Goal: Task Accomplishment & Management: Manage account settings

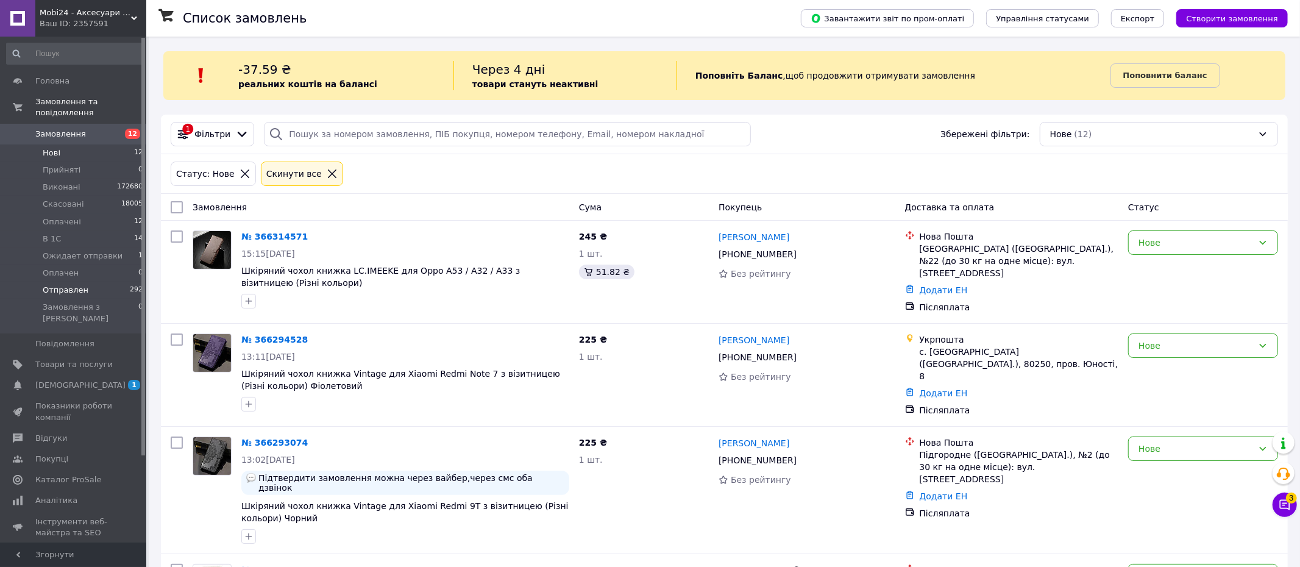
click at [76, 292] on span "Отправлен" at bounding box center [66, 290] width 46 height 11
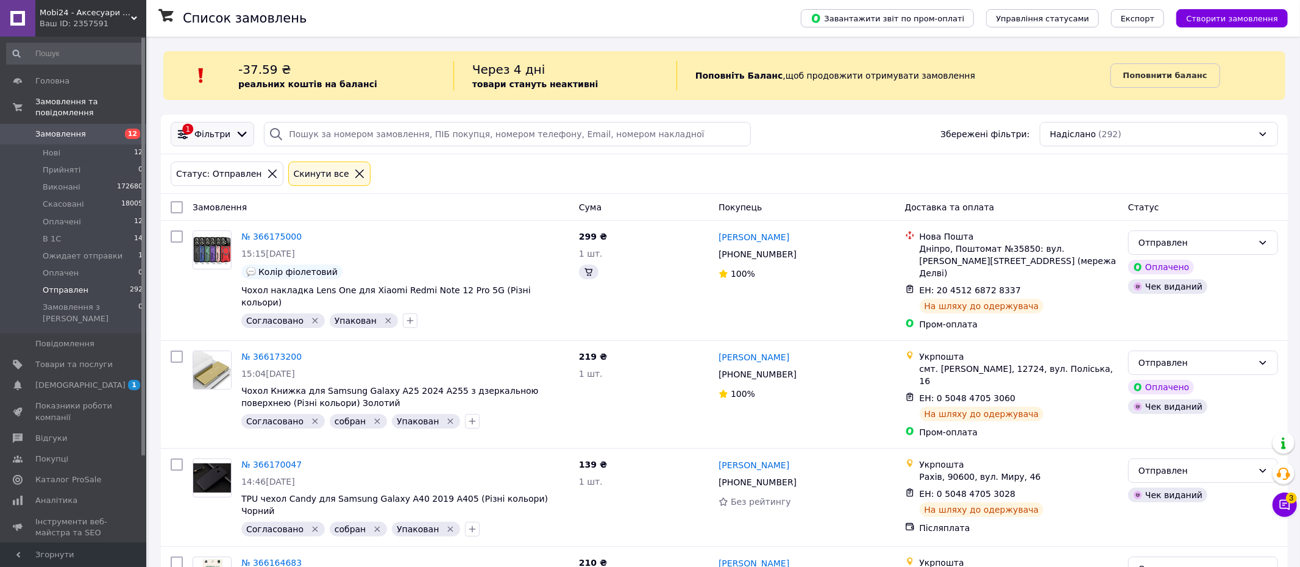
click at [238, 132] on icon at bounding box center [241, 133] width 13 height 13
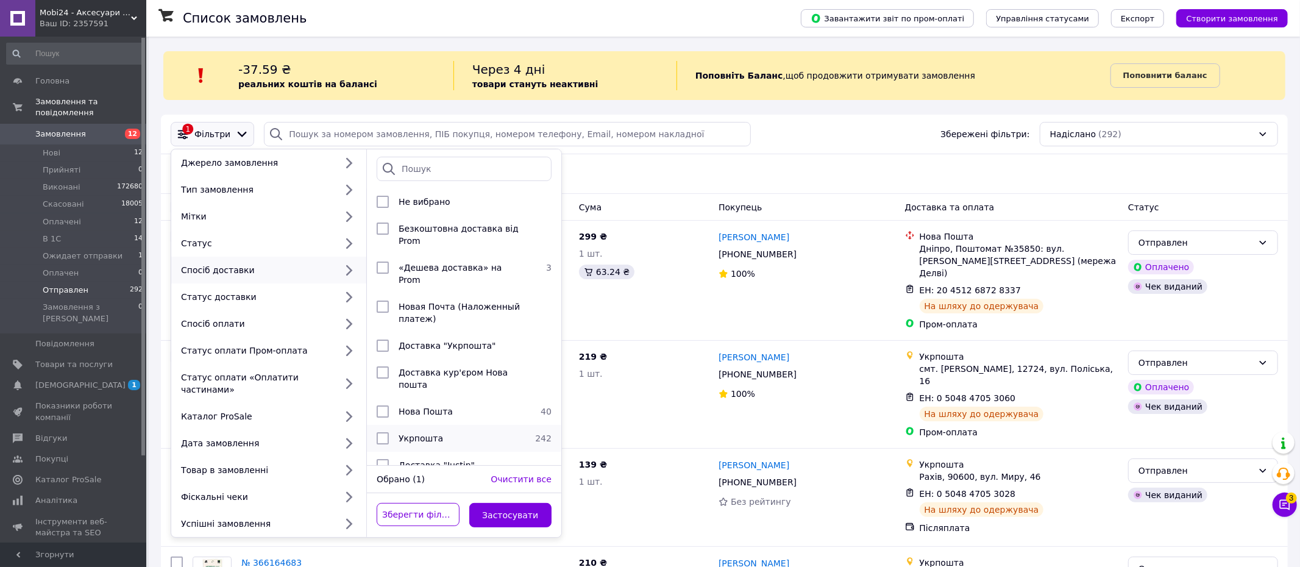
drag, startPoint x: 378, startPoint y: 396, endPoint x: 417, endPoint y: 419, distance: 45.4
click at [379, 405] on input "checkbox" at bounding box center [383, 411] width 12 height 12
checkbox input "true"
click at [514, 514] on button "Застосувати" at bounding box center [510, 515] width 83 height 24
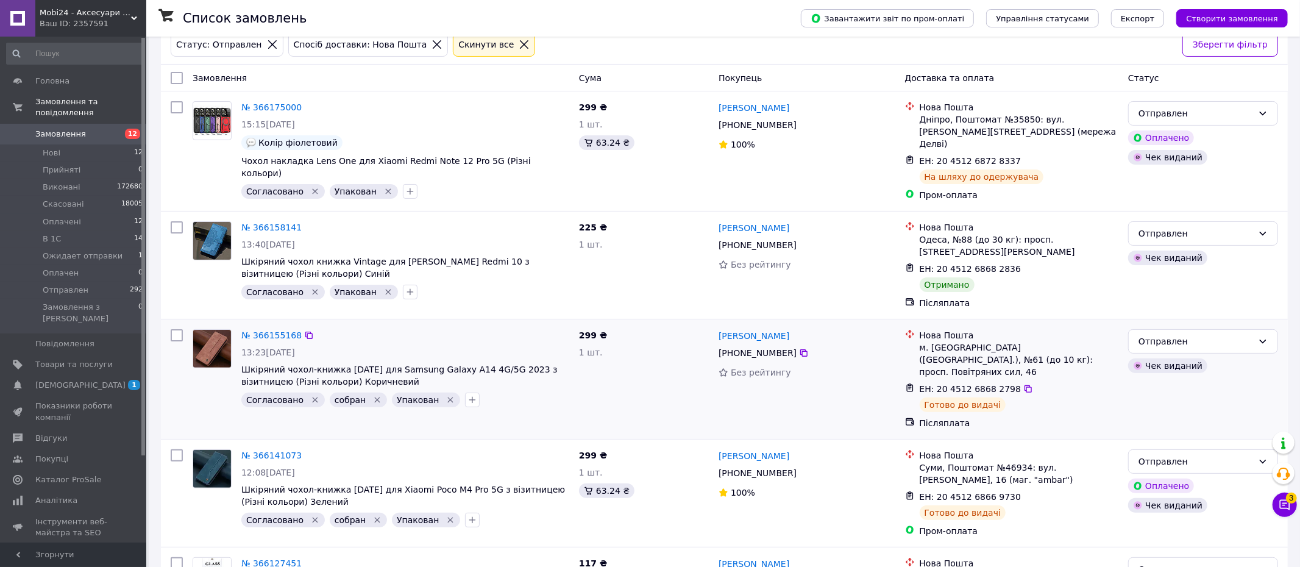
scroll to position [135, 0]
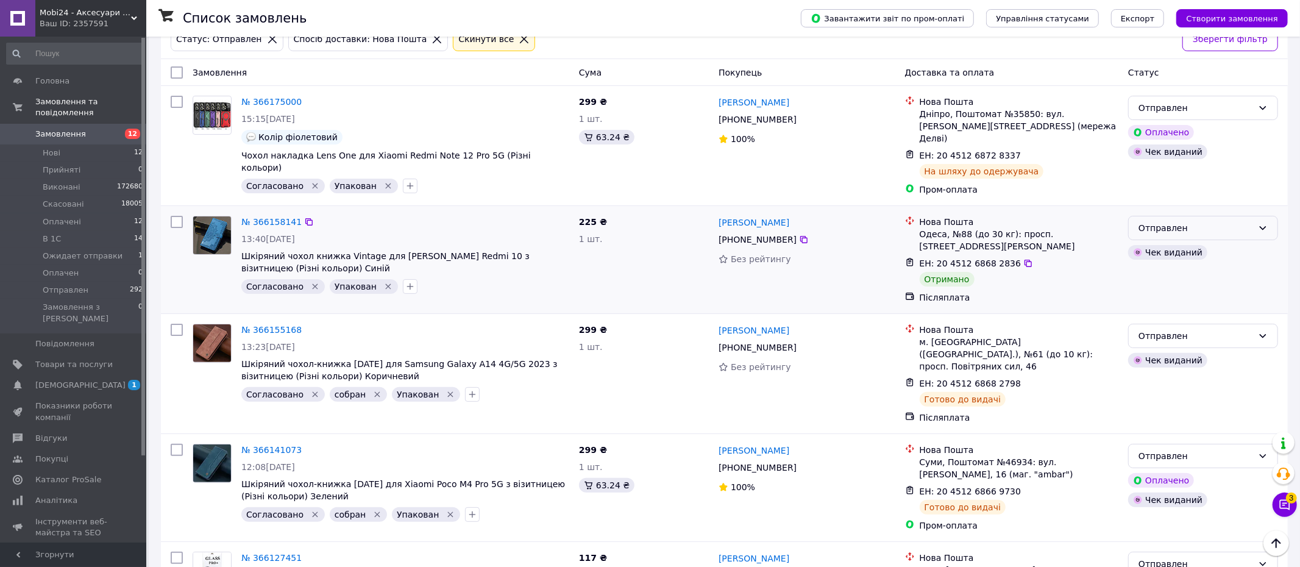
drag, startPoint x: 1197, startPoint y: 216, endPoint x: 1193, endPoint y: 224, distance: 9.5
click at [1197, 221] on div "Отправлен" at bounding box center [1195, 227] width 115 height 13
drag, startPoint x: 1151, startPoint y: 263, endPoint x: 1129, endPoint y: 273, distance: 24.0
click at [1151, 263] on li "Виконано" at bounding box center [1203, 265] width 149 height 22
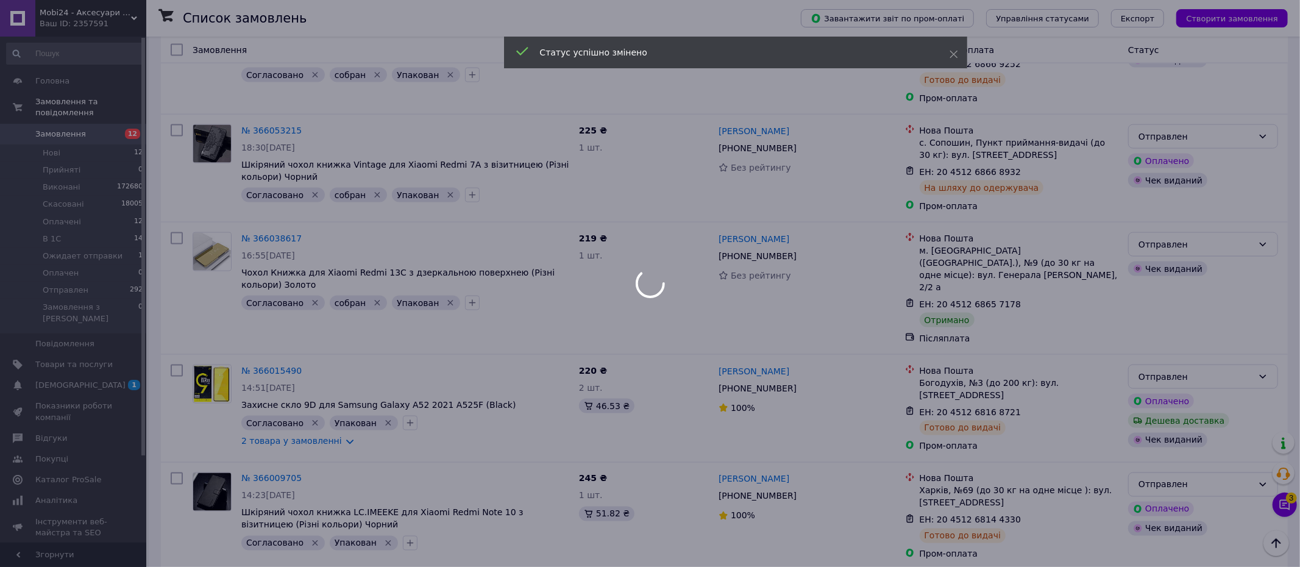
scroll to position [1515, 0]
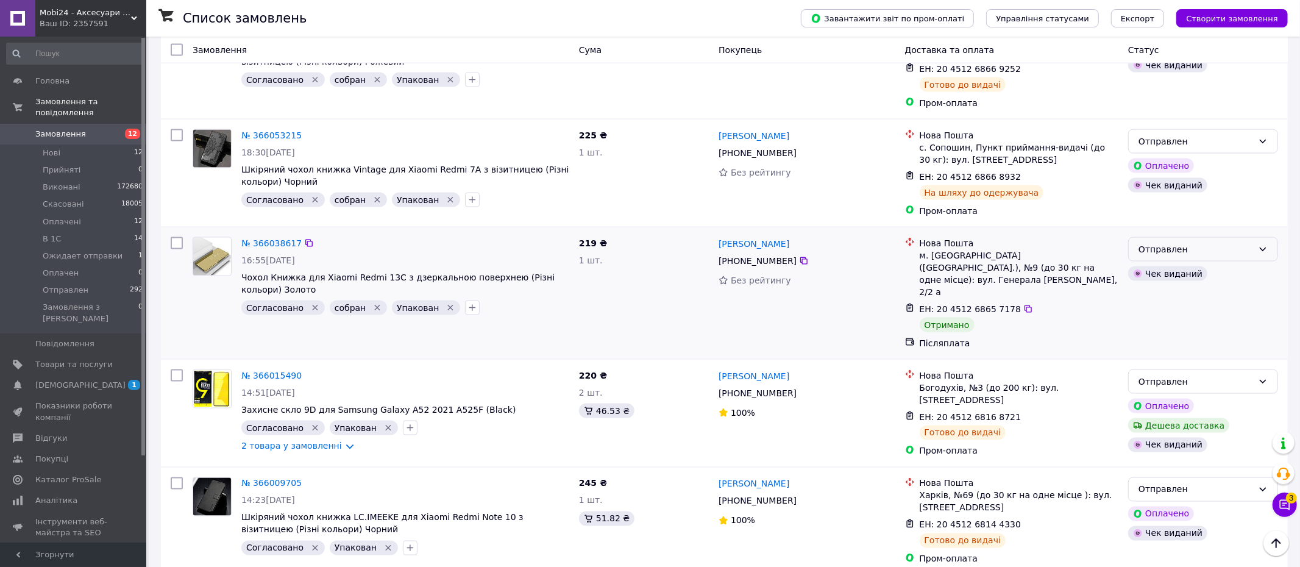
click at [1167, 243] on div "Отправлен" at bounding box center [1195, 249] width 115 height 13
drag, startPoint x: 1148, startPoint y: 227, endPoint x: 1137, endPoint y: 230, distance: 12.0
click at [1148, 227] on li "Виконано" at bounding box center [1203, 225] width 149 height 22
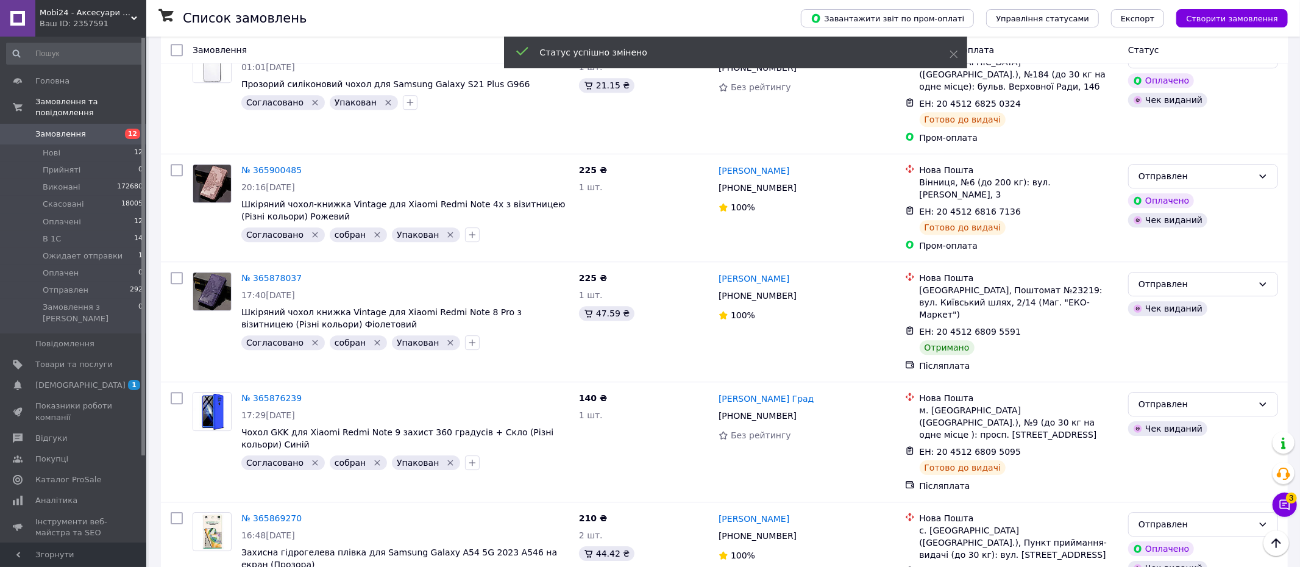
scroll to position [2997, 0]
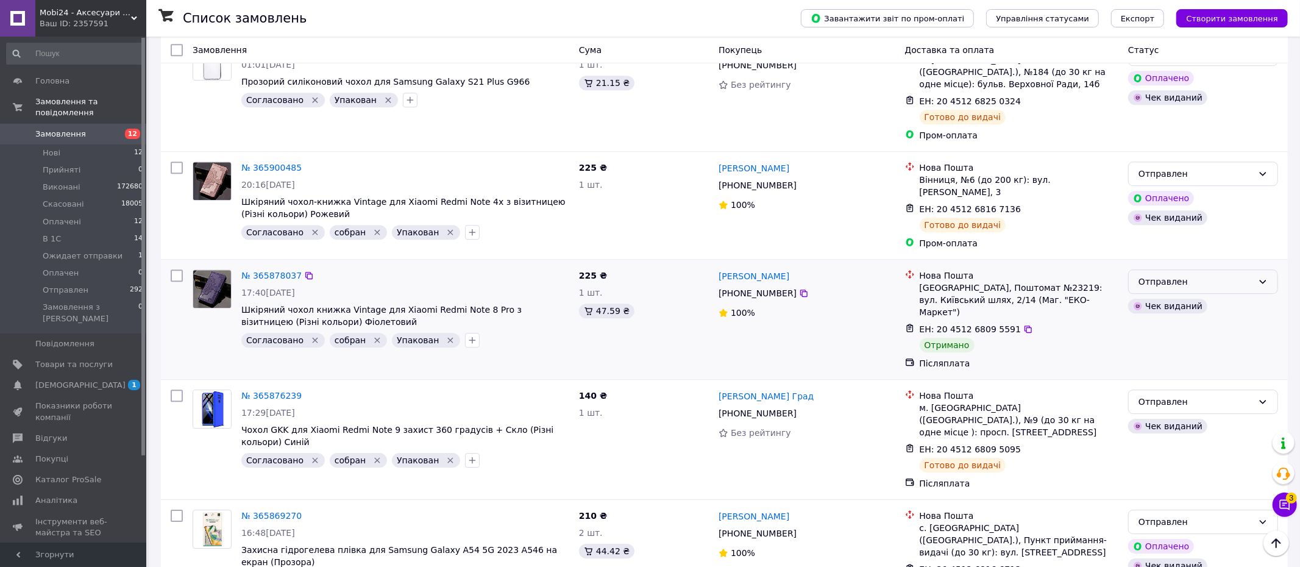
click at [1171, 275] on div "Отправлен" at bounding box center [1195, 281] width 115 height 13
click at [1157, 187] on li "Виконано" at bounding box center [1203, 194] width 149 height 22
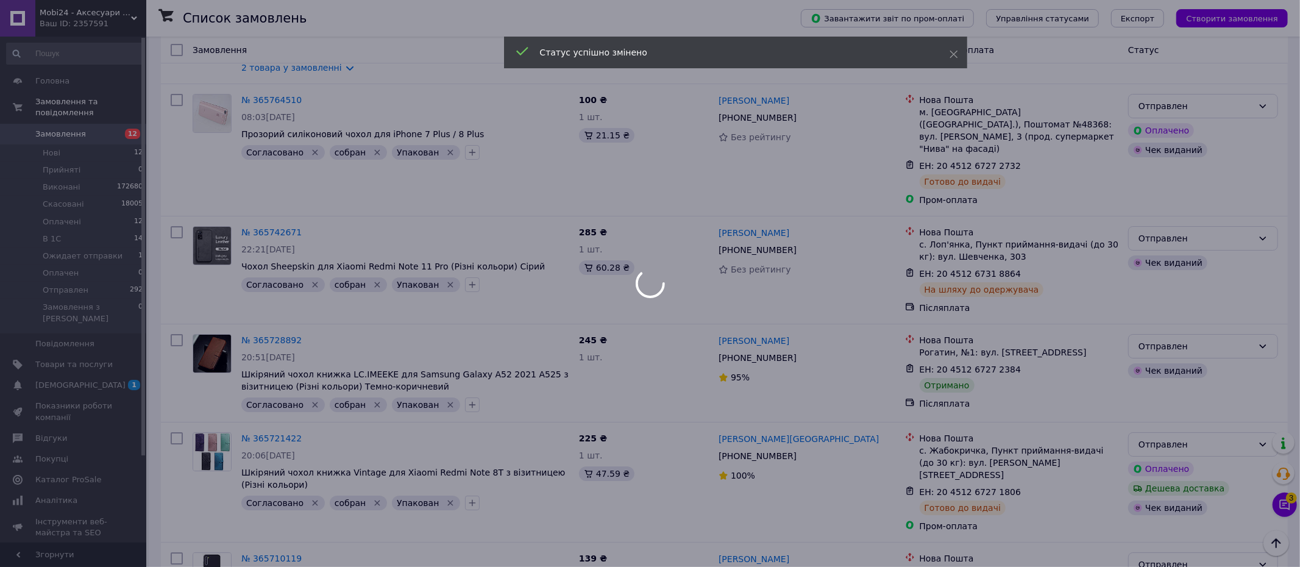
scroll to position [3638, 0]
click at [1175, 162] on div at bounding box center [650, 283] width 1300 height 567
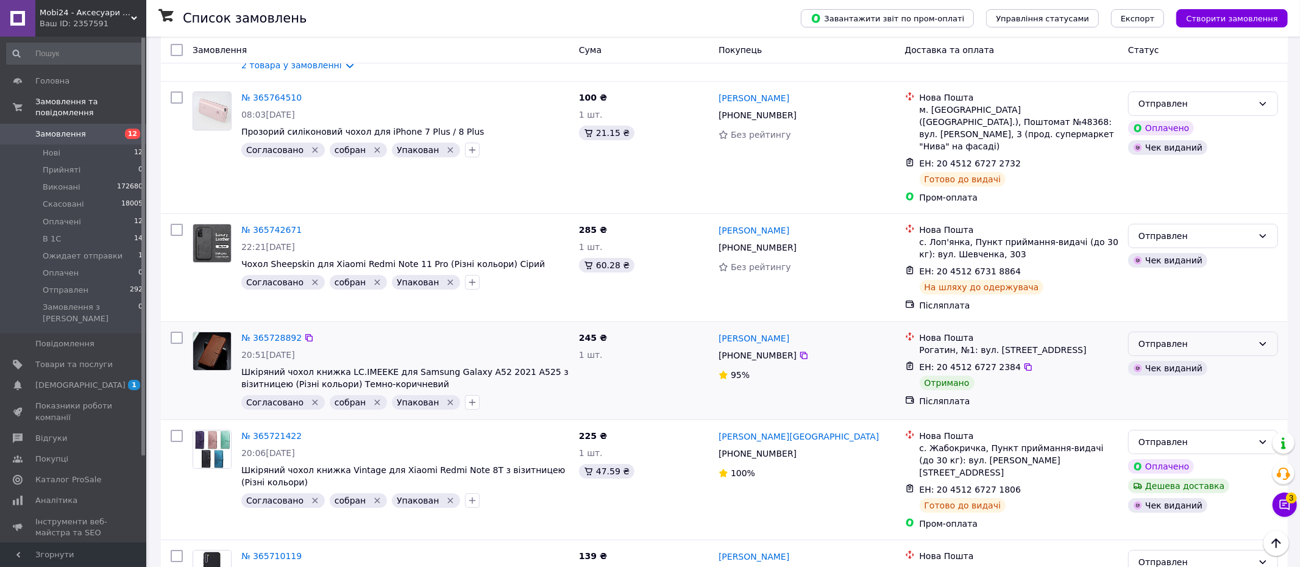
click at [1174, 337] on div "Отправлен" at bounding box center [1195, 343] width 115 height 13
drag, startPoint x: 1151, startPoint y: 207, endPoint x: 1121, endPoint y: 218, distance: 32.0
click at [1151, 207] on li "Виконано" at bounding box center [1203, 208] width 149 height 22
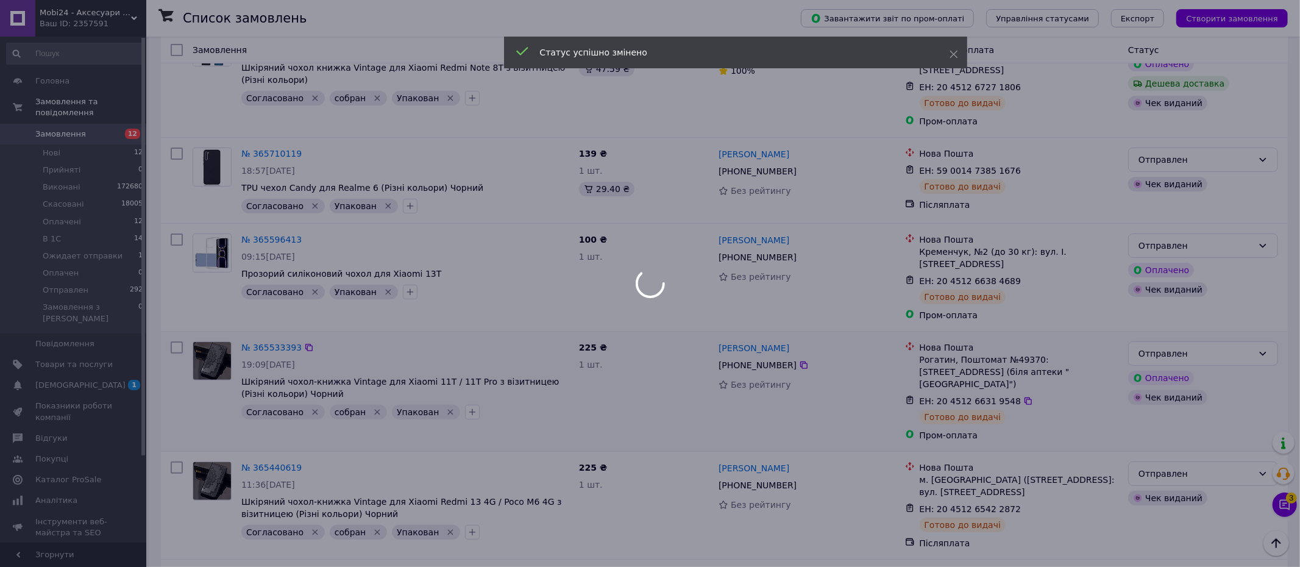
scroll to position [4077, 0]
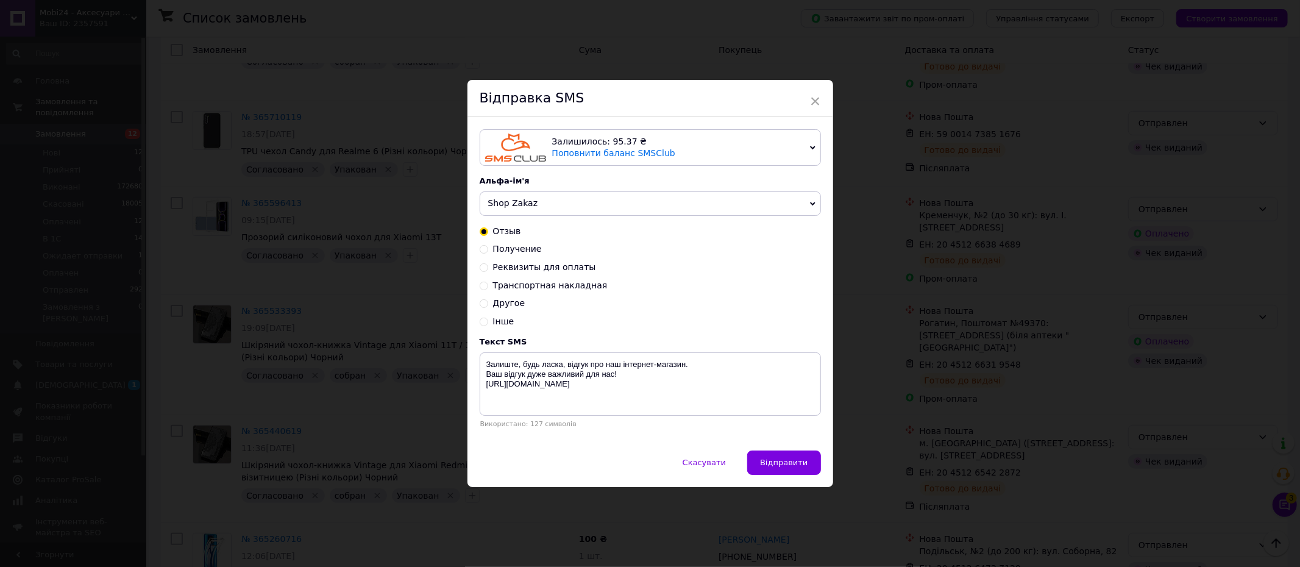
drag, startPoint x: 477, startPoint y: 246, endPoint x: 486, endPoint y: 249, distance: 8.9
click at [480, 246] on input "Получение" at bounding box center [484, 248] width 9 height 9
radio input "true"
radio input "false"
click at [672, 364] on textarea "Vashe zamovlennya vzhe u viddilenni TTN: XXXXXXXXXXXX Zaberit budlaska, Dyakuye…" at bounding box center [650, 383] width 341 height 63
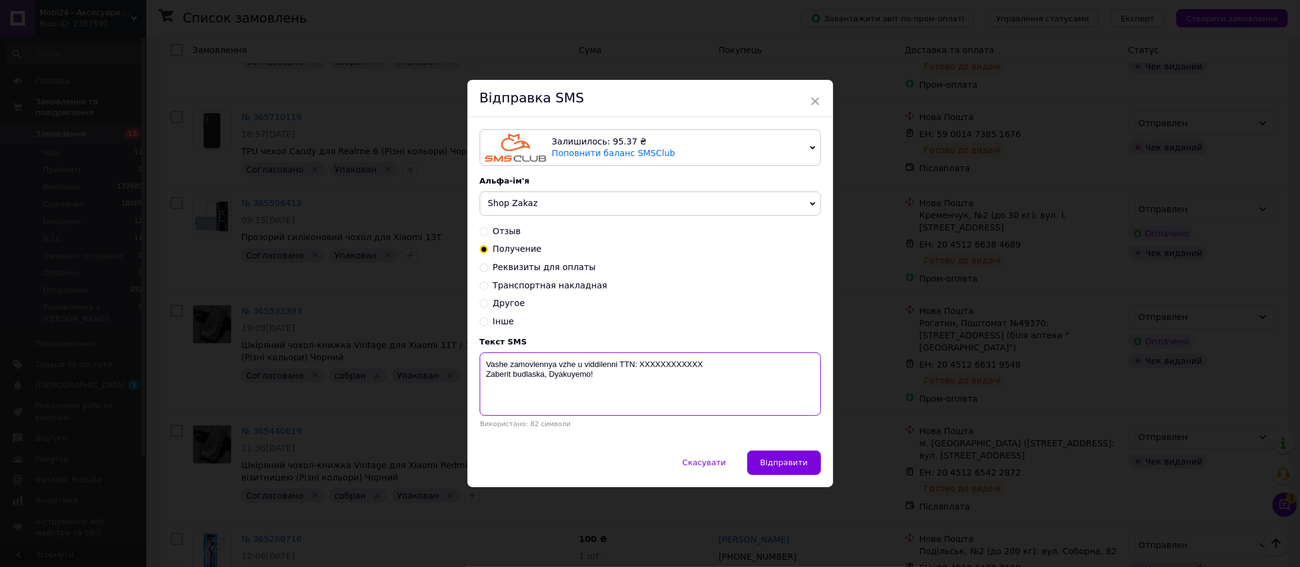
click at [672, 364] on textarea "Vashe zamovlennya vzhe u viddilenni TTN: XXXXXXXXXXXX Zaberit budlaska, Dyakuye…" at bounding box center [650, 383] width 341 height 63
paste textarea "20451264670770"
type textarea "Vashe zamovlennya vzhe u viddilenni TTN: 20451264670770 Zaberit budlaska, Dyaku…"
click at [782, 461] on span "Відправити" at bounding box center [784, 462] width 48 height 9
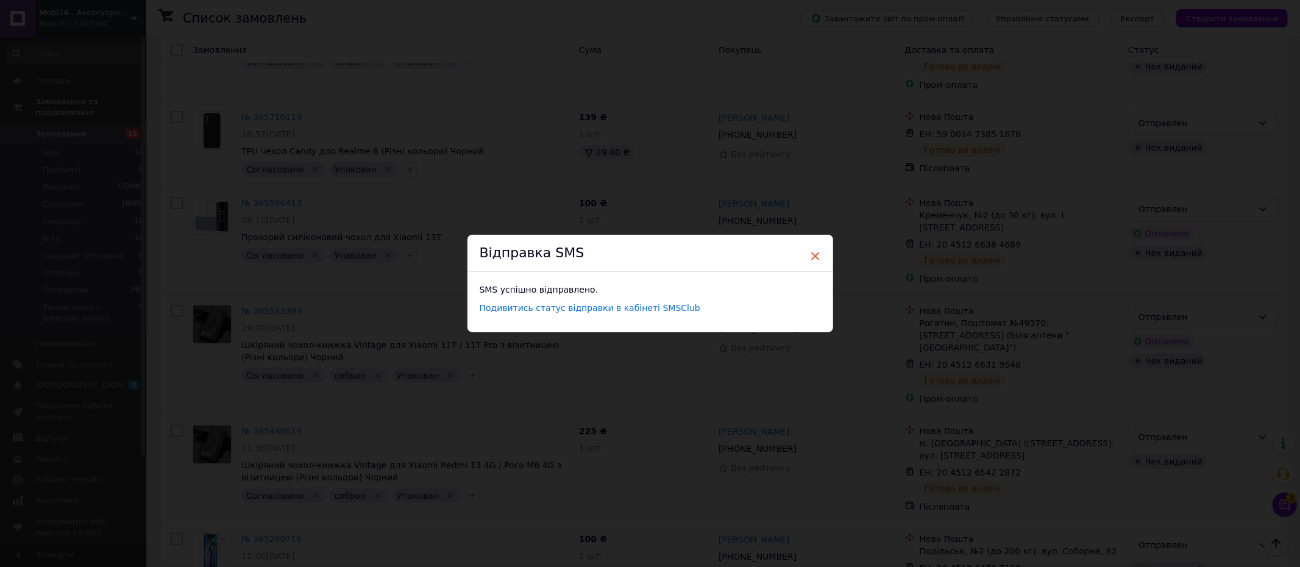
click at [817, 250] on span "×" at bounding box center [815, 256] width 11 height 21
click at [815, 252] on span "×" at bounding box center [815, 256] width 11 height 21
click at [814, 254] on span "×" at bounding box center [815, 256] width 11 height 21
click at [812, 255] on span "×" at bounding box center [815, 256] width 11 height 21
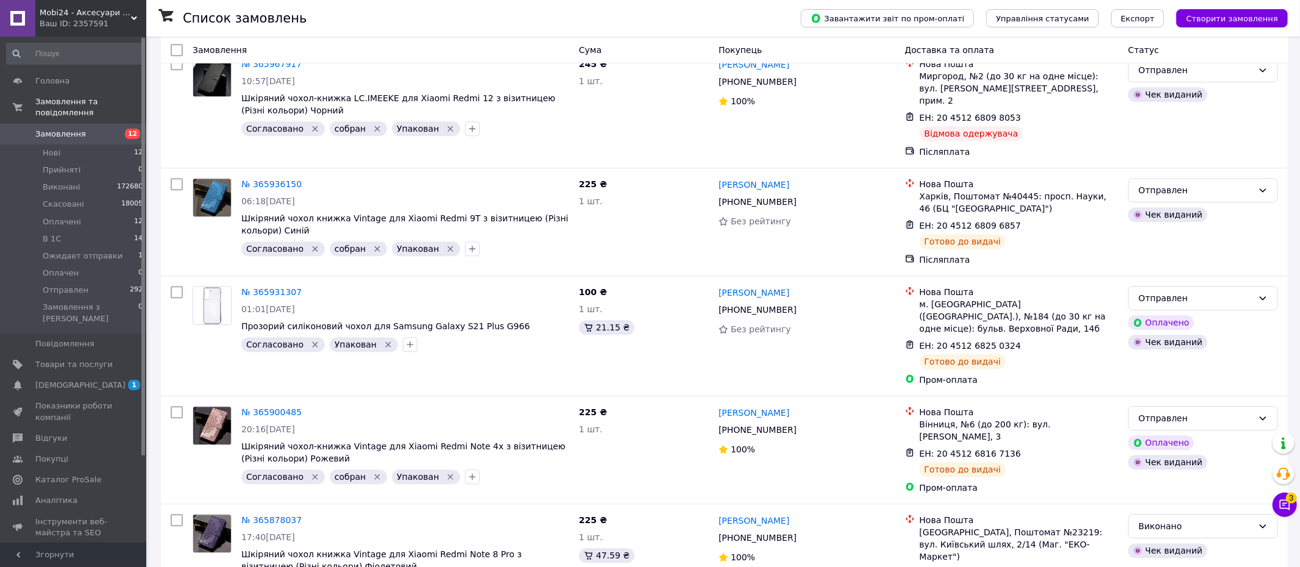
scroll to position [4077, 0]
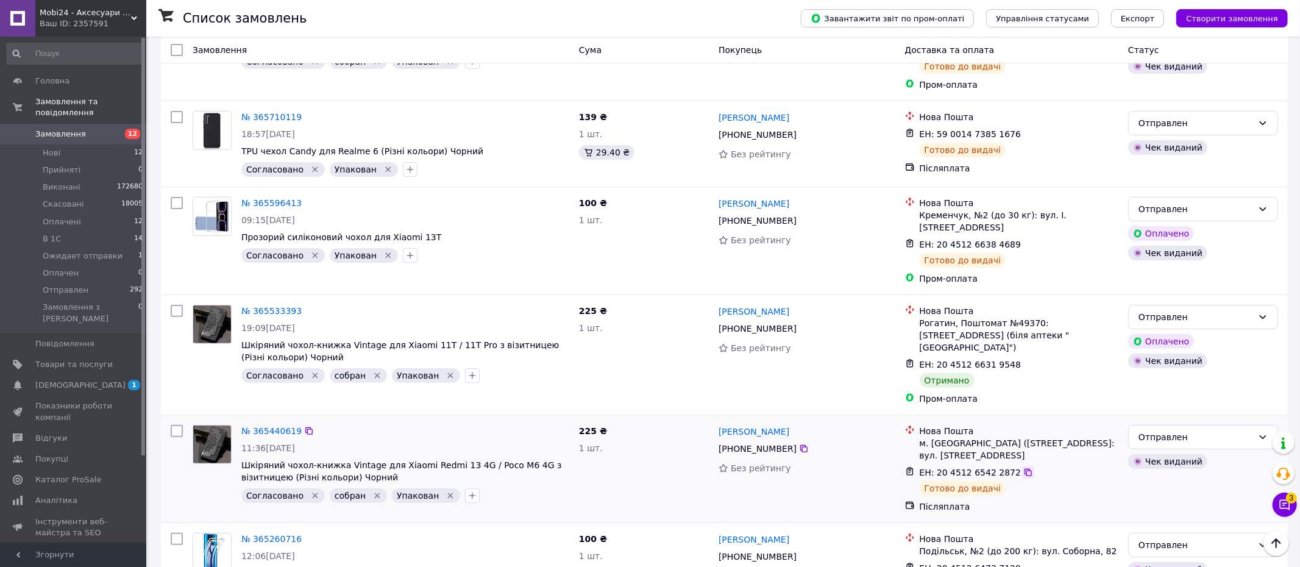
click at [1024, 469] on icon at bounding box center [1027, 472] width 7 height 7
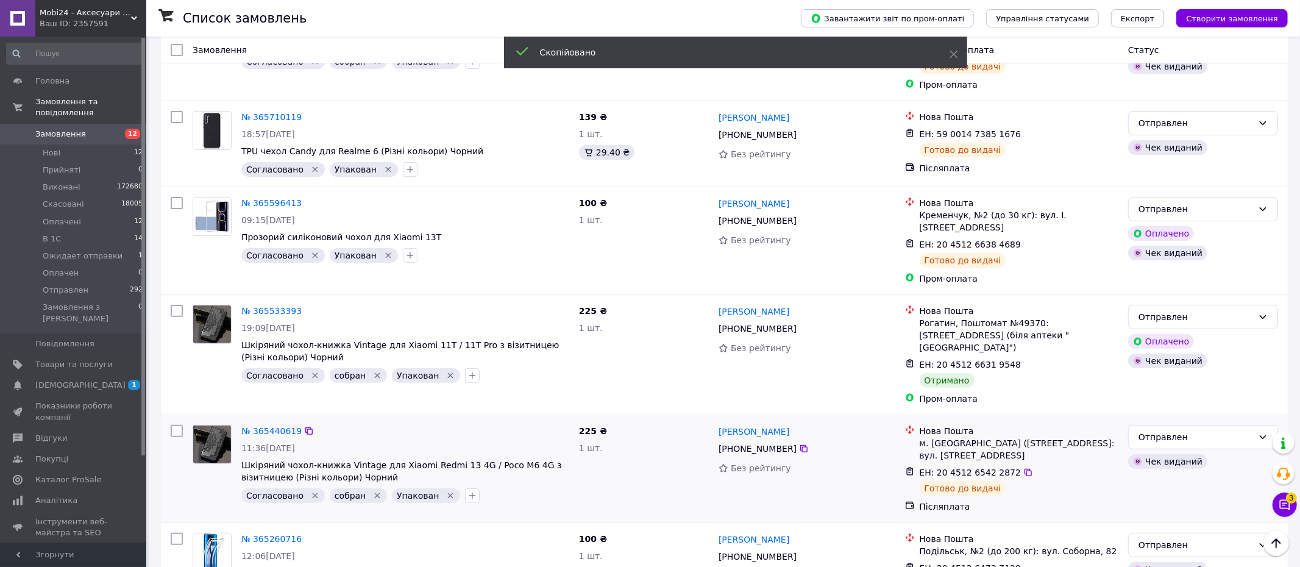
click at [768, 444] on span "[PHONE_NUMBER]" at bounding box center [757, 449] width 78 height 10
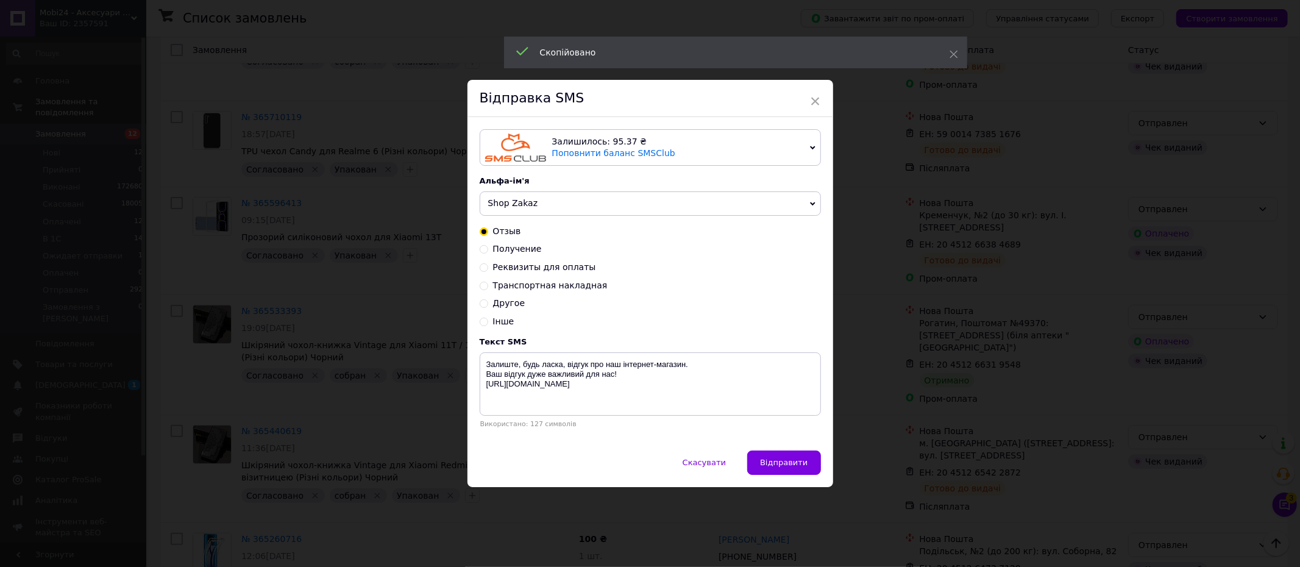
drag, startPoint x: 481, startPoint y: 249, endPoint x: 489, endPoint y: 252, distance: 8.3
click at [481, 249] on input "Получение" at bounding box center [484, 248] width 9 height 9
radio input "true"
radio input "false"
click at [667, 362] on textarea "Vashe zamovlennya vzhe u viddilenni TTN: XXXXXXXXXXXX Zaberit budlaska, Dyakuye…" at bounding box center [650, 383] width 341 height 63
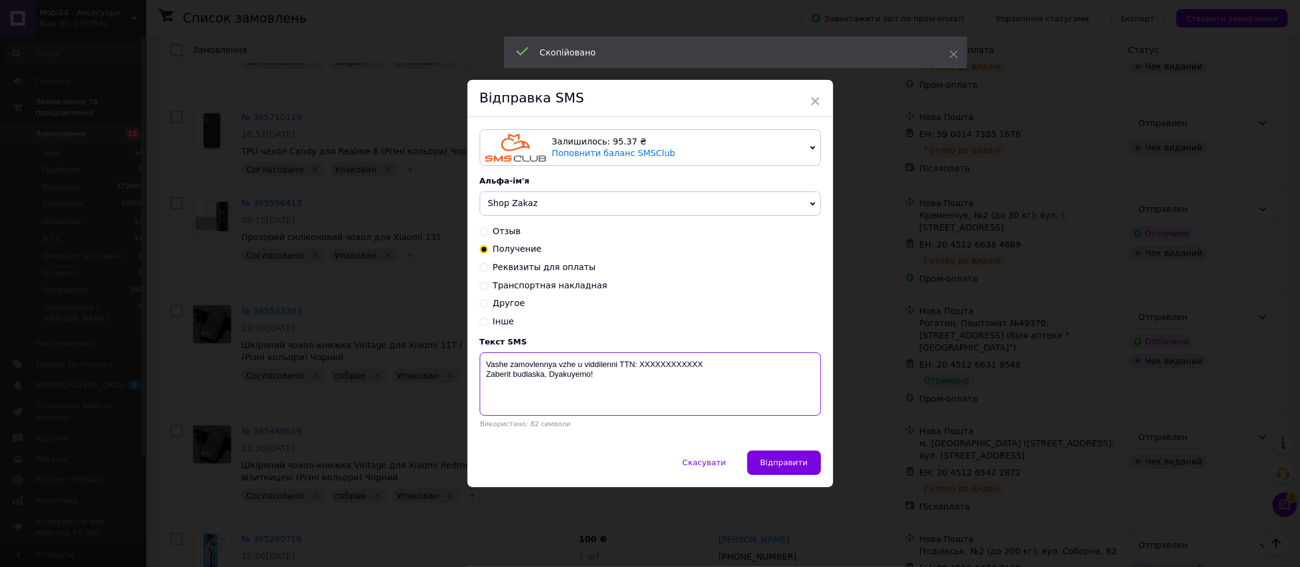
click at [667, 362] on textarea "Vashe zamovlennya vzhe u viddilenni TTN: XXXXXXXXXXXX Zaberit budlaska, Dyakuye…" at bounding box center [650, 383] width 341 height 63
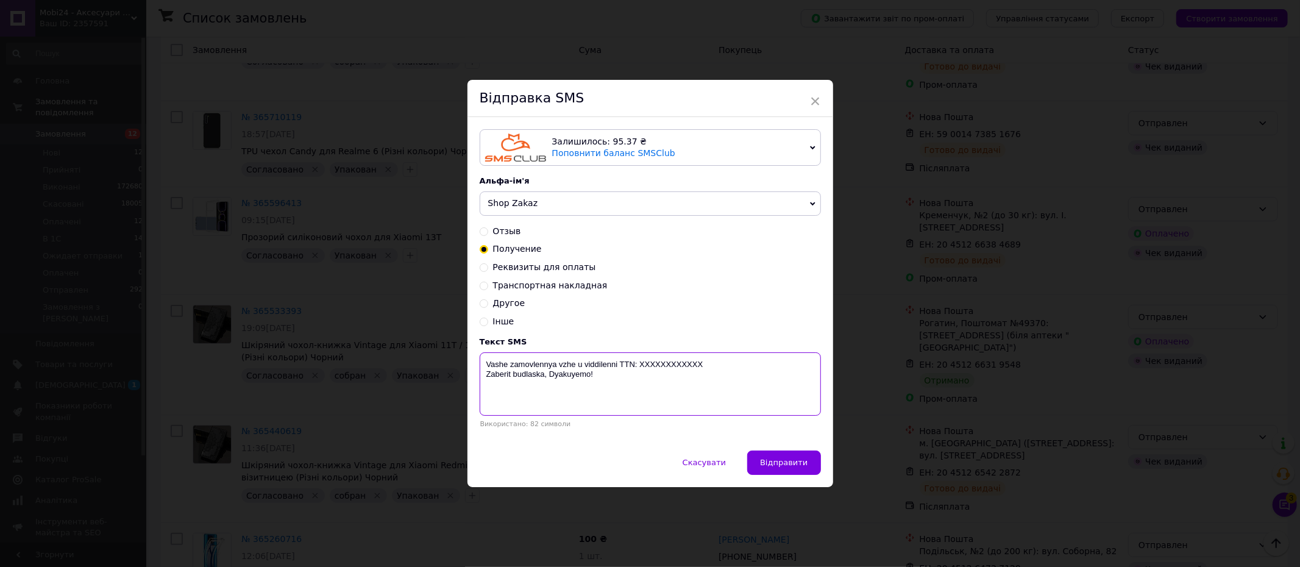
paste textarea "20451265422872"
type textarea "Vashe zamovlennya vzhe u viddilenni TTN: 20451265422872 Zaberit budlaska, Dyaku…"
click at [793, 462] on span "Відправити" at bounding box center [784, 462] width 48 height 9
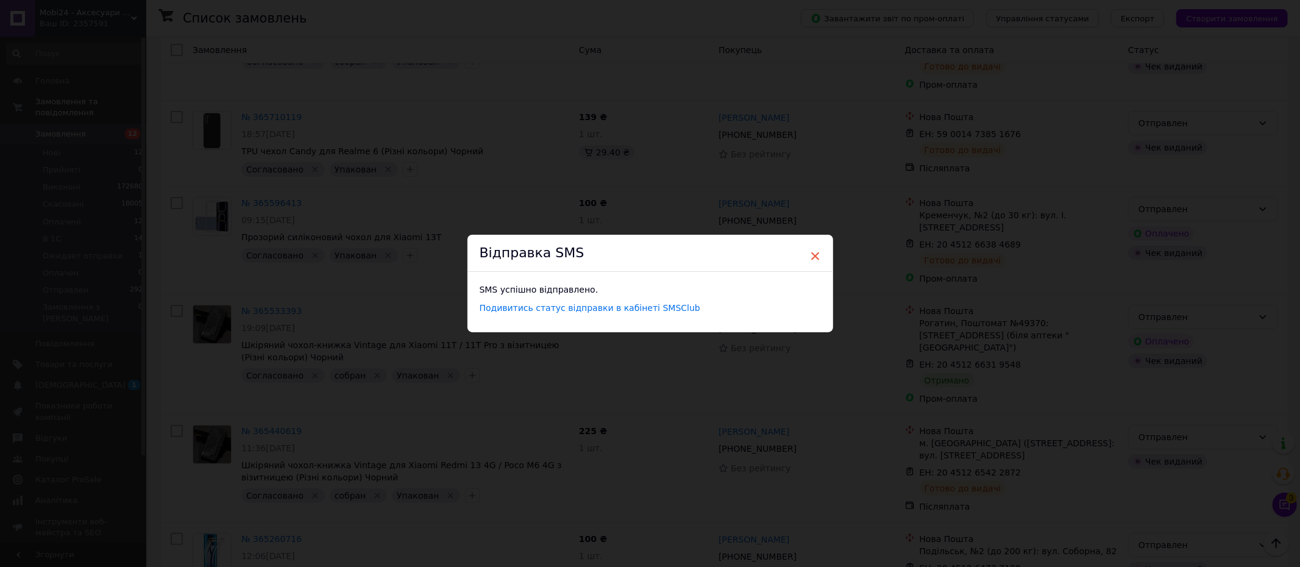
click at [813, 255] on span "×" at bounding box center [815, 256] width 11 height 21
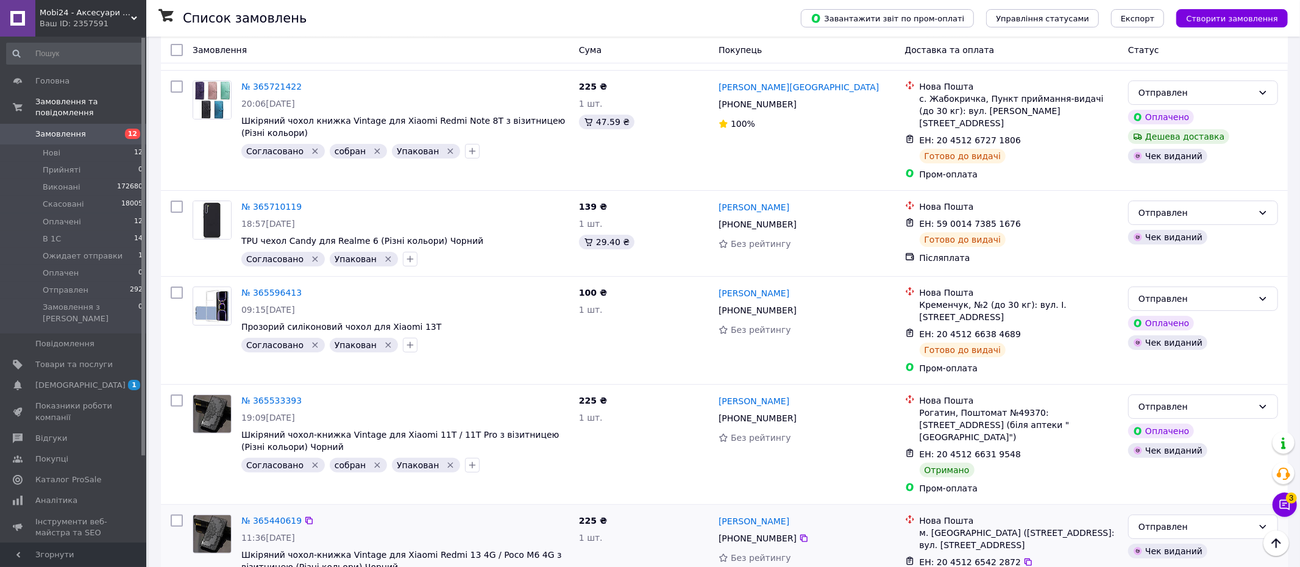
scroll to position [3904, 0]
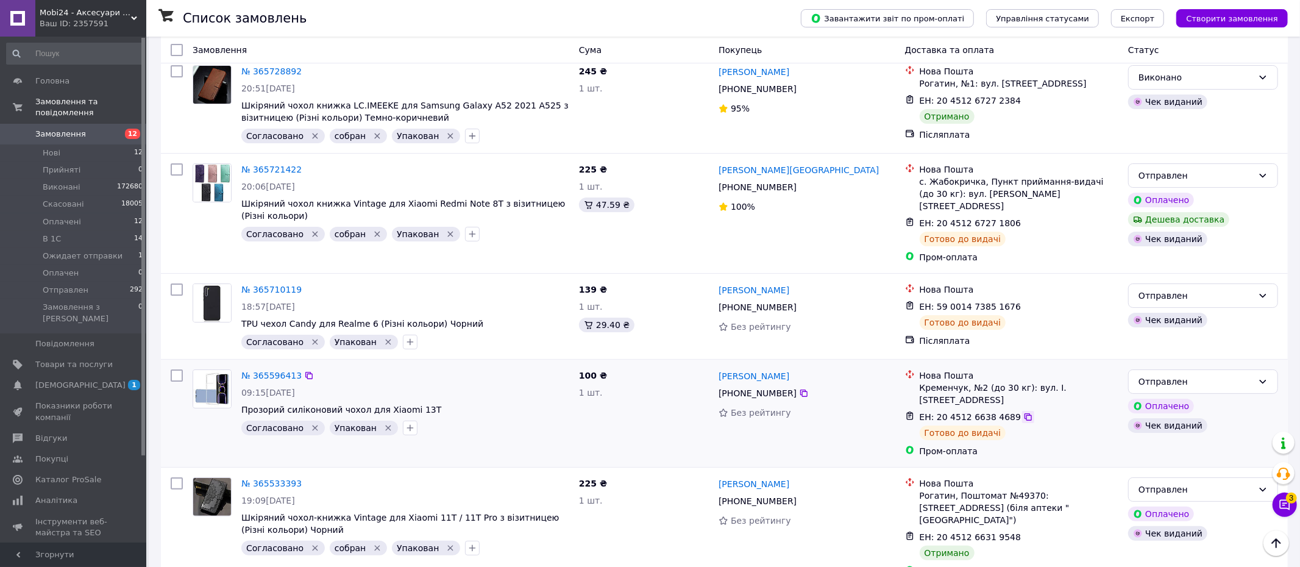
click at [1023, 412] on icon at bounding box center [1028, 417] width 10 height 10
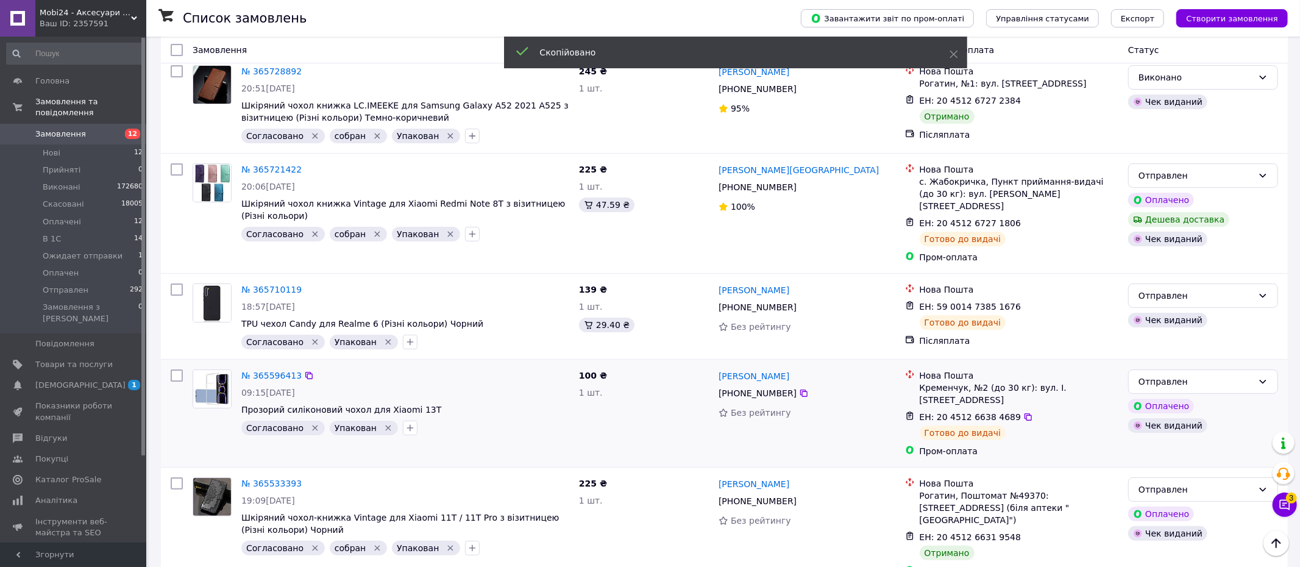
click at [775, 388] on span "[PHONE_NUMBER]" at bounding box center [757, 393] width 78 height 10
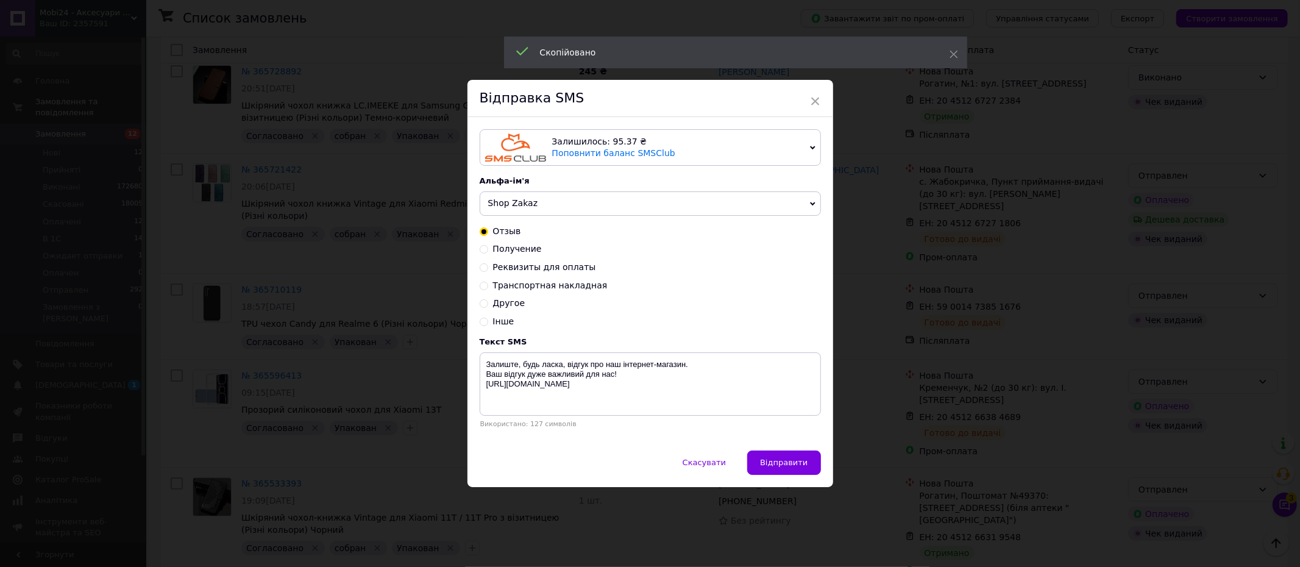
click at [483, 247] on input "Получение" at bounding box center [484, 248] width 9 height 9
radio input "true"
radio input "false"
click at [666, 364] on textarea "Vashe zamovlennya vzhe u viddilenni TTN: XXXXXXXXXXXX Zaberit budlaska, Dyakuye…" at bounding box center [650, 383] width 341 height 63
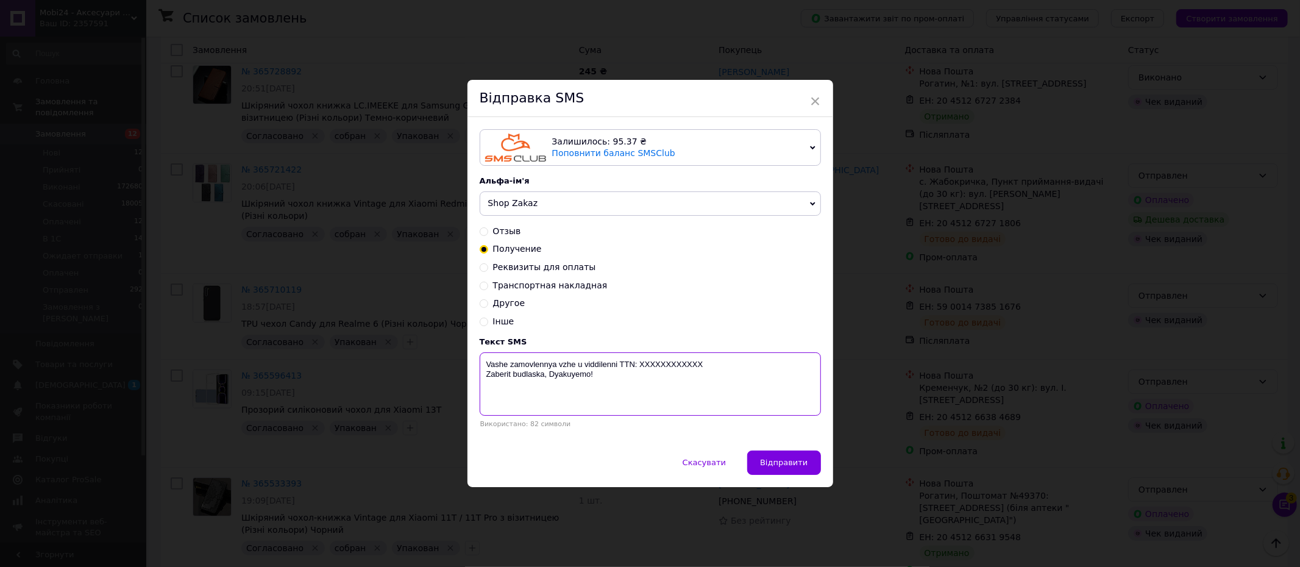
click at [666, 364] on textarea "Vashe zamovlennya vzhe u viddilenni TTN: XXXXXXXXXXXX Zaberit budlaska, Dyakuye…" at bounding box center [650, 383] width 341 height 63
paste textarea "20451266384689"
type textarea "Vashe zamovlennya vzhe u viddilenni TTN: 20451266384689 Zaberit budlaska, Dyaku…"
click at [783, 465] on span "Відправити" at bounding box center [784, 462] width 48 height 9
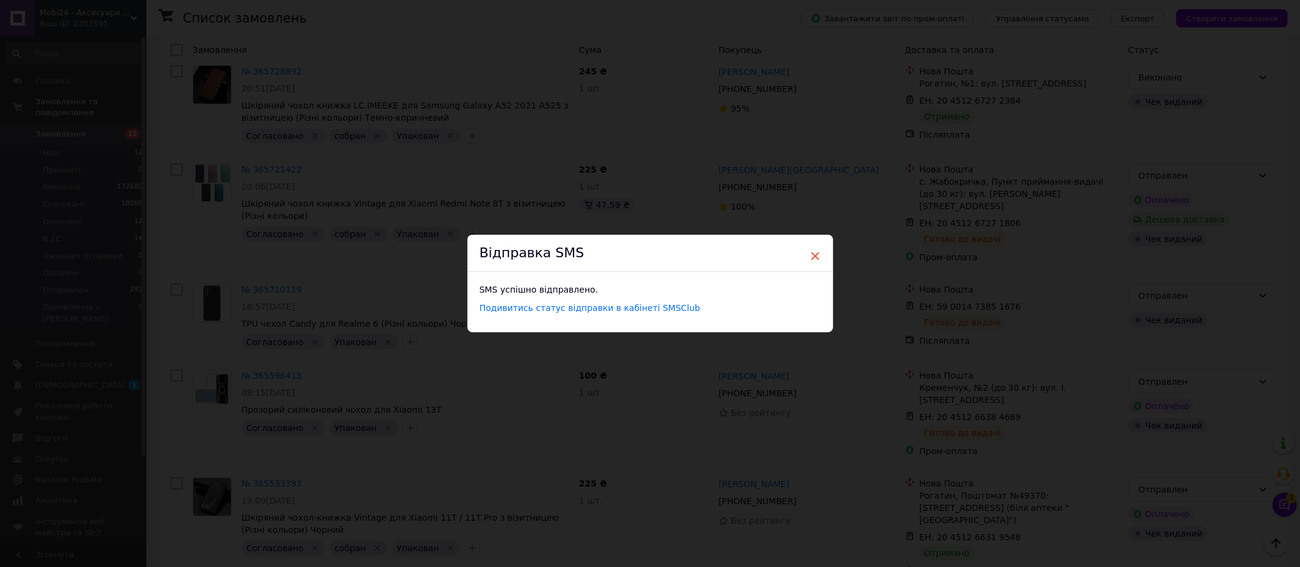
click at [813, 254] on span "×" at bounding box center [815, 256] width 11 height 21
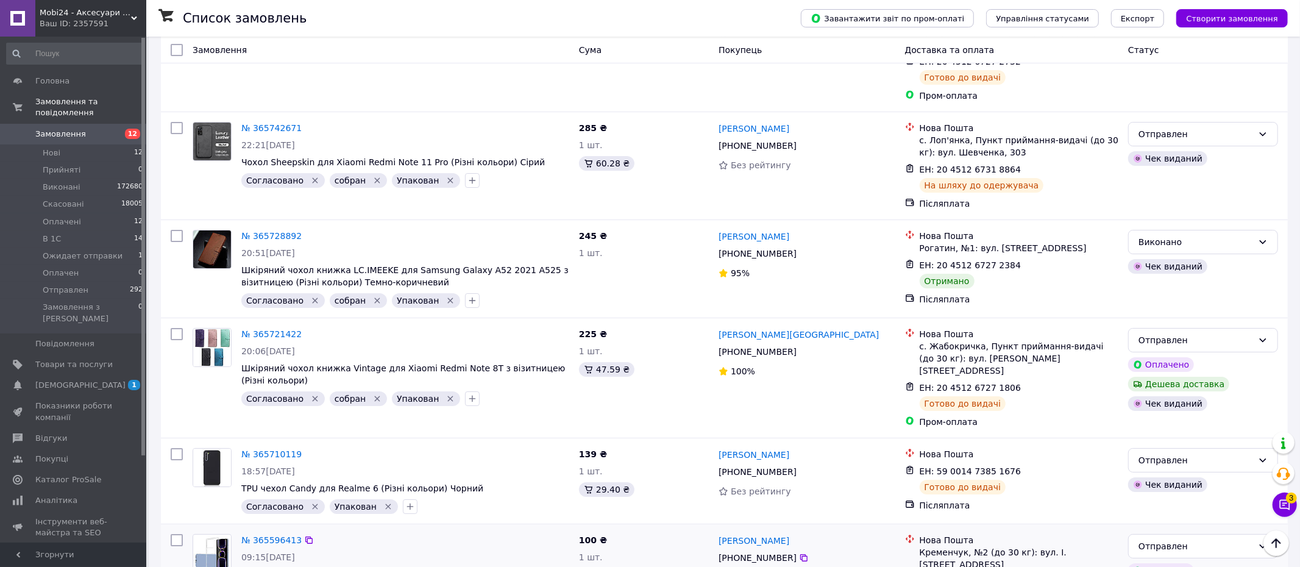
scroll to position [3722, 0]
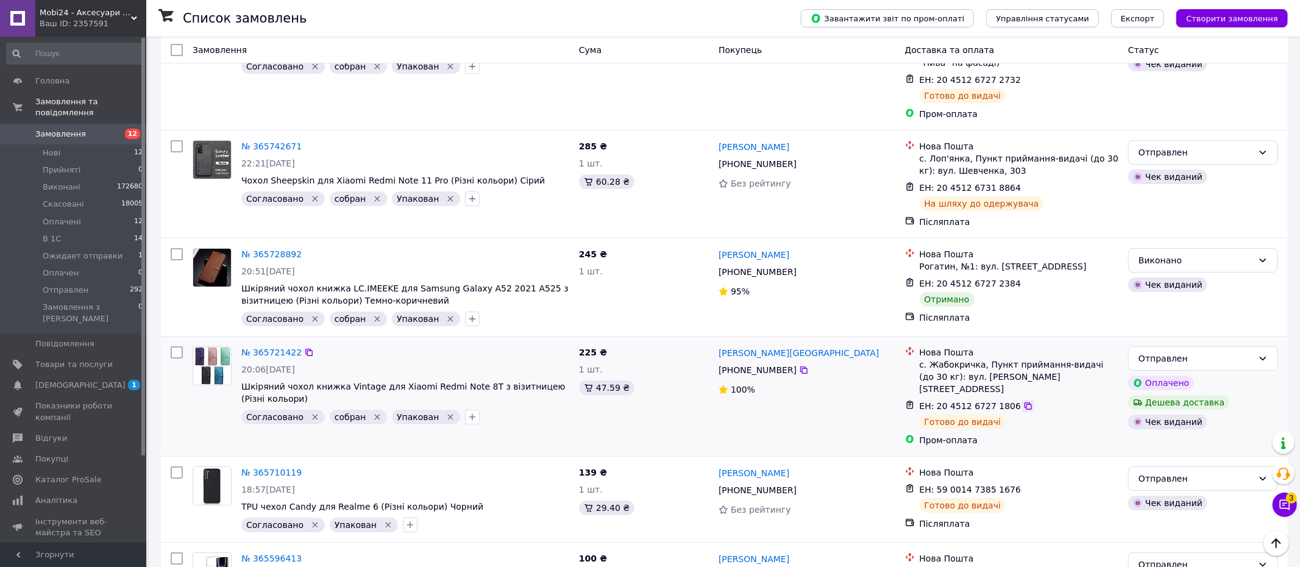
click at [1023, 401] on icon at bounding box center [1028, 406] width 10 height 10
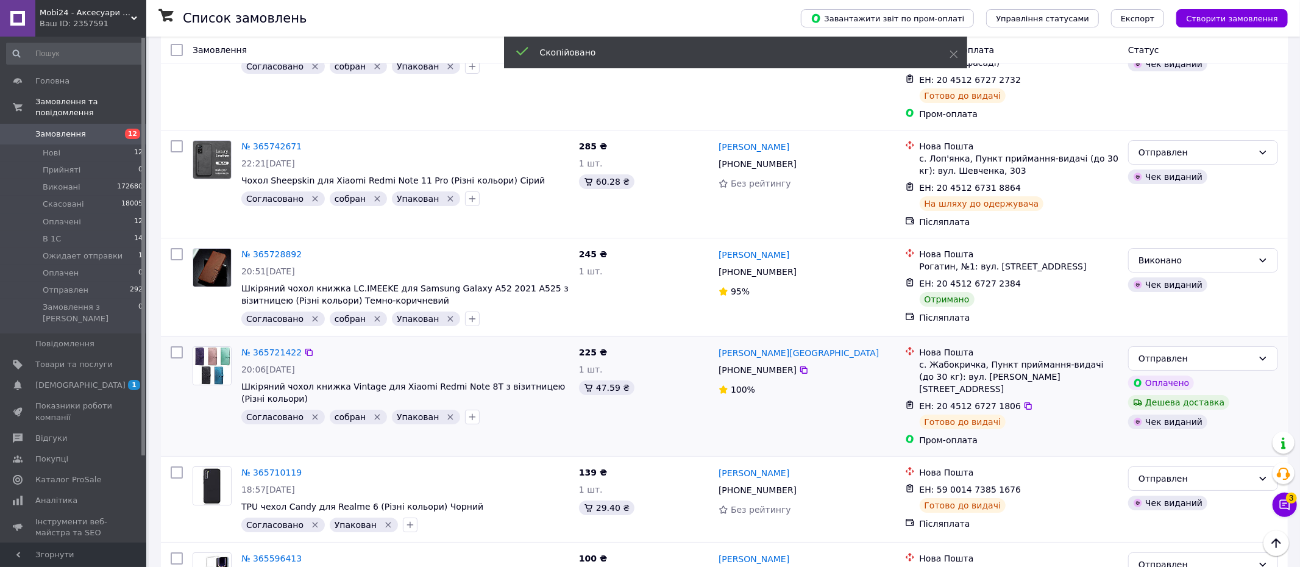
click at [740, 365] on span "[PHONE_NUMBER]" at bounding box center [757, 370] width 78 height 10
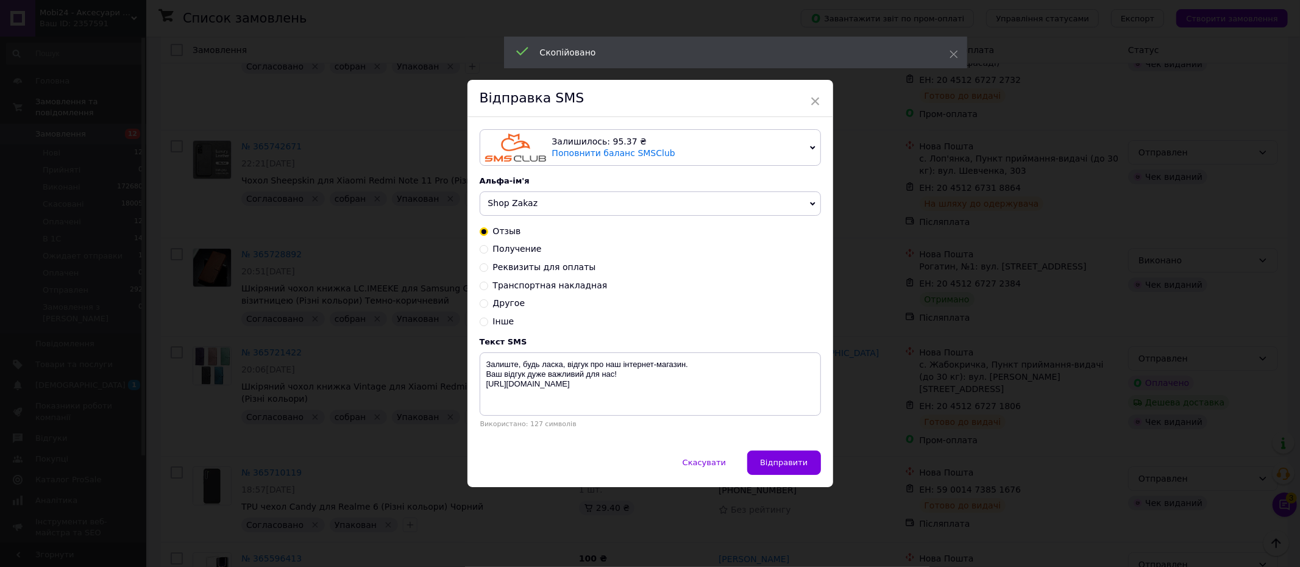
click at [484, 249] on input "Получение" at bounding box center [484, 248] width 9 height 9
radio input "true"
radio input "false"
click at [659, 362] on textarea "Vashe zamovlennya vzhe u viddilenni TTN: XXXXXXXXXXXX Zaberit budlaska, Dyakuye…" at bounding box center [650, 383] width 341 height 63
click at [659, 361] on textarea "Vashe zamovlennya vzhe u viddilenni TTN: XXXXXXXXXXXX Zaberit budlaska, Dyakuye…" at bounding box center [650, 383] width 341 height 63
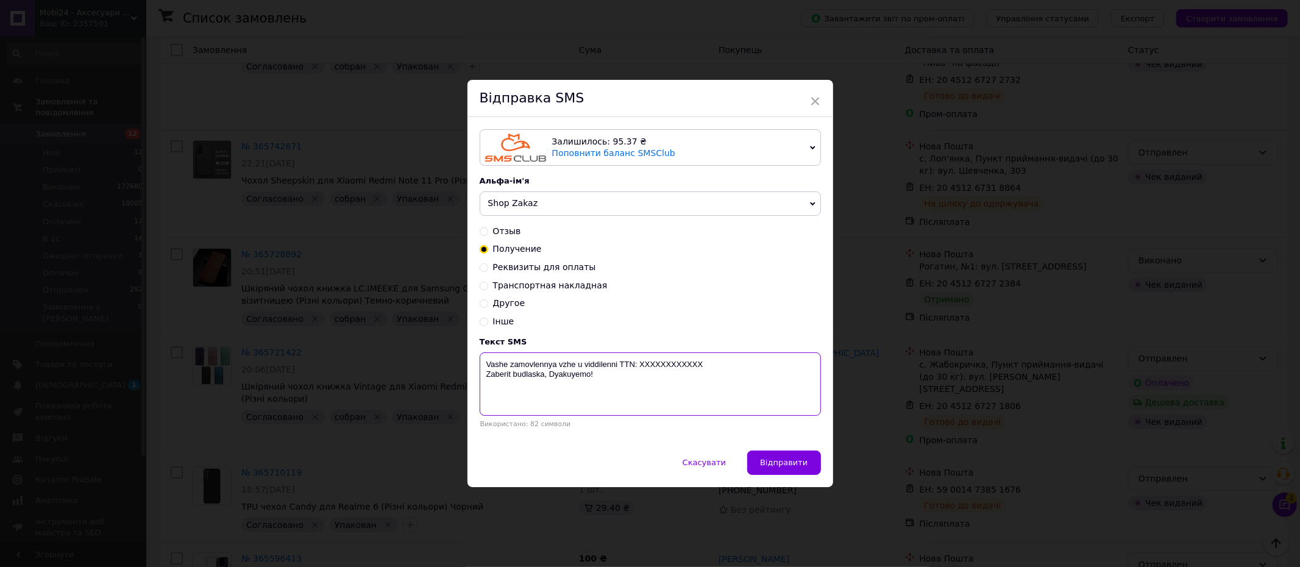
paste textarea "20451267271806"
type textarea "Vashe zamovlennya vzhe u viddilenni TTN: 20451267271806 Zaberit budlaska, Dyaku…"
click at [803, 456] on button "Відправити" at bounding box center [783, 462] width 73 height 24
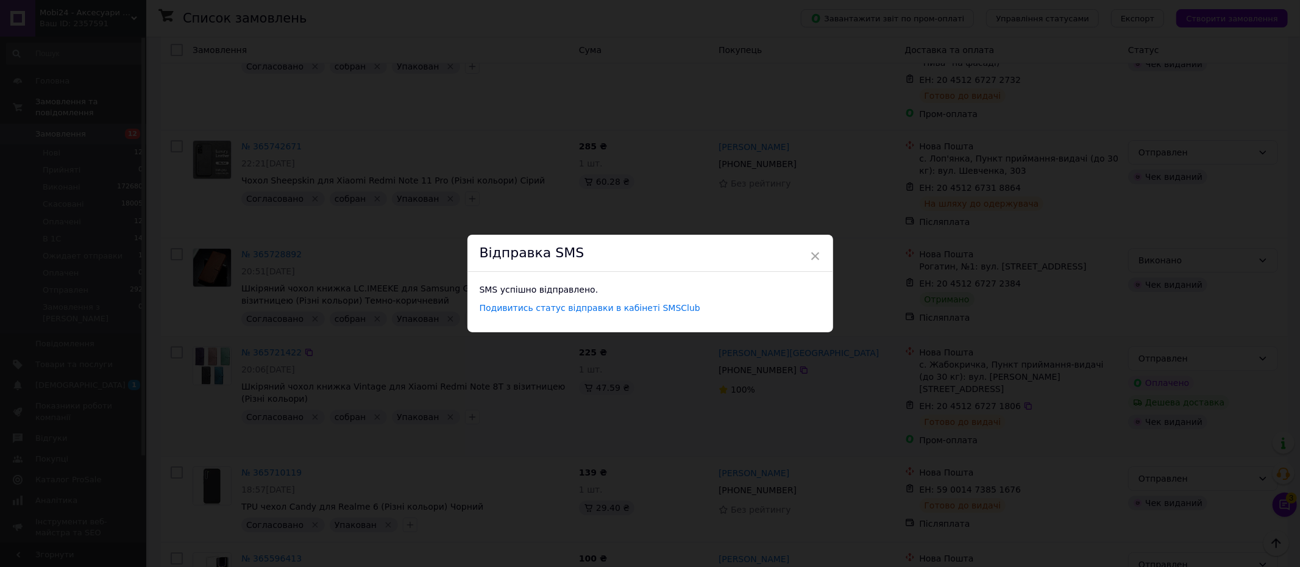
click at [810, 257] on span "×" at bounding box center [815, 256] width 11 height 21
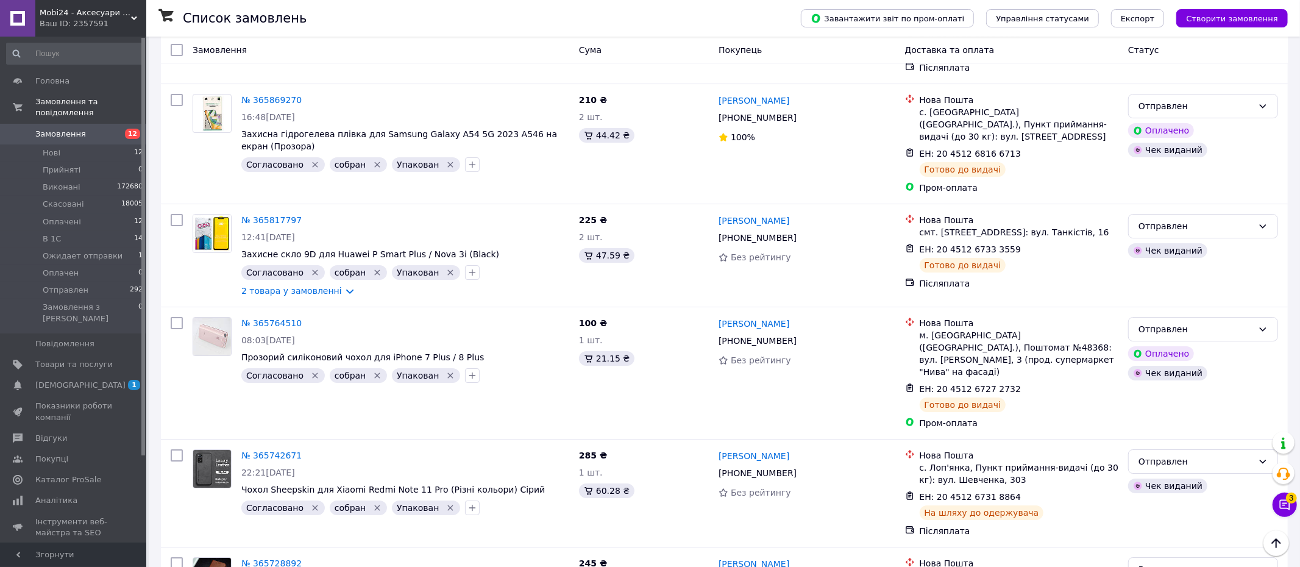
scroll to position [3408, 0]
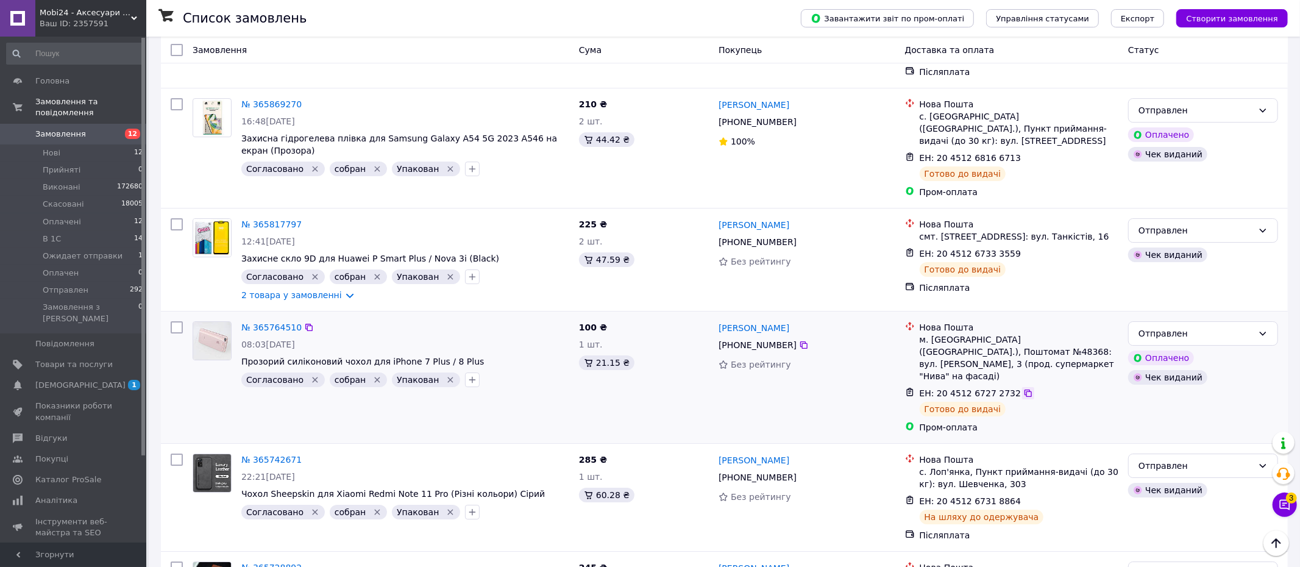
click at [1024, 389] on icon at bounding box center [1027, 392] width 7 height 7
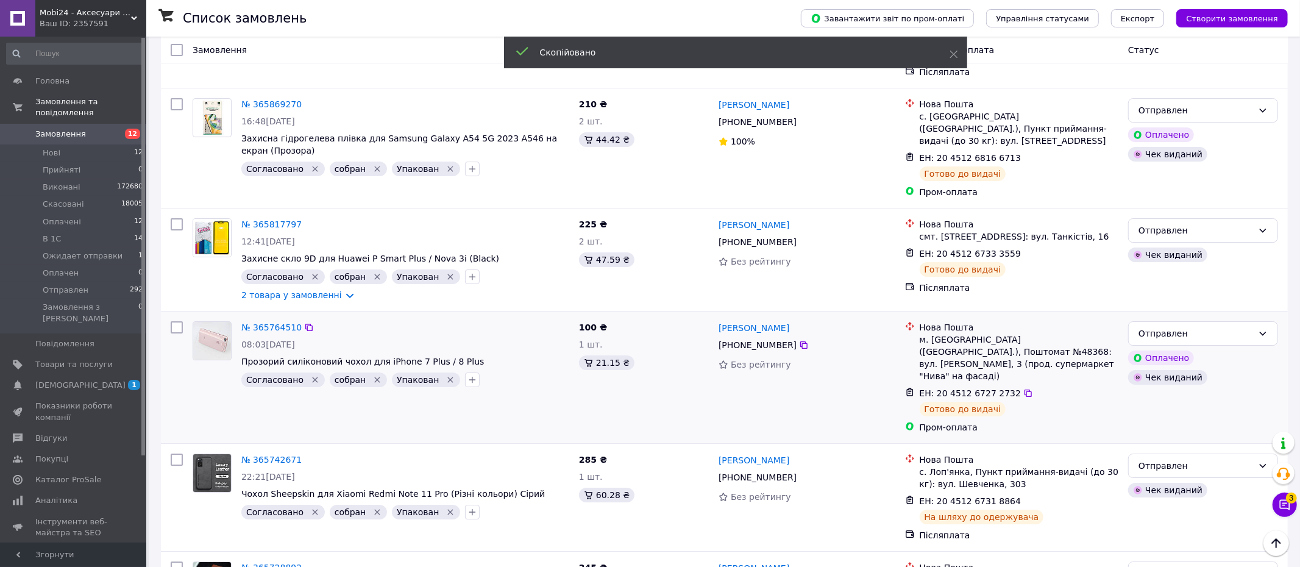
click at [781, 340] on span "[PHONE_NUMBER]" at bounding box center [757, 345] width 78 height 10
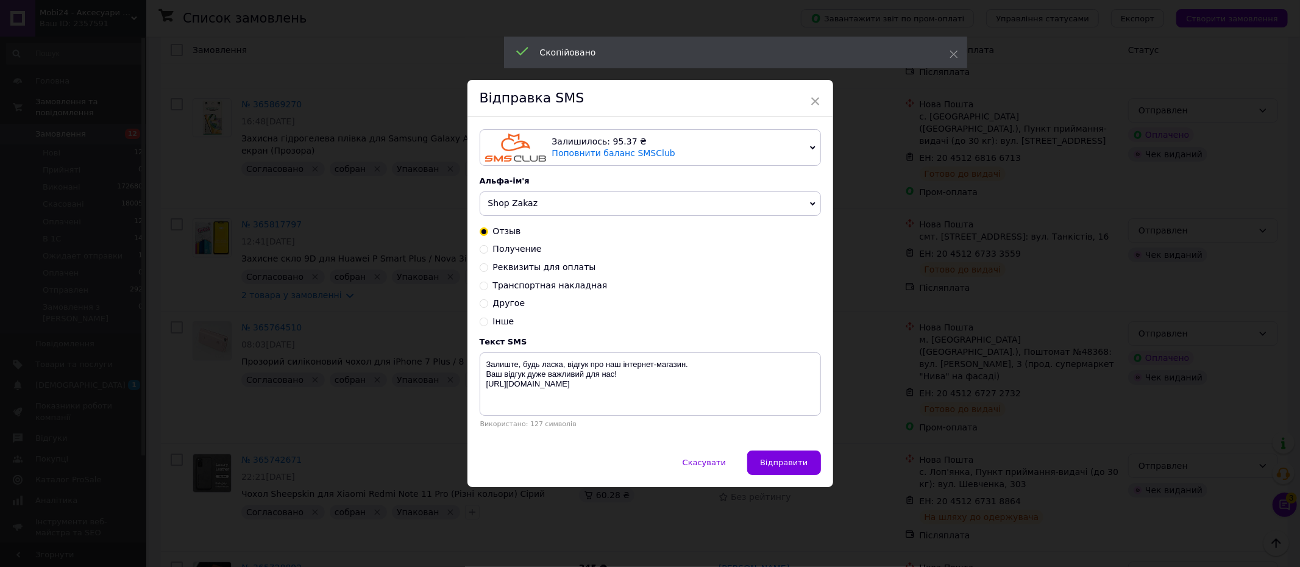
click at [481, 249] on input "Получение" at bounding box center [484, 248] width 9 height 9
radio input "true"
radio input "false"
click at [667, 366] on textarea "Vashe zamovlennya vzhe u viddilenni TTN: XXXXXXXXXXXX Zaberit budlaska, Dyakuye…" at bounding box center [650, 383] width 341 height 63
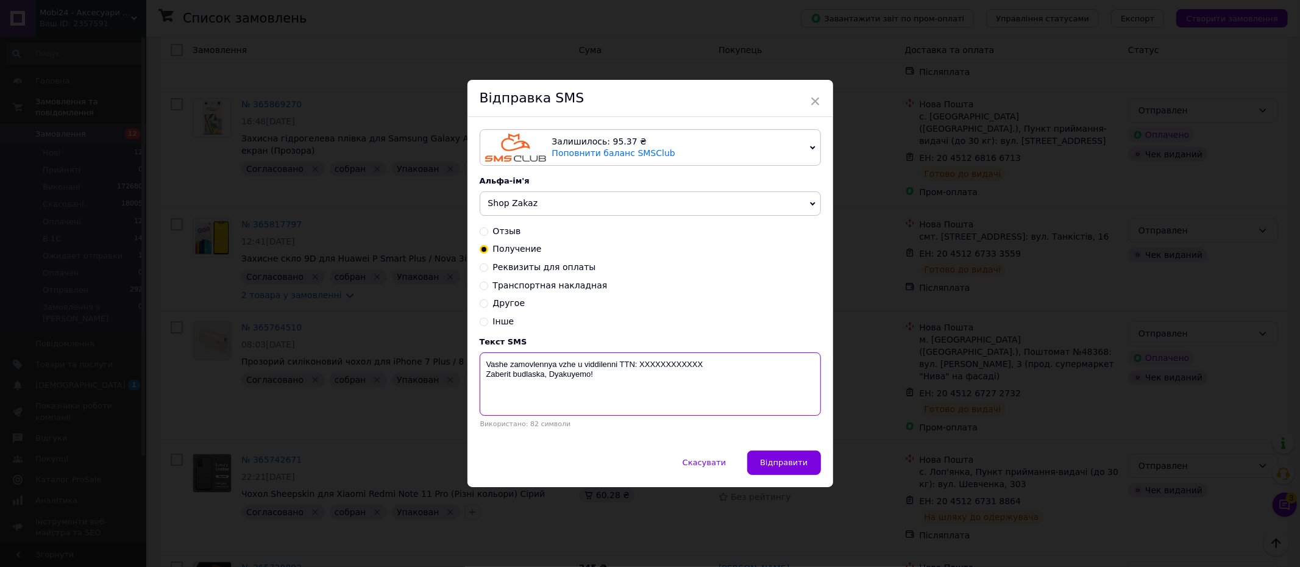
paste textarea "20451267272732"
type textarea "Vashe zamovlennya vzhe u viddilenni TTN: 20451267272732 Zaberit budlaska, Dyaku…"
click at [784, 463] on span "Відправити" at bounding box center [784, 462] width 48 height 9
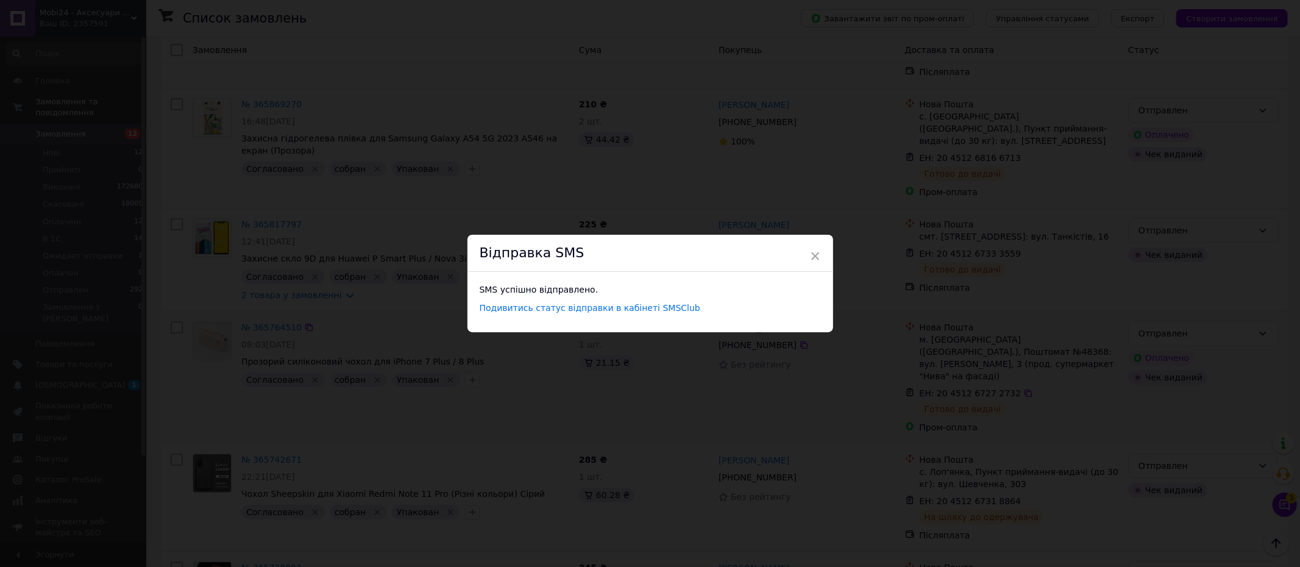
drag, startPoint x: 814, startPoint y: 257, endPoint x: 814, endPoint y: 244, distance: 12.2
click at [814, 257] on span "×" at bounding box center [815, 256] width 11 height 21
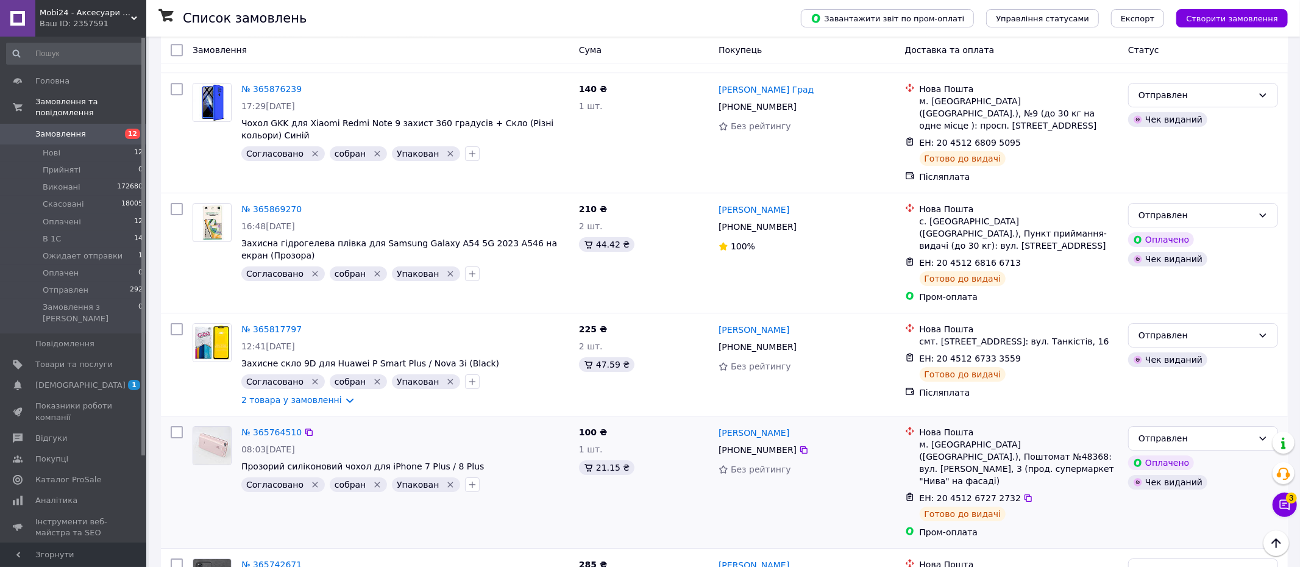
scroll to position [3277, 0]
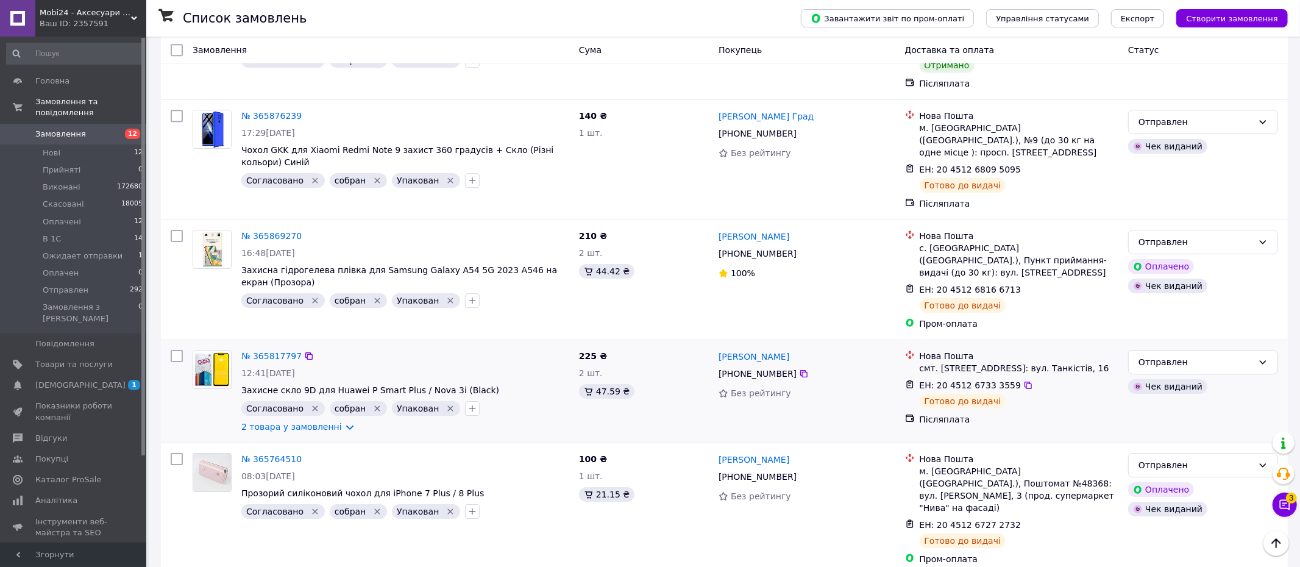
drag, startPoint x: 1016, startPoint y: 214, endPoint x: 938, endPoint y: 213, distance: 77.4
click at [1023, 380] on icon at bounding box center [1028, 385] width 10 height 10
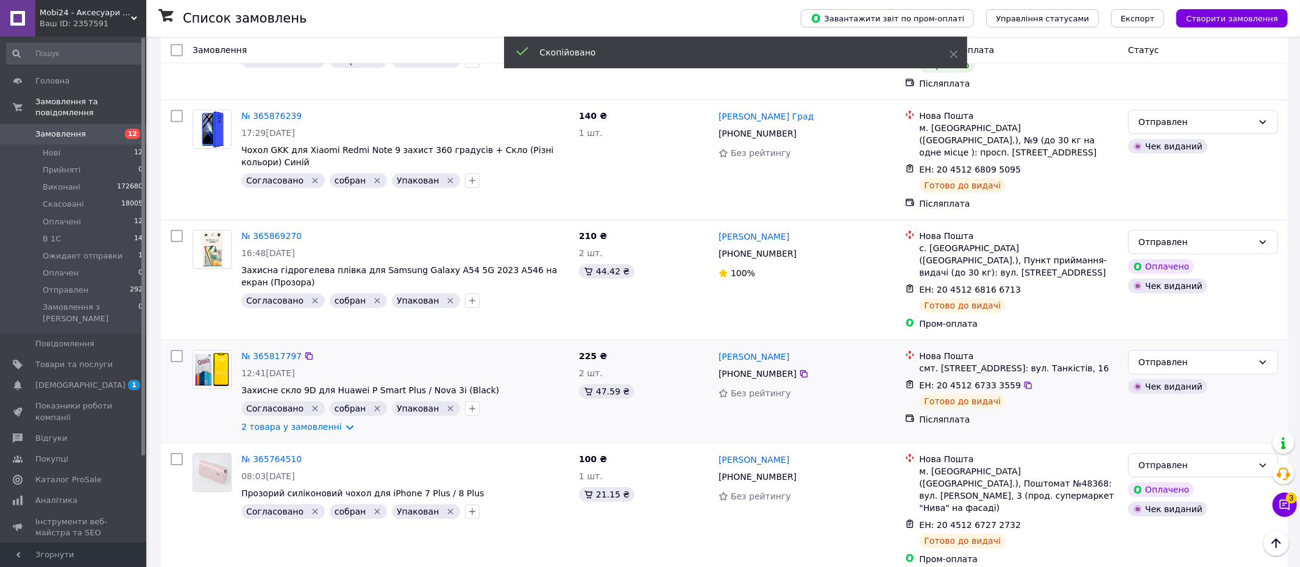
click at [763, 369] on span "[PHONE_NUMBER]" at bounding box center [757, 374] width 78 height 10
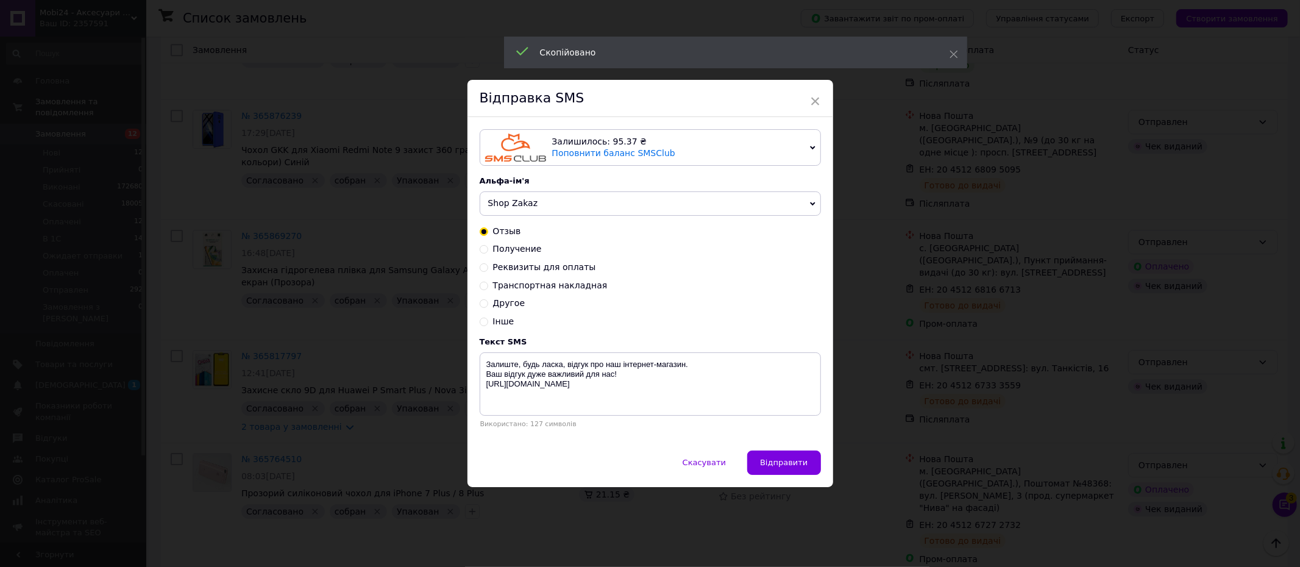
drag, startPoint x: 483, startPoint y: 247, endPoint x: 556, endPoint y: 307, distance: 94.8
click at [483, 247] on input "Получение" at bounding box center [484, 248] width 9 height 9
radio input "true"
radio input "false"
click at [666, 364] on textarea "Vashe zamovlennya vzhe u viddilenni TTN: XXXXXXXXXXXX Zaberit budlaska, Dyakuye…" at bounding box center [650, 383] width 341 height 63
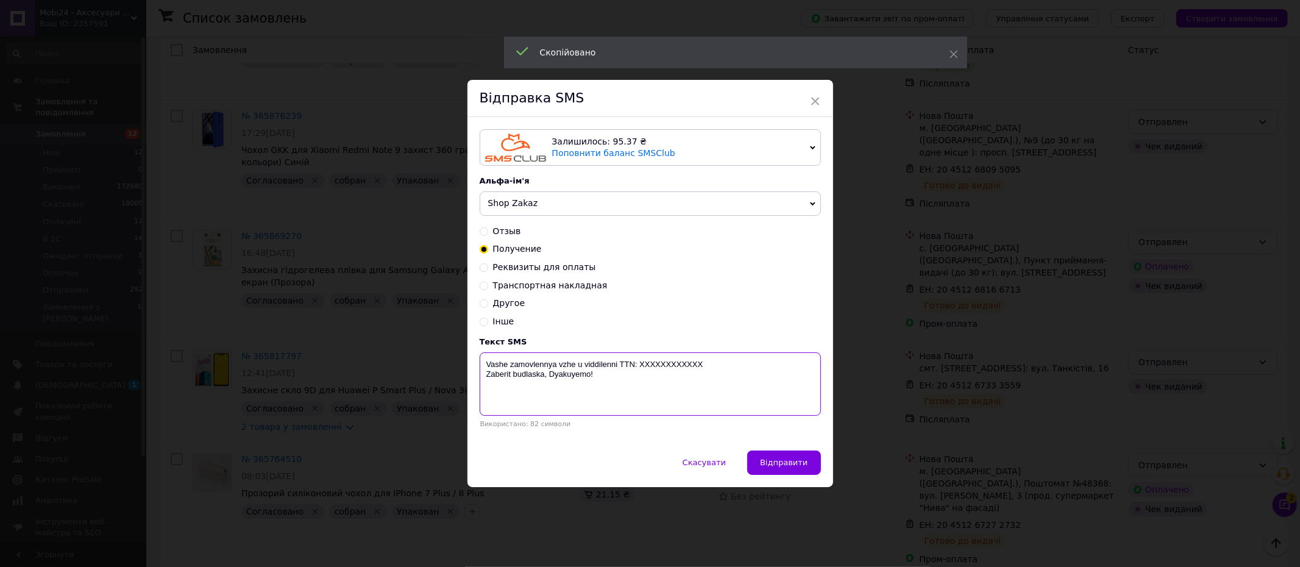
click at [666, 364] on textarea "Vashe zamovlennya vzhe u viddilenni TTN: XXXXXXXXXXXX Zaberit budlaska, Dyakuye…" at bounding box center [650, 383] width 341 height 63
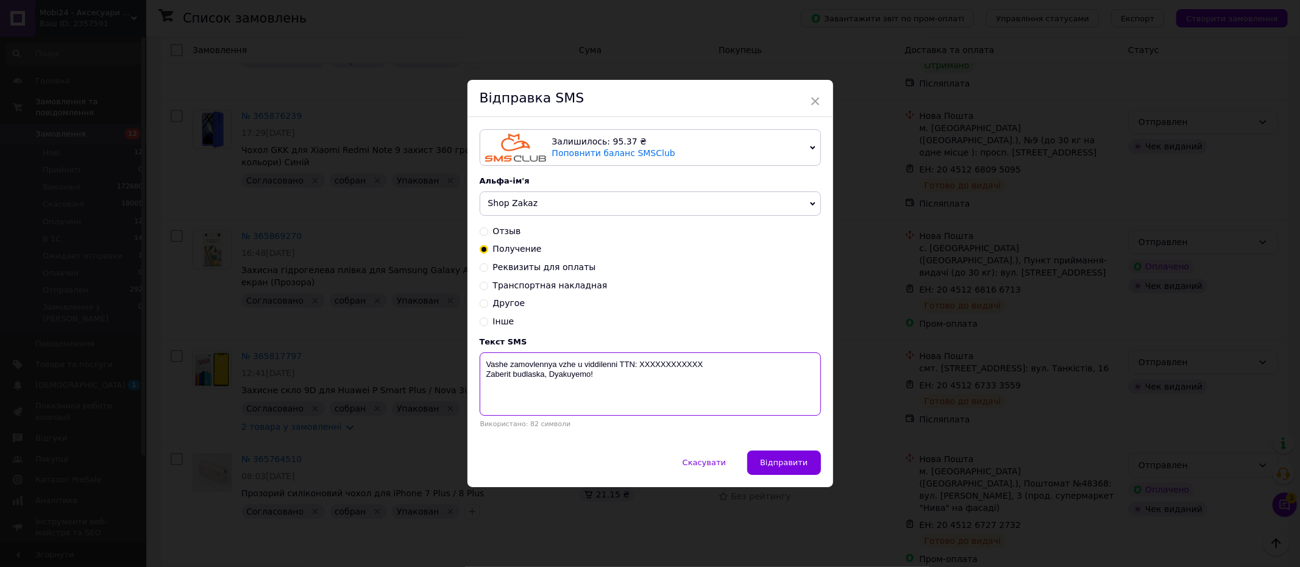
paste textarea "20451267333559"
type textarea "Vashe zamovlennya vzhe u viddilenni TTN: 20451267333559 Zaberit budlaska, Dyaku…"
click at [787, 461] on span "Відправити" at bounding box center [784, 462] width 48 height 9
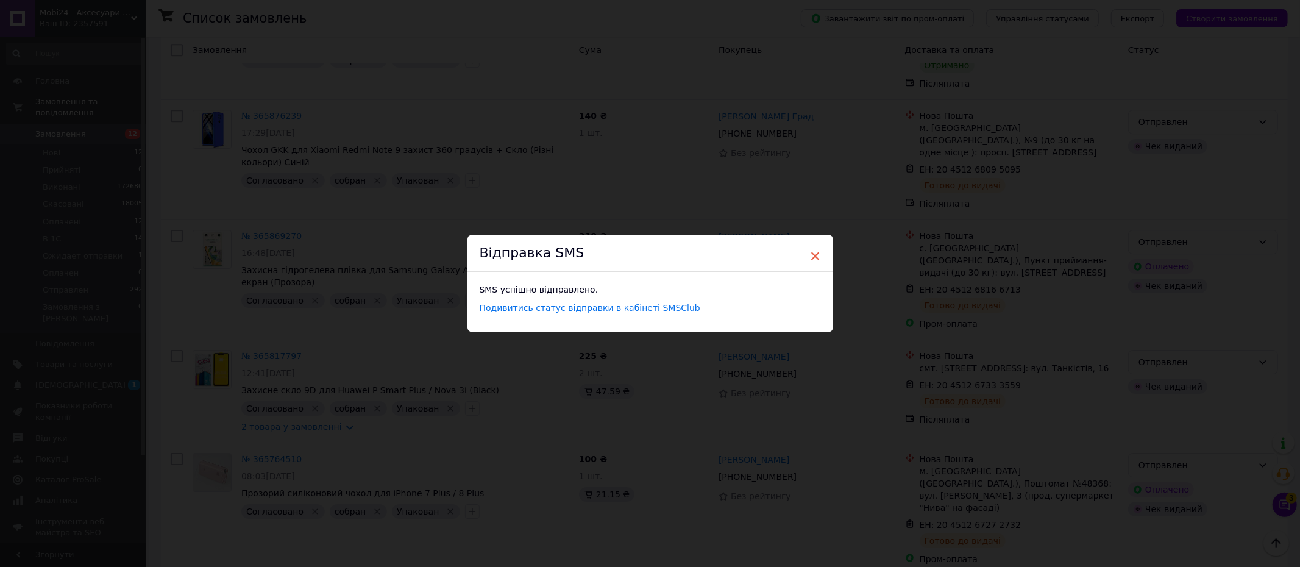
click at [812, 248] on span "×" at bounding box center [815, 256] width 11 height 21
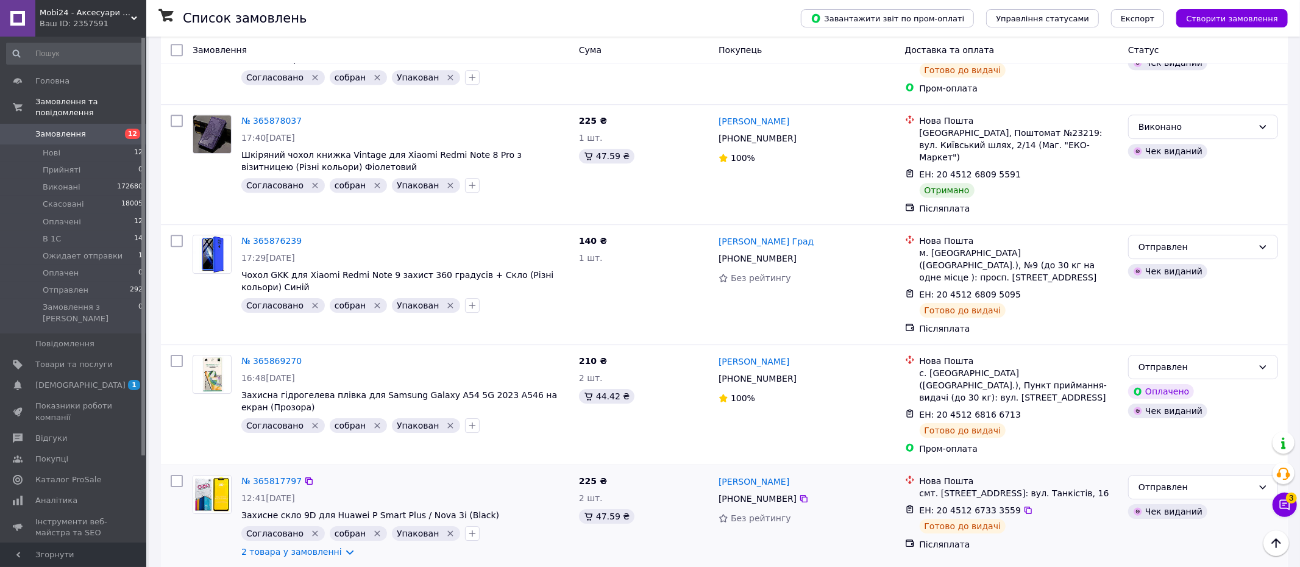
scroll to position [3149, 0]
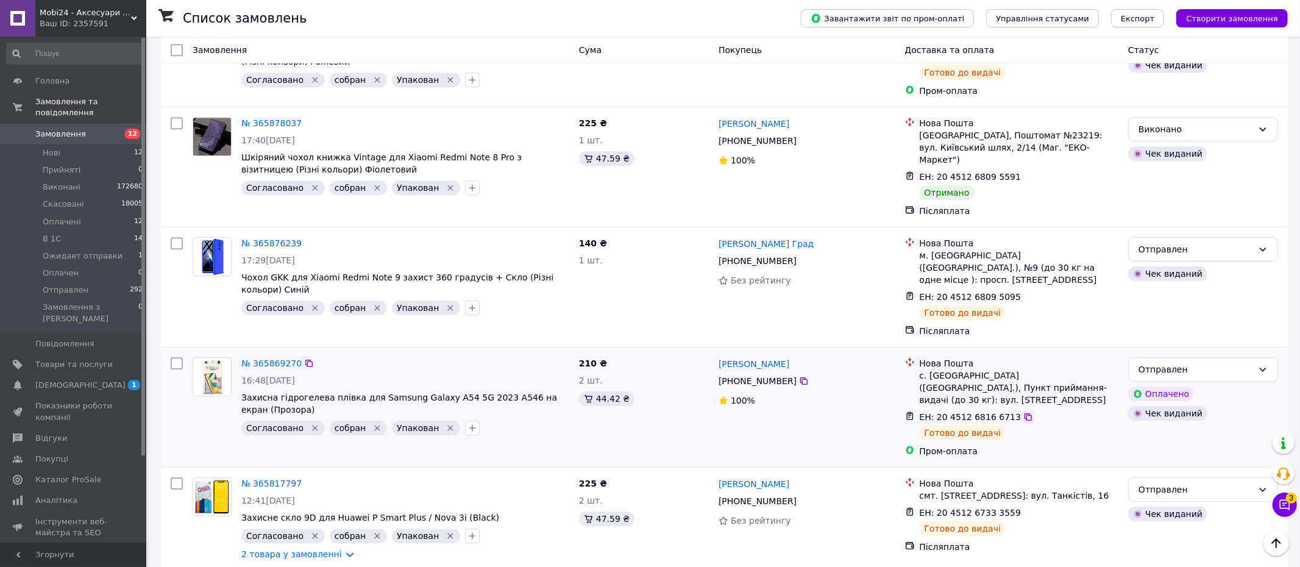
click at [1024, 413] on icon at bounding box center [1027, 416] width 7 height 7
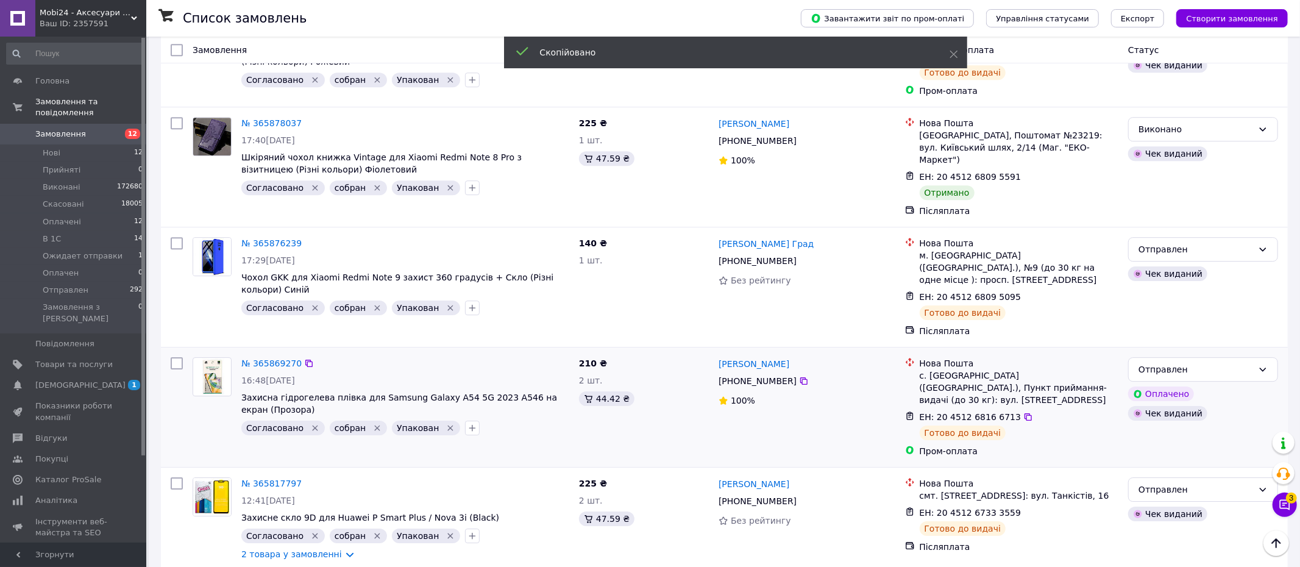
click at [775, 376] on span "[PHONE_NUMBER]" at bounding box center [757, 381] width 78 height 10
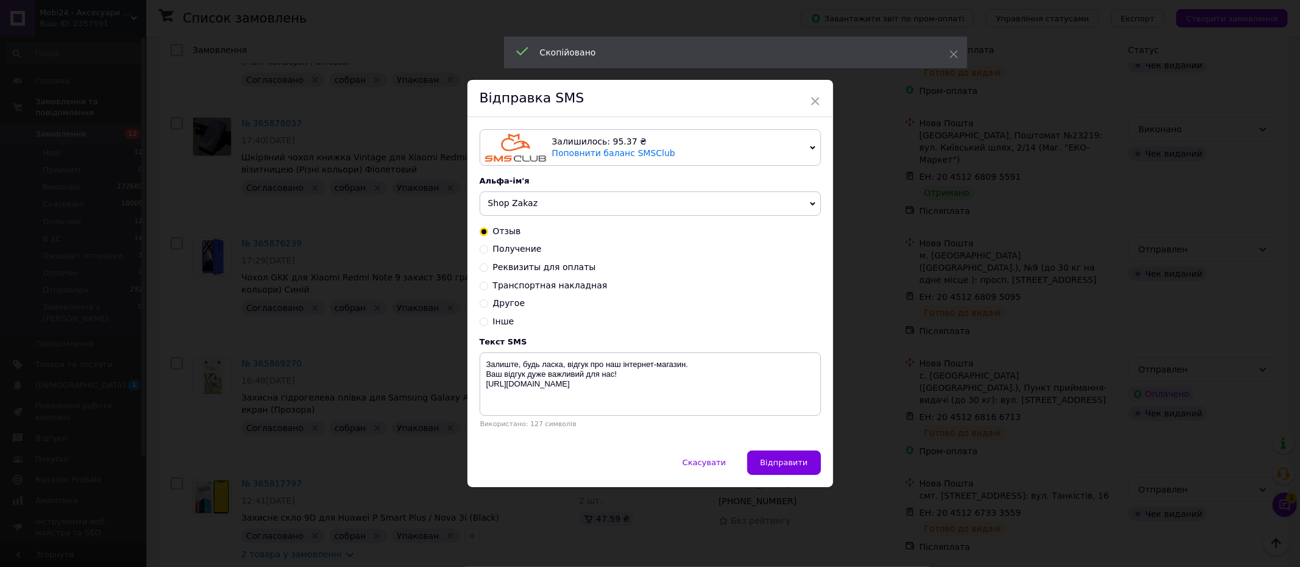
click at [481, 246] on input "Получение" at bounding box center [484, 248] width 9 height 9
radio input "true"
radio input "false"
click at [667, 366] on textarea "Vashe zamovlennya vzhe u viddilenni TTN: XXXXXXXXXXXX Zaberit budlaska, Dyakuye…" at bounding box center [650, 383] width 341 height 63
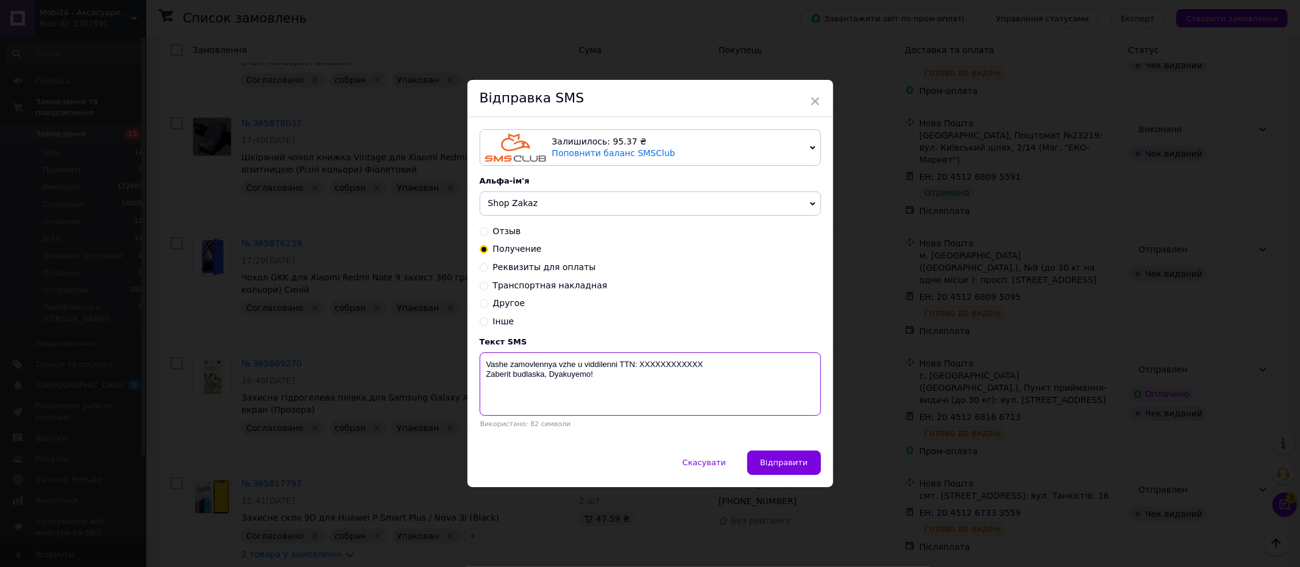
click at [667, 366] on textarea "Vashe zamovlennya vzhe u viddilenni TTN: XXXXXXXXXXXX Zaberit budlaska, Dyakuye…" at bounding box center [650, 383] width 341 height 63
drag, startPoint x: 667, startPoint y: 366, endPoint x: 658, endPoint y: 365, distance: 8.6
click at [658, 365] on textarea "Vashe zamovlennya vzhe u viddilenni TTN: XXXXXXXXXXXX Zaberit budlaska, Dyakuye…" at bounding box center [650, 383] width 341 height 63
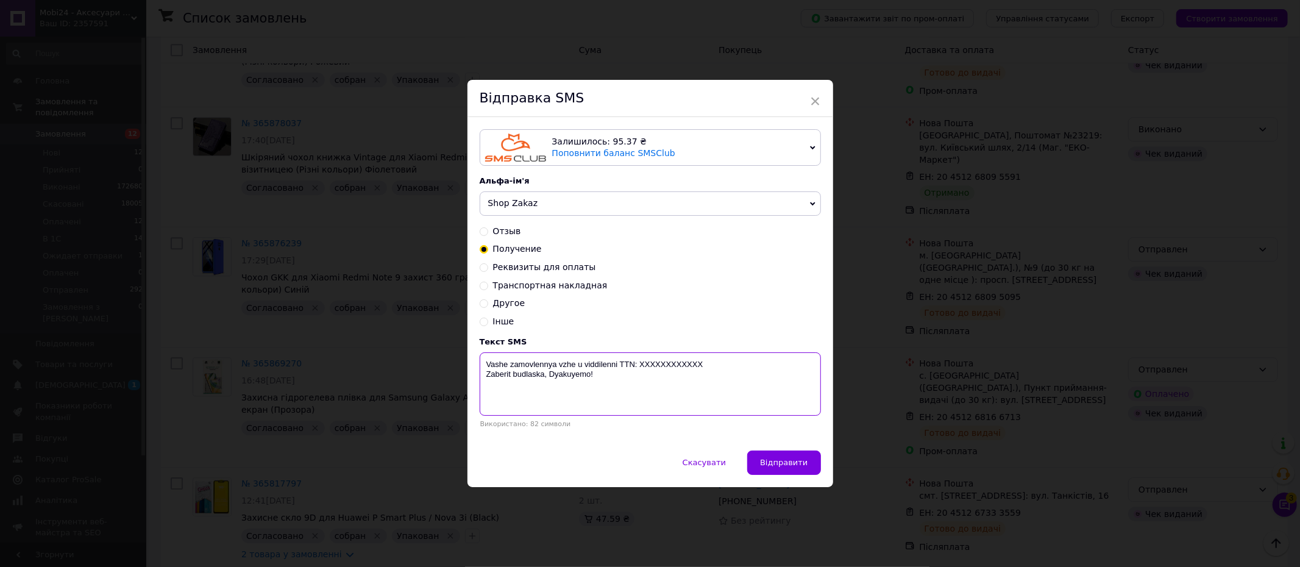
click at [661, 364] on textarea "Vashe zamovlennya vzhe u viddilenni TTN: XXXXXXXXXXXX Zaberit budlaska, Dyakuye…" at bounding box center [650, 383] width 341 height 63
click at [660, 364] on textarea "Vashe zamovlennya vzhe u viddilenni TTN: XXXXXXXXXXXX Zaberit budlaska, Dyakuye…" at bounding box center [650, 383] width 341 height 63
paste textarea "20451268166713"
type textarea "Vashe zamovlennya vzhe u viddilenni TTN: 20451268166713 Zaberit budlaska, Dyaku…"
click at [773, 461] on span "Відправити" at bounding box center [784, 462] width 48 height 9
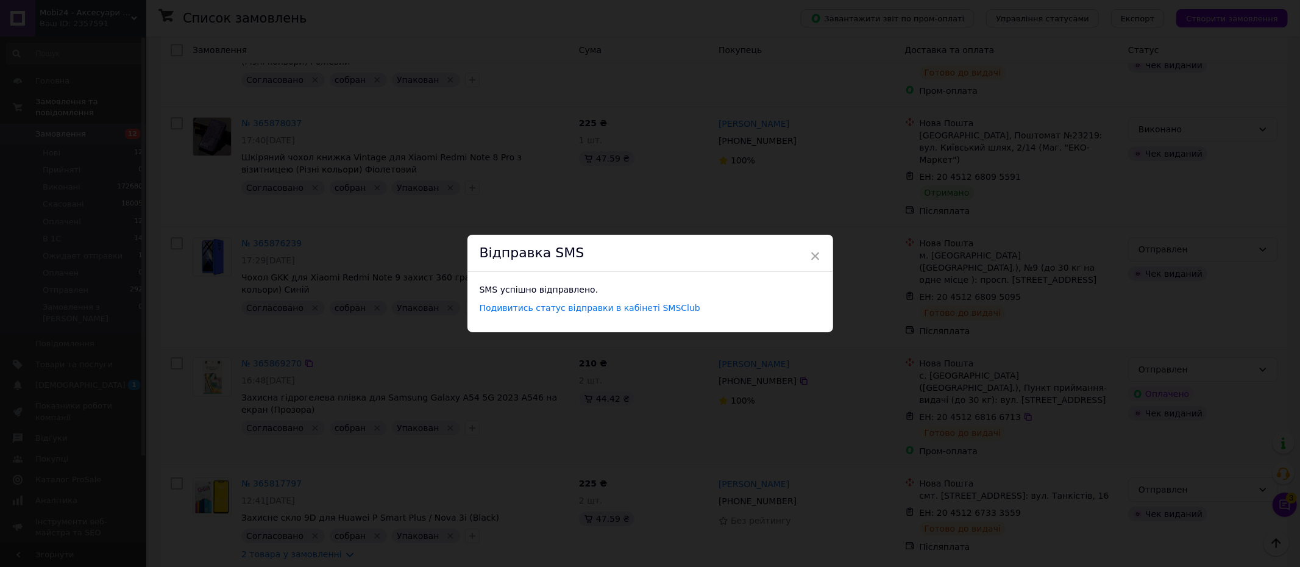
click at [812, 252] on span "×" at bounding box center [815, 256] width 11 height 21
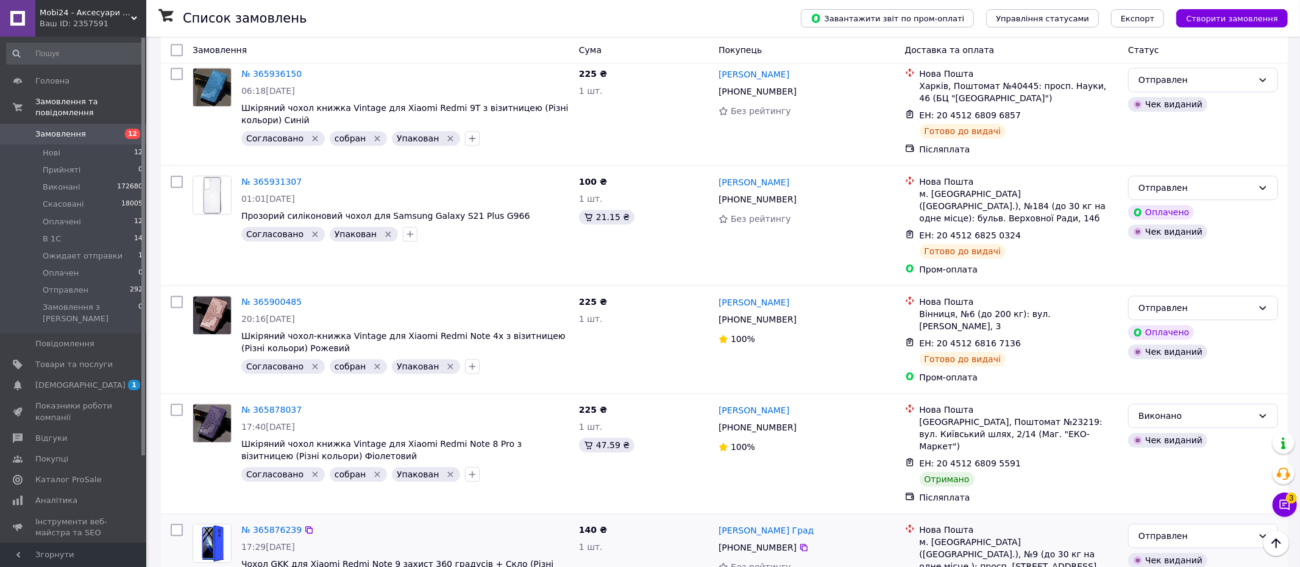
scroll to position [2826, 0]
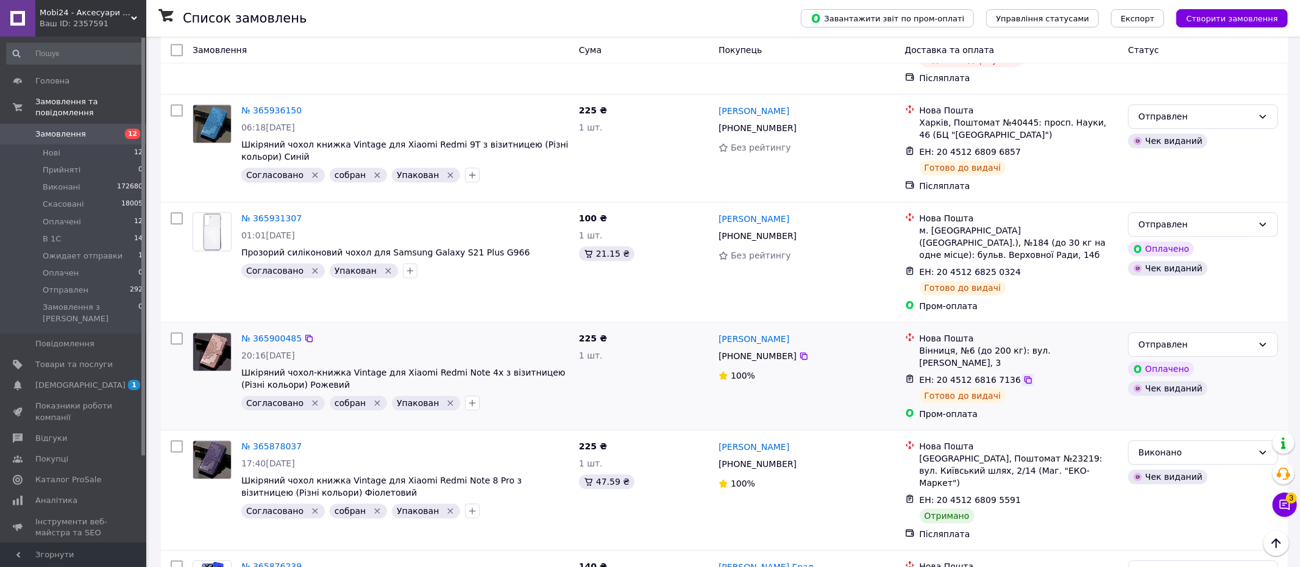
click at [1023, 375] on icon at bounding box center [1028, 380] width 10 height 10
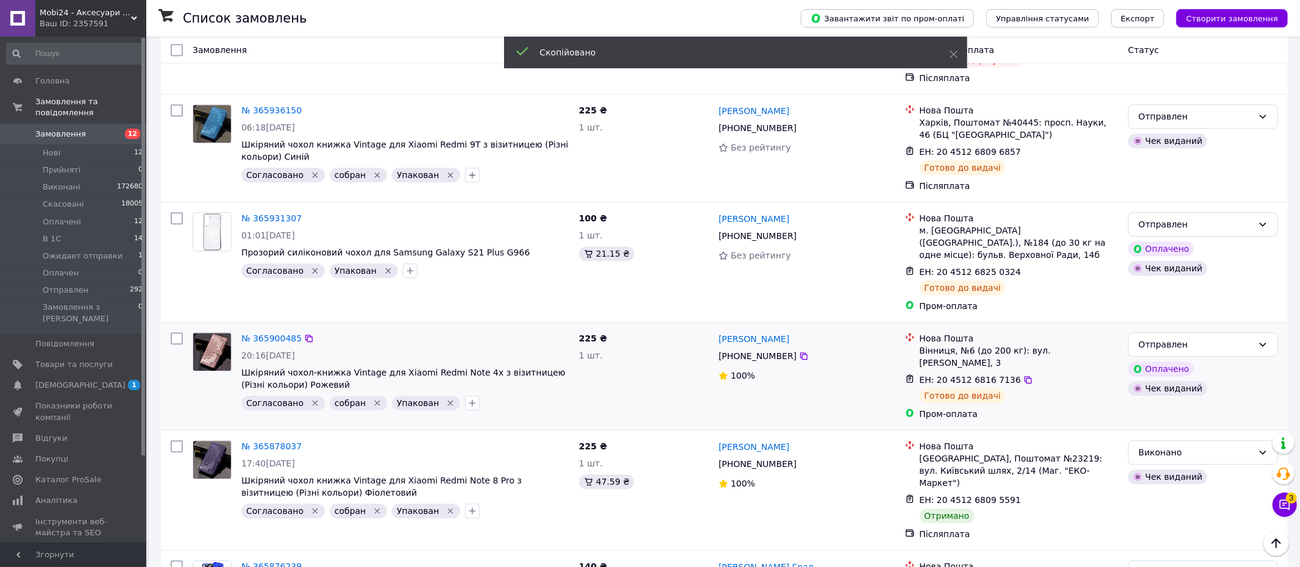
click at [759, 351] on span "[PHONE_NUMBER]" at bounding box center [757, 356] width 78 height 10
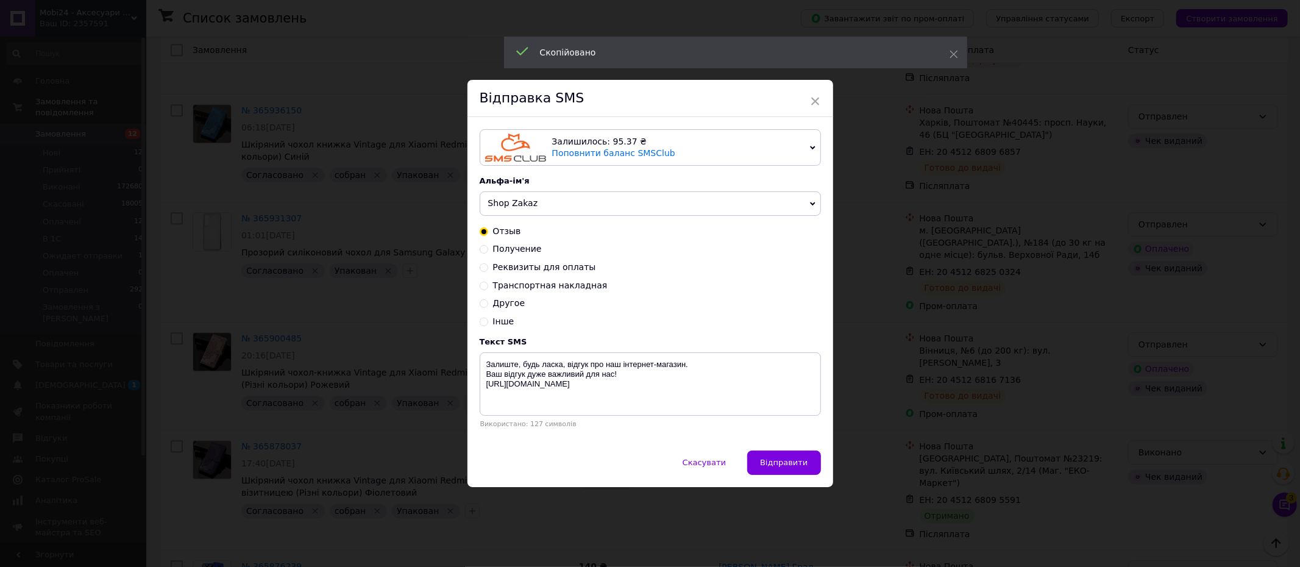
drag, startPoint x: 481, startPoint y: 249, endPoint x: 658, endPoint y: 370, distance: 214.5
click at [482, 250] on input "Получение" at bounding box center [484, 248] width 9 height 9
radio input "true"
radio input "false"
click at [683, 362] on textarea "Vashe zamovlennya vzhe u viddilenni TTN: XXXXXXXXXXXX Zaberit budlaska, Dyakuye…" at bounding box center [650, 383] width 341 height 63
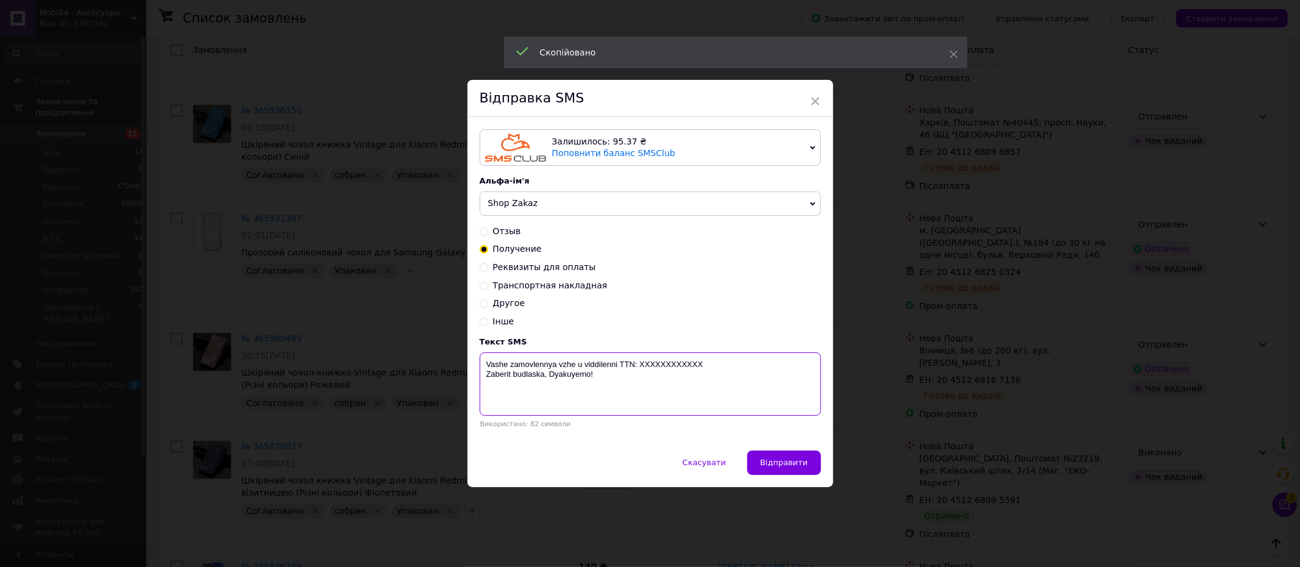
click at [683, 362] on textarea "Vashe zamovlennya vzhe u viddilenni TTN: XXXXXXXXXXXX Zaberit budlaska, Dyakuye…" at bounding box center [650, 383] width 341 height 63
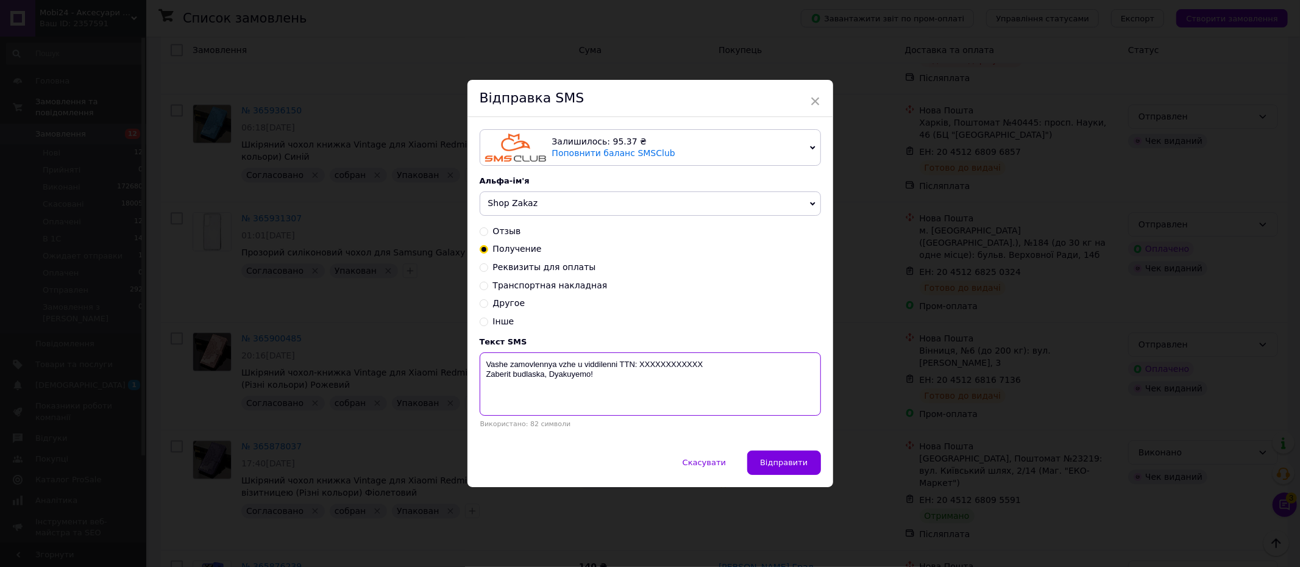
paste textarea "20451268167136"
type textarea "Vashe zamovlennya vzhe u viddilenni TTN: 20451268167136 Zaberit budlaska, Dyaku…"
click at [796, 464] on span "Відправити" at bounding box center [784, 462] width 48 height 9
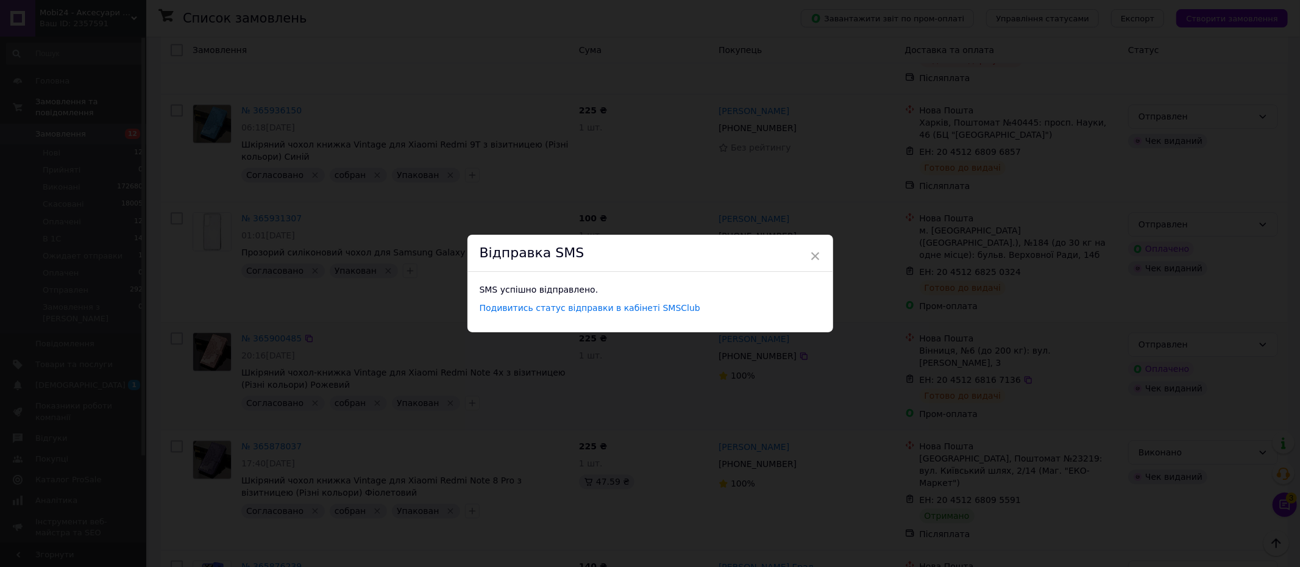
click at [817, 255] on span "×" at bounding box center [815, 256] width 11 height 21
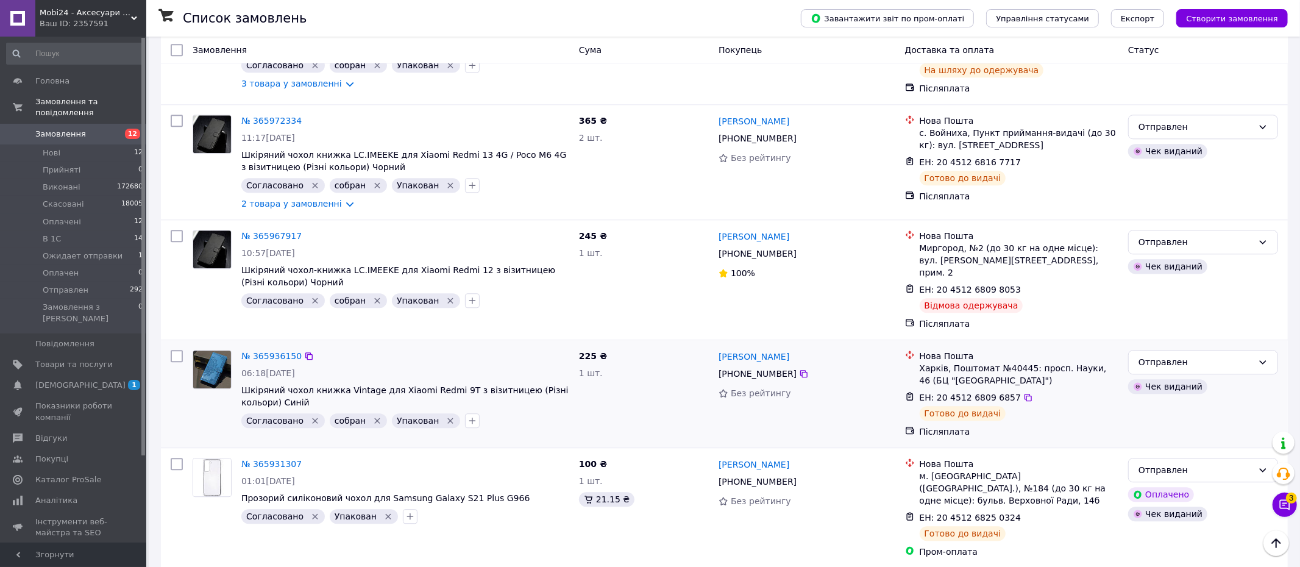
scroll to position [2580, 0]
click at [1023, 394] on icon at bounding box center [1028, 399] width 10 height 10
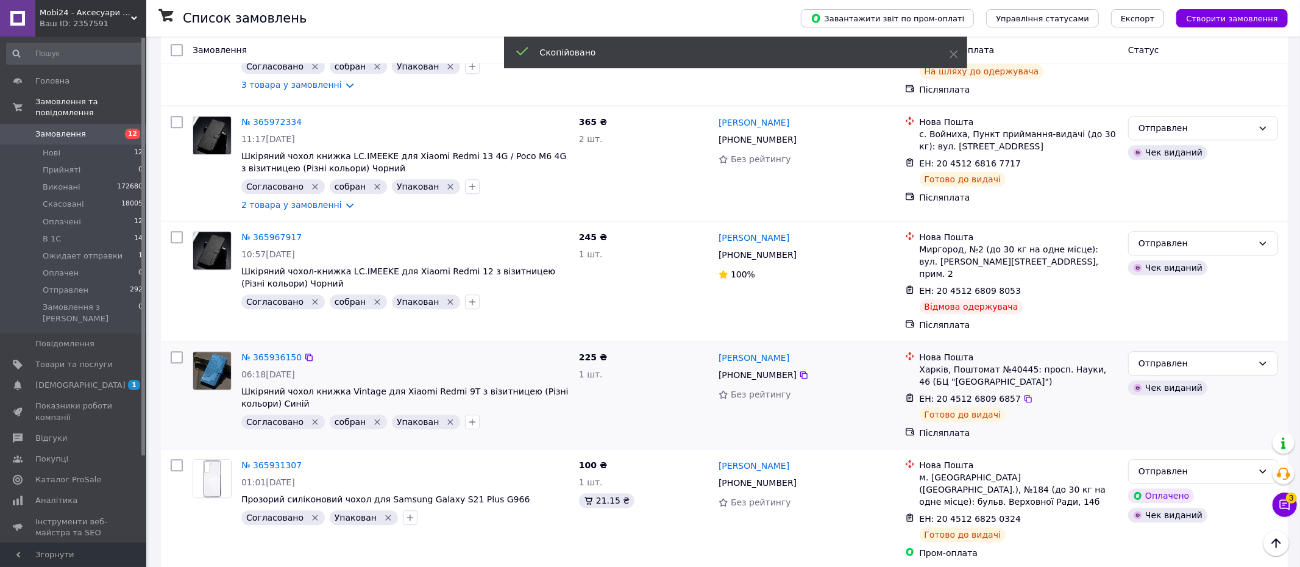
click at [759, 370] on span "[PHONE_NUMBER]" at bounding box center [757, 375] width 78 height 10
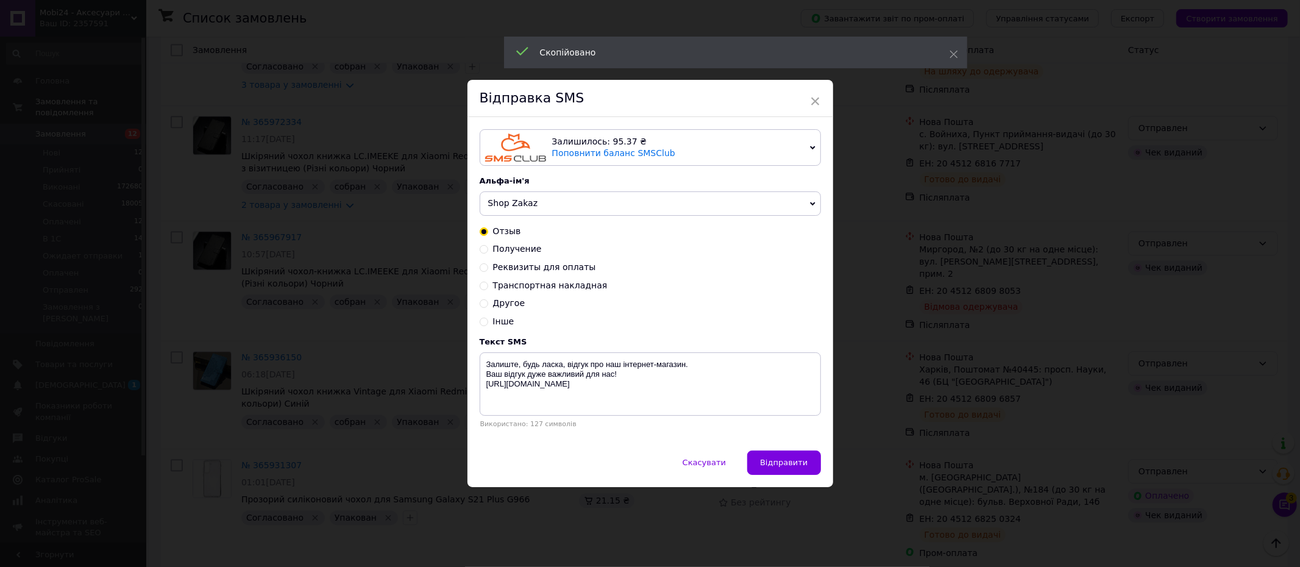
drag, startPoint x: 483, startPoint y: 245, endPoint x: 628, endPoint y: 369, distance: 191.5
click at [483, 246] on input "Получение" at bounding box center [484, 248] width 9 height 9
radio input "true"
radio input "false"
click at [668, 369] on textarea "Vashe zamovlennya vzhe u viddilenni TTN: XXXXXXXXXXXX Zaberit budlaska, Dyakuye…" at bounding box center [650, 383] width 341 height 63
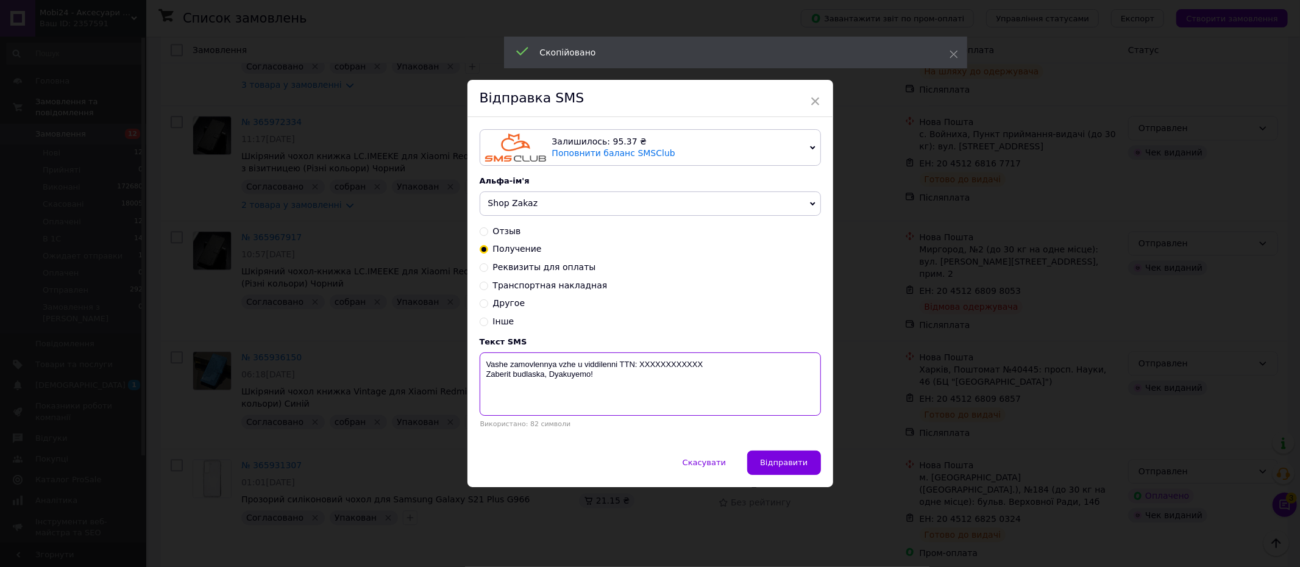
click at [668, 369] on textarea "Vashe zamovlennya vzhe u viddilenni TTN: XXXXXXXXXXXX Zaberit budlaska, Dyakuye…" at bounding box center [650, 383] width 341 height 63
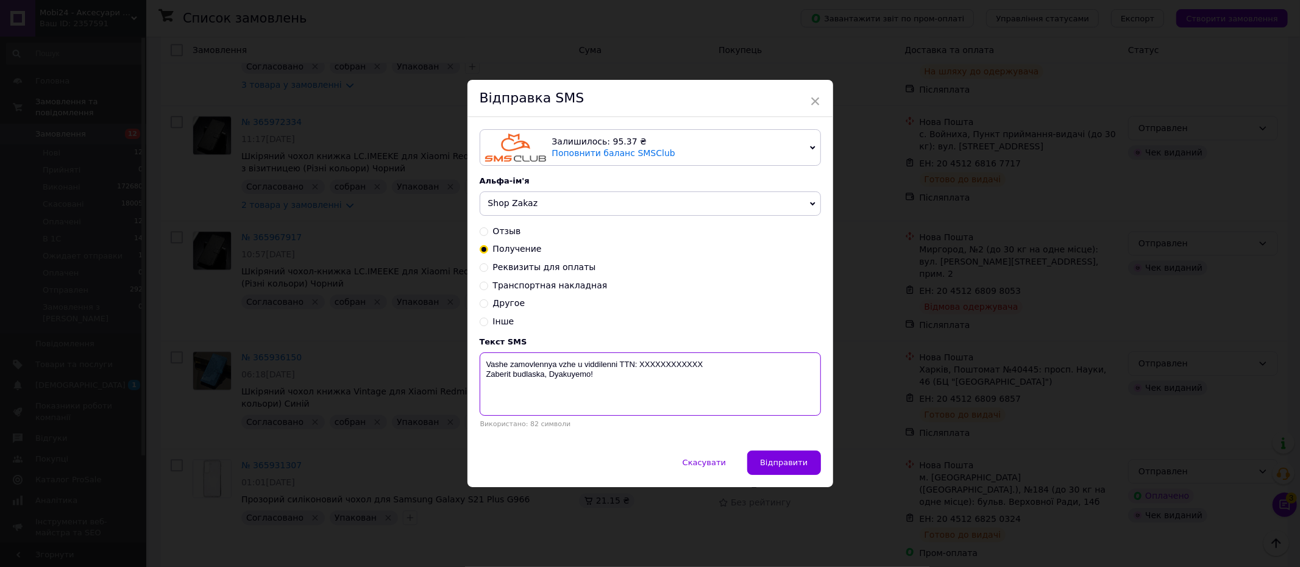
paste textarea "20451268096857"
type textarea "Vashe zamovlennya vzhe u viddilenni TTN: 20451268096857 Zaberit budlaska, Dyaku…"
click at [768, 463] on span "Відправити" at bounding box center [784, 462] width 48 height 9
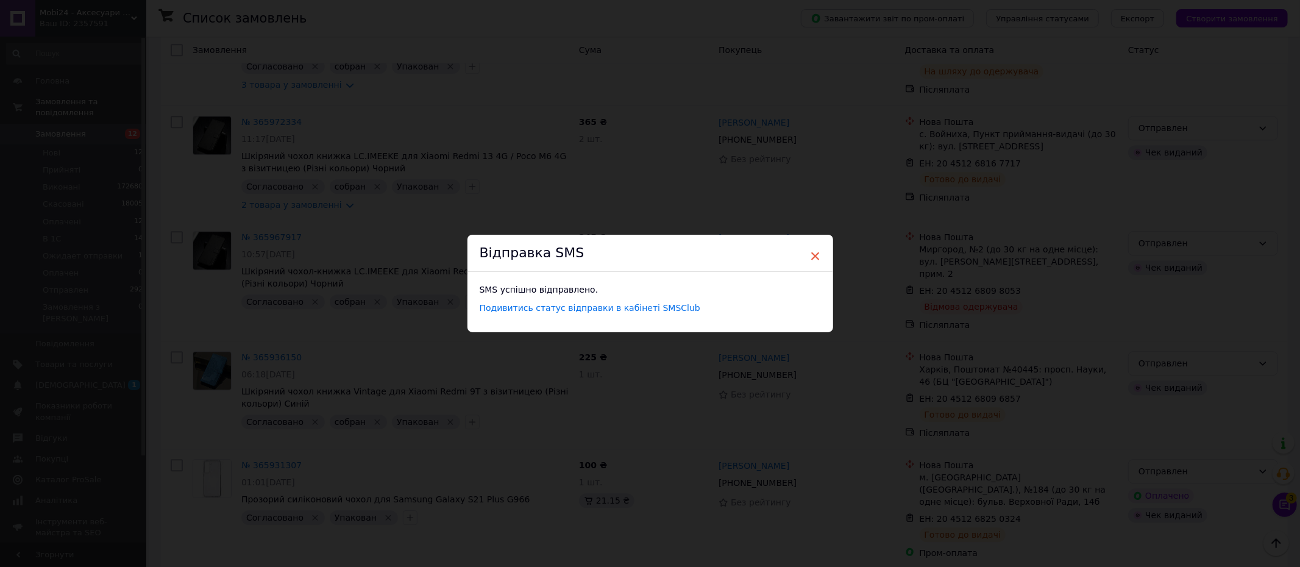
click at [811, 254] on span "×" at bounding box center [815, 256] width 11 height 21
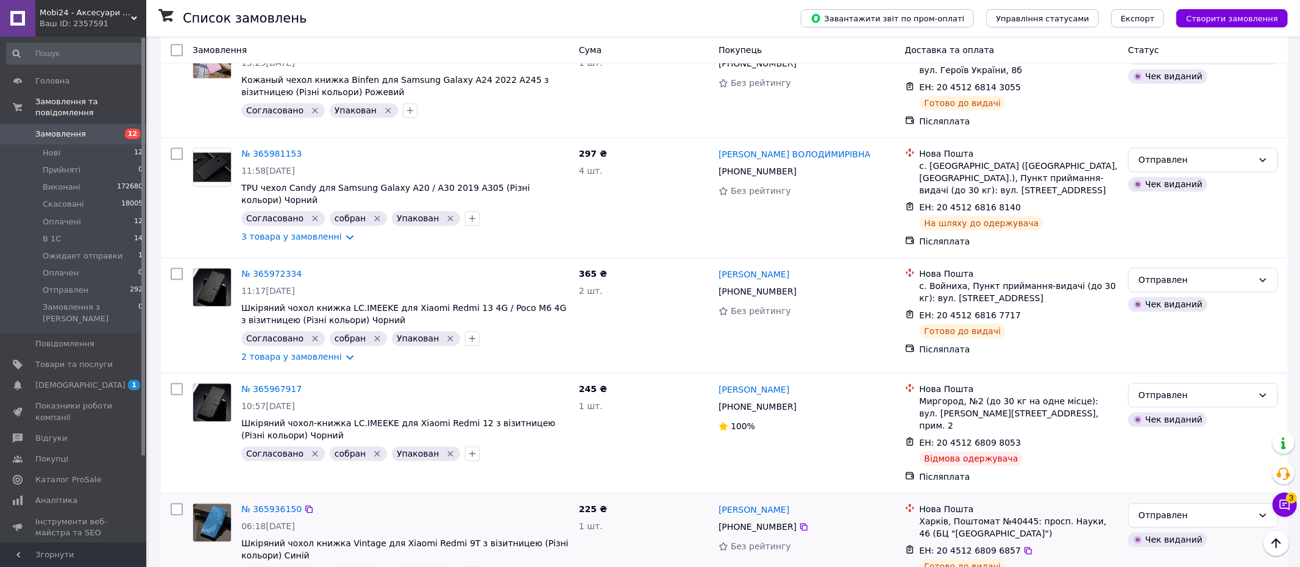
scroll to position [2429, 0]
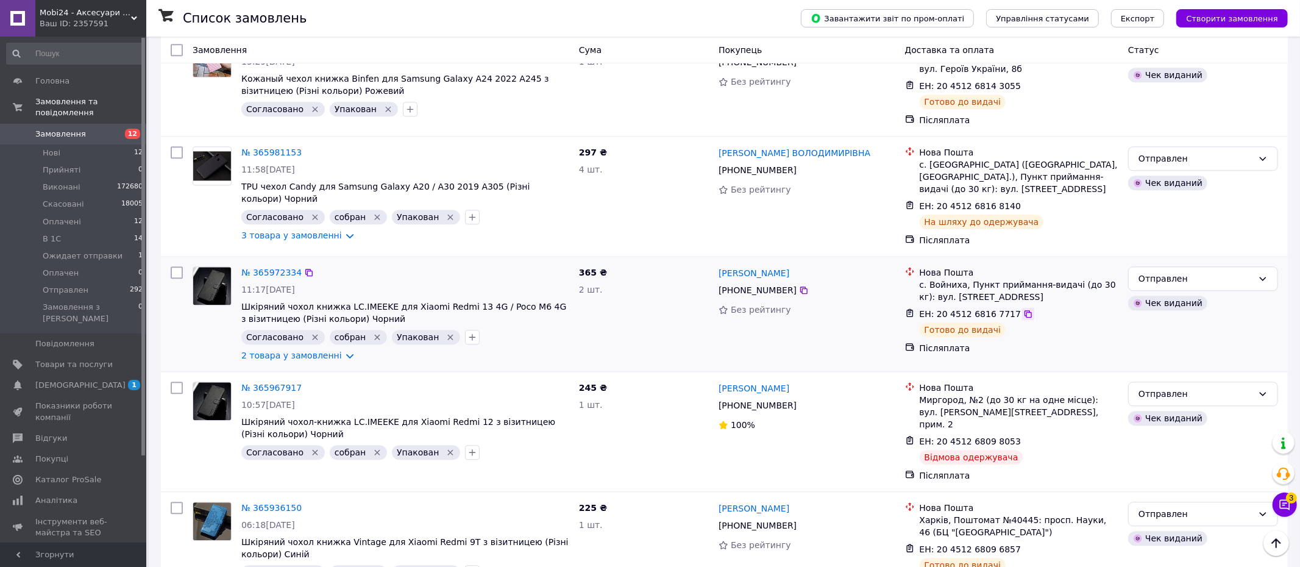
click at [1023, 309] on icon at bounding box center [1028, 314] width 10 height 10
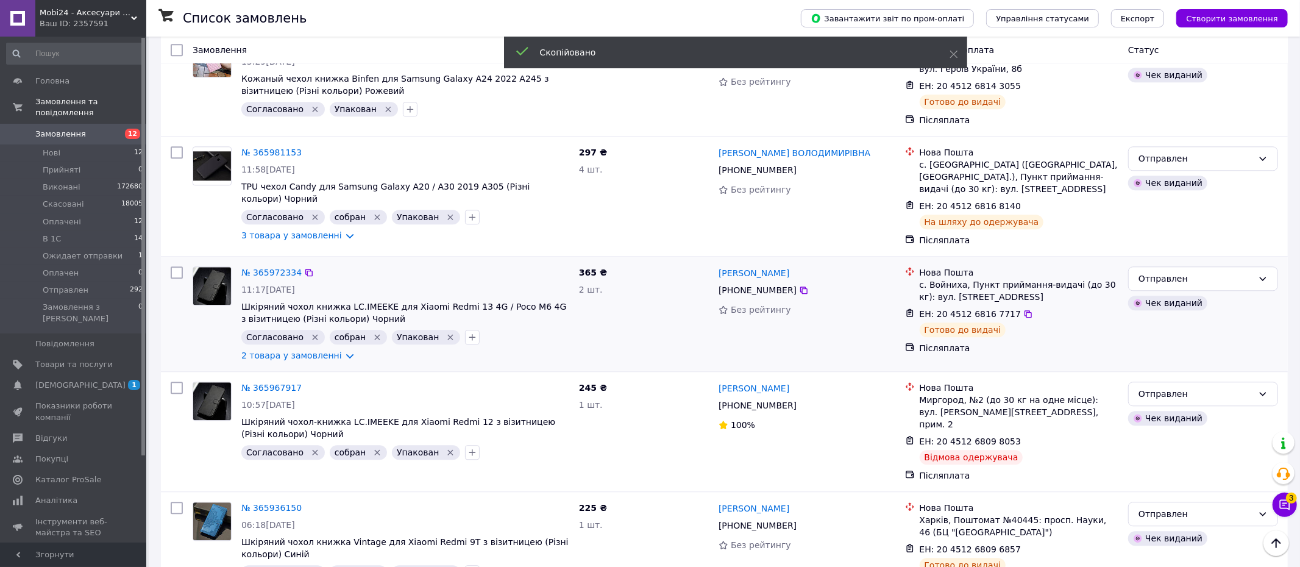
click at [771, 285] on span "[PHONE_NUMBER]" at bounding box center [757, 290] width 78 height 10
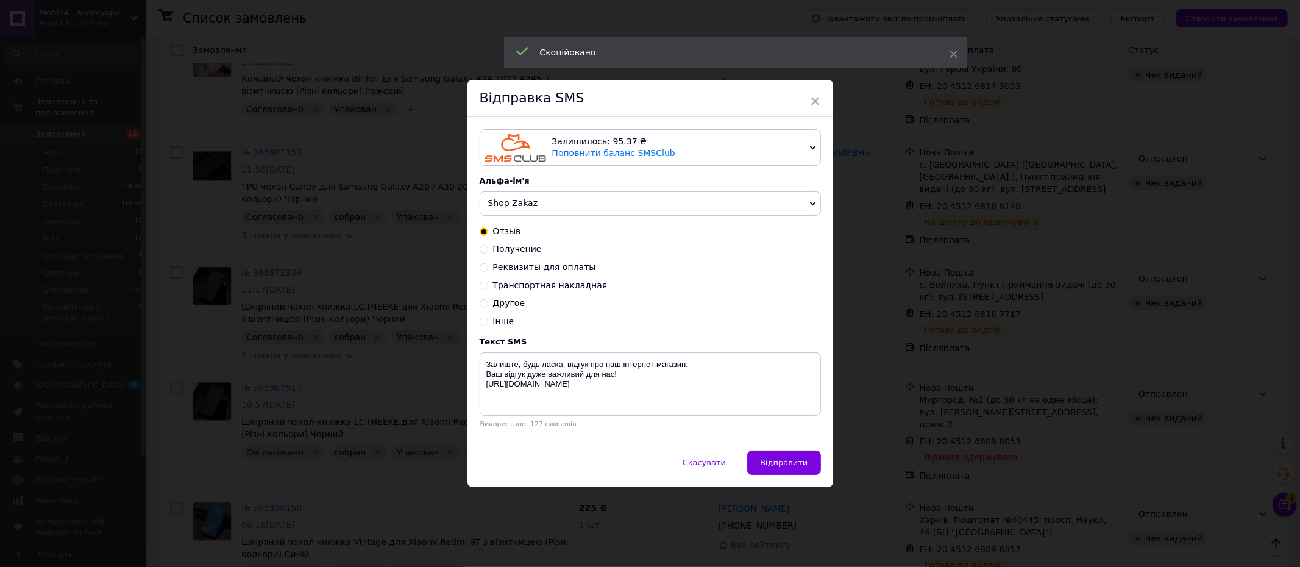
click at [482, 247] on input "Получение" at bounding box center [484, 248] width 9 height 9
radio input "true"
radio input "false"
click at [668, 357] on textarea "Vashe zamovlennya vzhe u viddilenni TTN: XXXXXXXXXXXX Zaberit budlaska, Dyakuye…" at bounding box center [650, 383] width 341 height 63
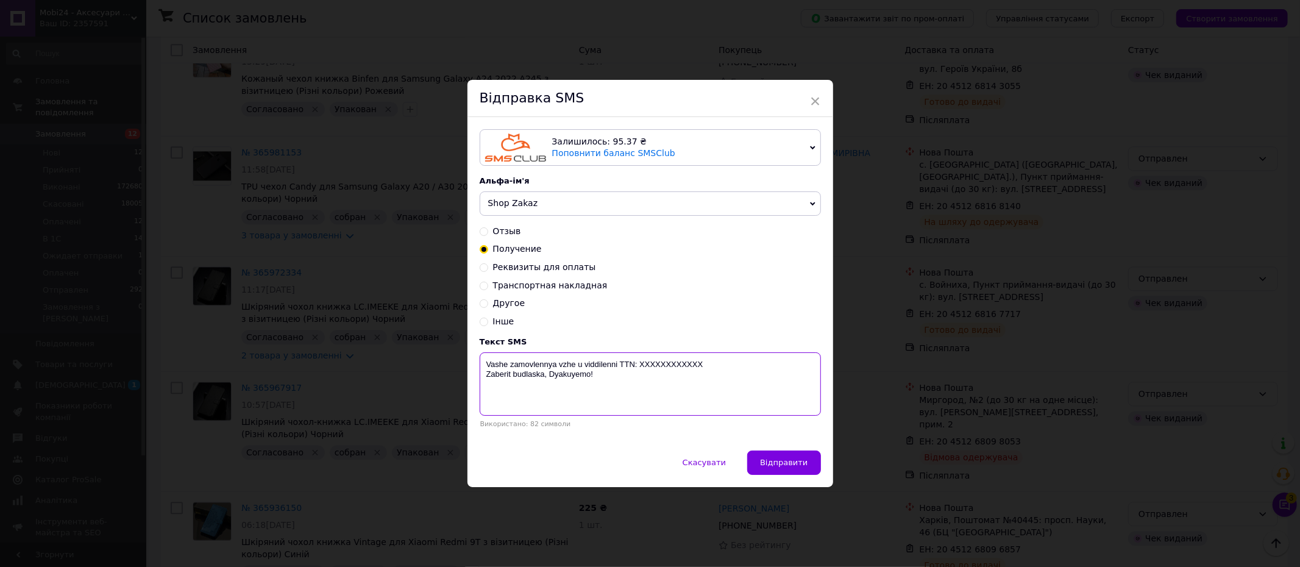
click at [666, 365] on textarea "Vashe zamovlennya vzhe u viddilenni TTN: XXXXXXXXXXXX Zaberit budlaska, Dyakuye…" at bounding box center [650, 383] width 341 height 63
paste textarea "20451268167717"
type textarea "Vashe zamovlennya vzhe u viddilenni TTN: 20451268167717 Zaberit budlaska, Dyaku…"
click at [785, 468] on button "Відправити" at bounding box center [783, 462] width 73 height 24
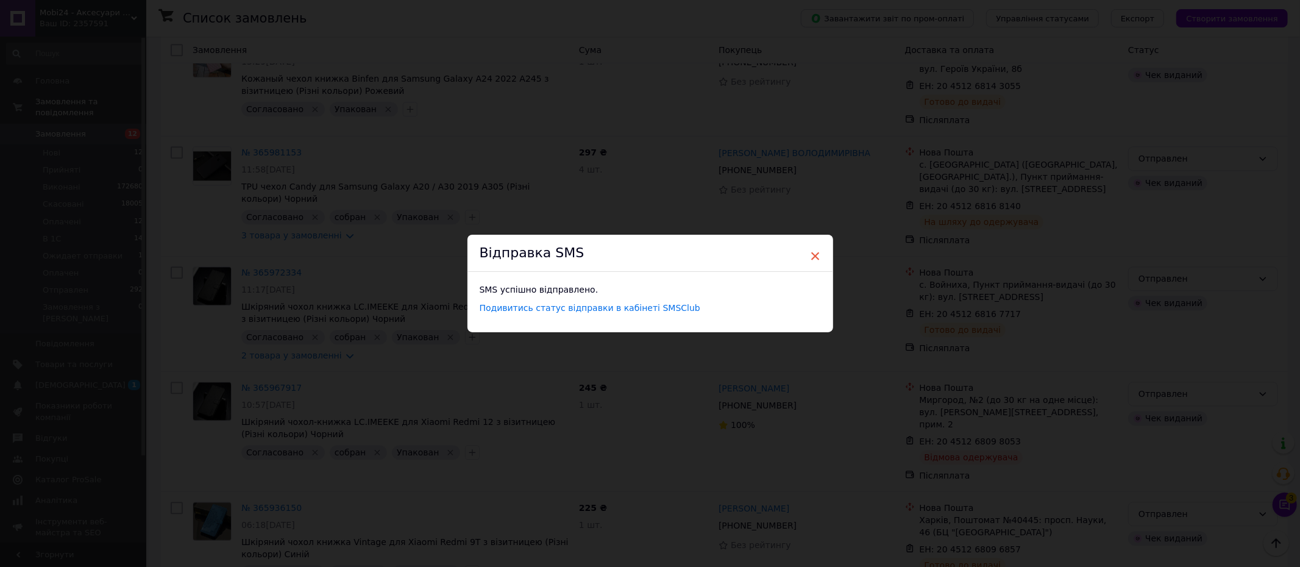
click at [814, 254] on span "×" at bounding box center [815, 256] width 11 height 21
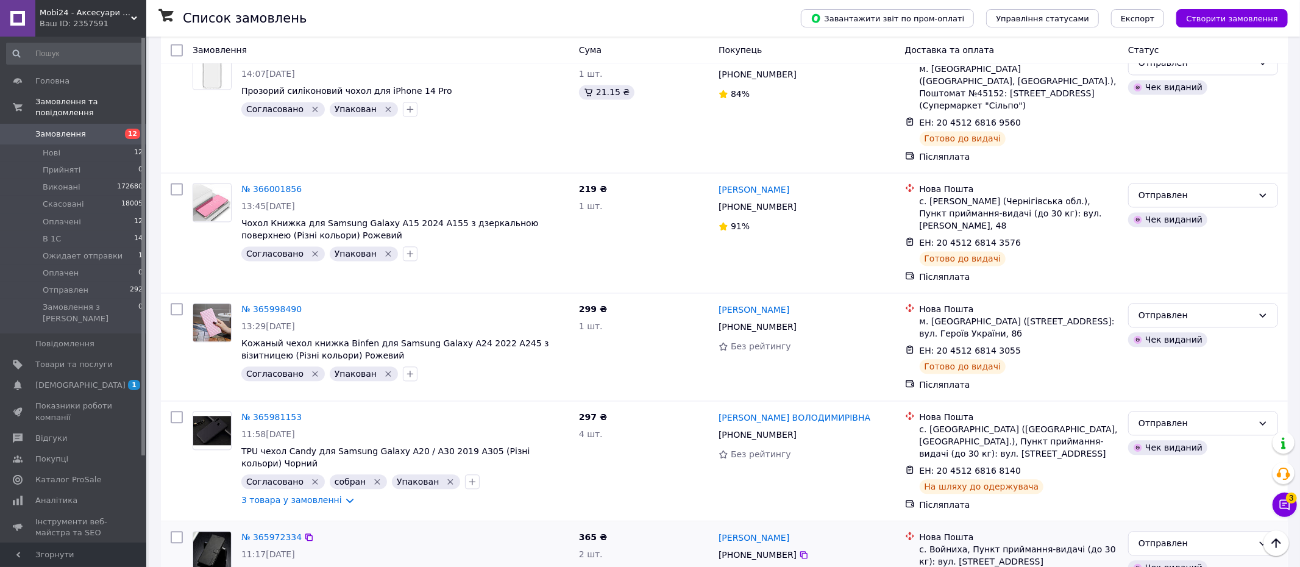
scroll to position [2154, 0]
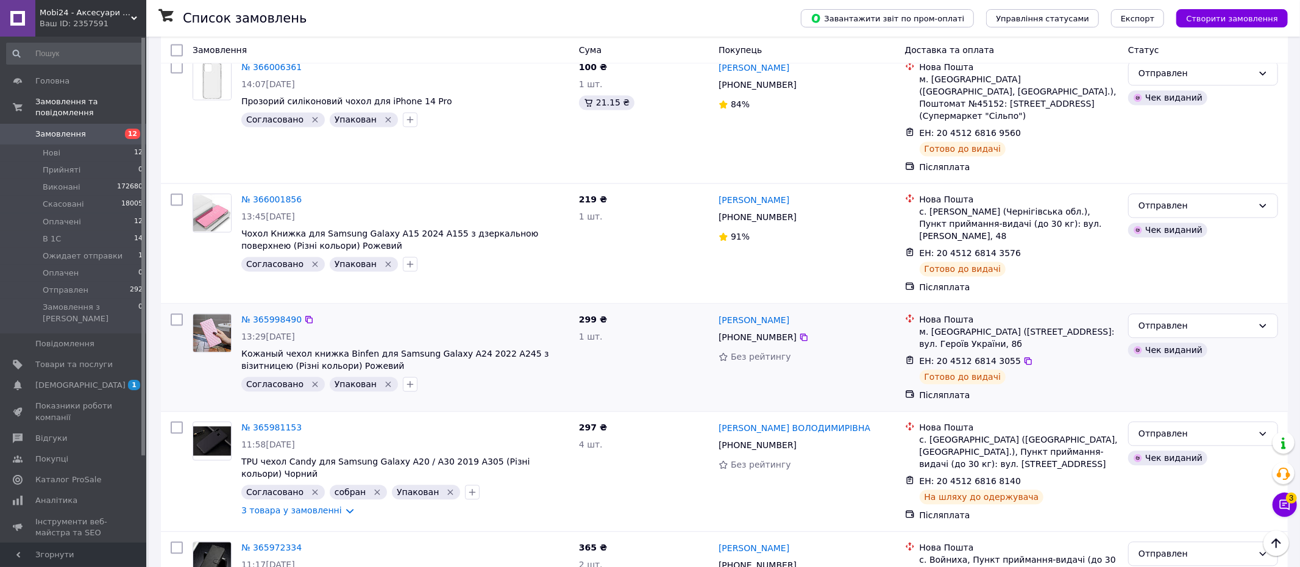
drag, startPoint x: 1018, startPoint y: 258, endPoint x: 992, endPoint y: 256, distance: 25.7
click at [1023, 356] on icon at bounding box center [1028, 361] width 10 height 10
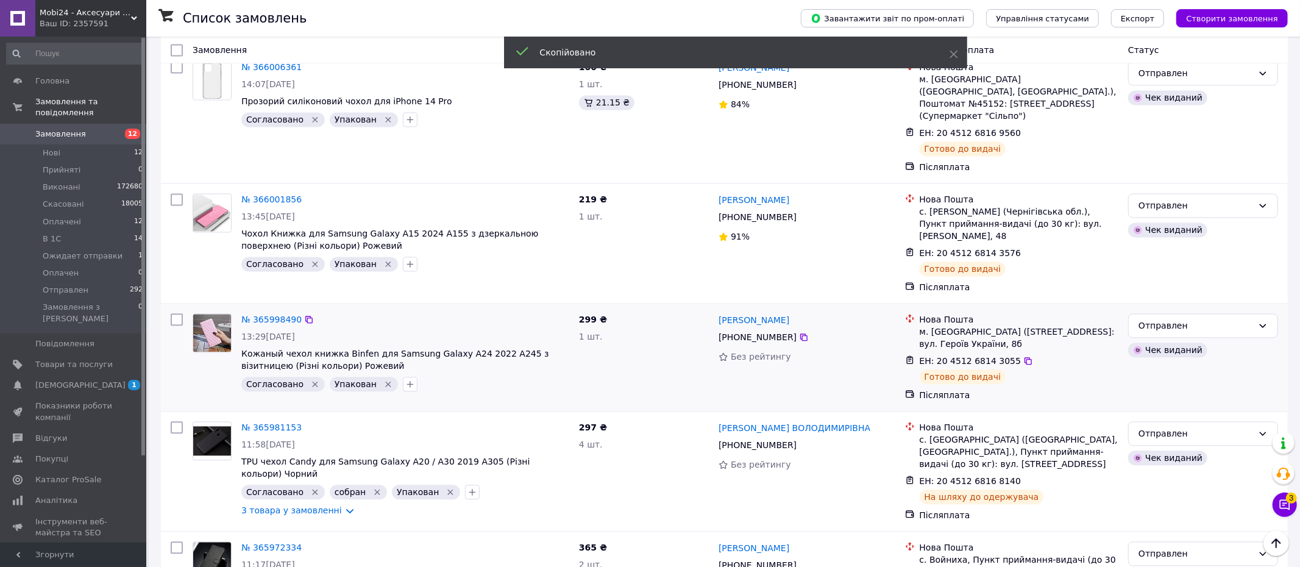
click at [746, 332] on span "[PHONE_NUMBER]" at bounding box center [757, 337] width 78 height 10
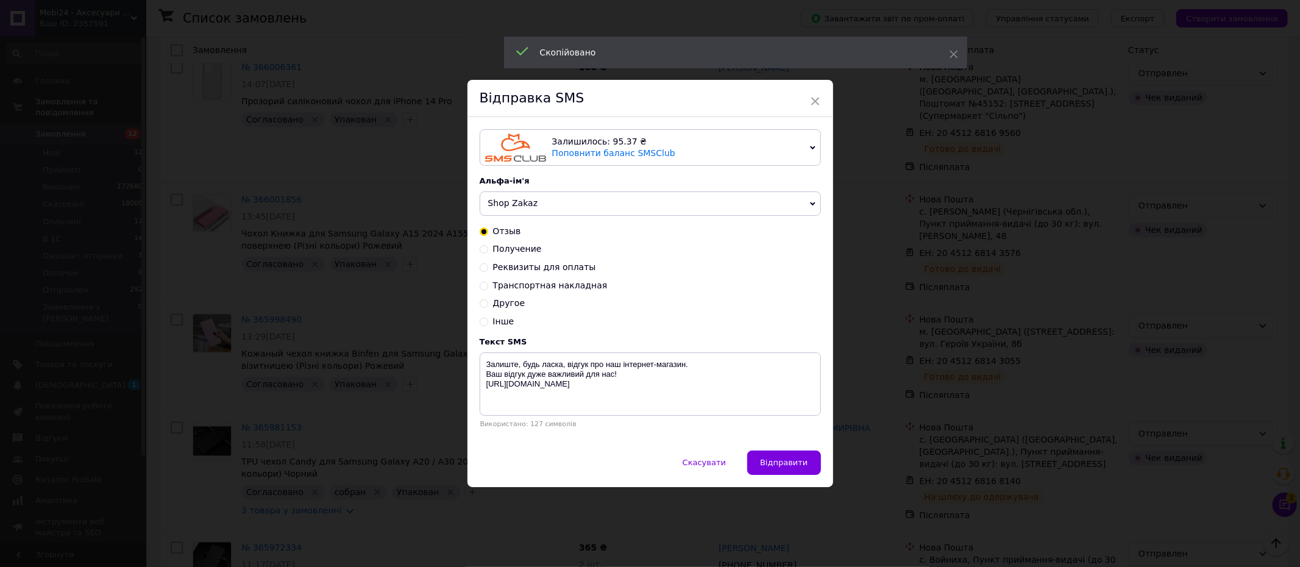
click at [480, 249] on input "Получение" at bounding box center [484, 248] width 9 height 9
radio input "true"
radio input "false"
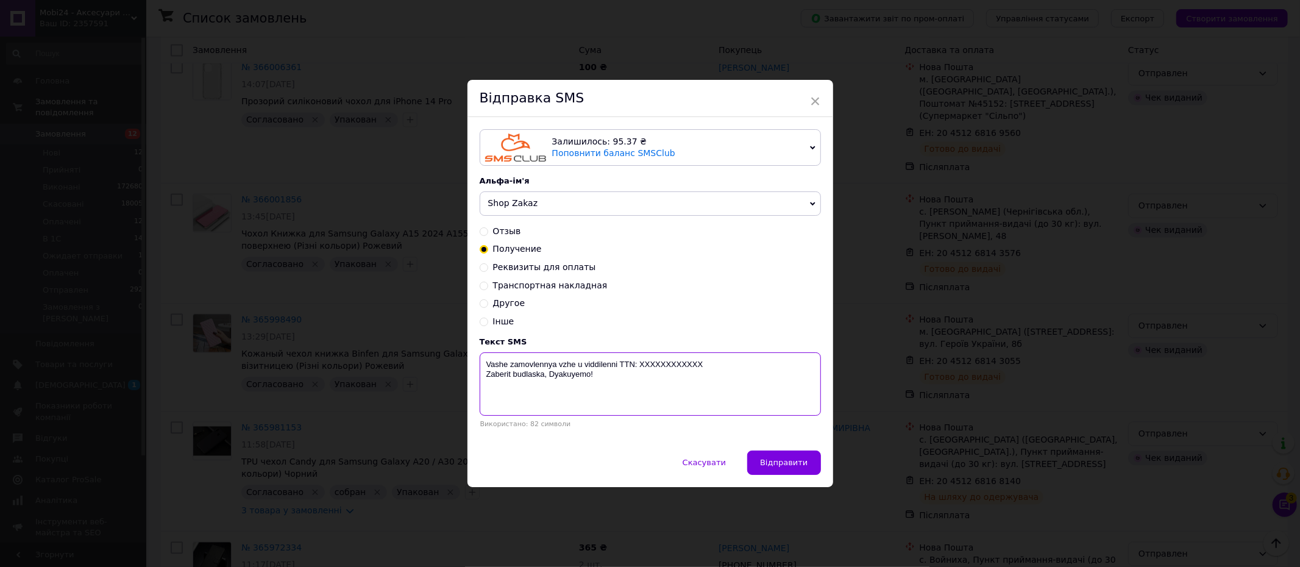
click at [675, 364] on textarea "Vashe zamovlennya vzhe u viddilenni TTN: XXXXXXXXXXXX Zaberit budlaska, Dyakuye…" at bounding box center [650, 383] width 341 height 63
paste textarea "20451268143055"
type textarea "Vashe zamovlennya vzhe u viddilenni TTN: 20451268143055 Zaberit budlaska, Dyaku…"
click at [790, 459] on span "Відправити" at bounding box center [784, 462] width 48 height 9
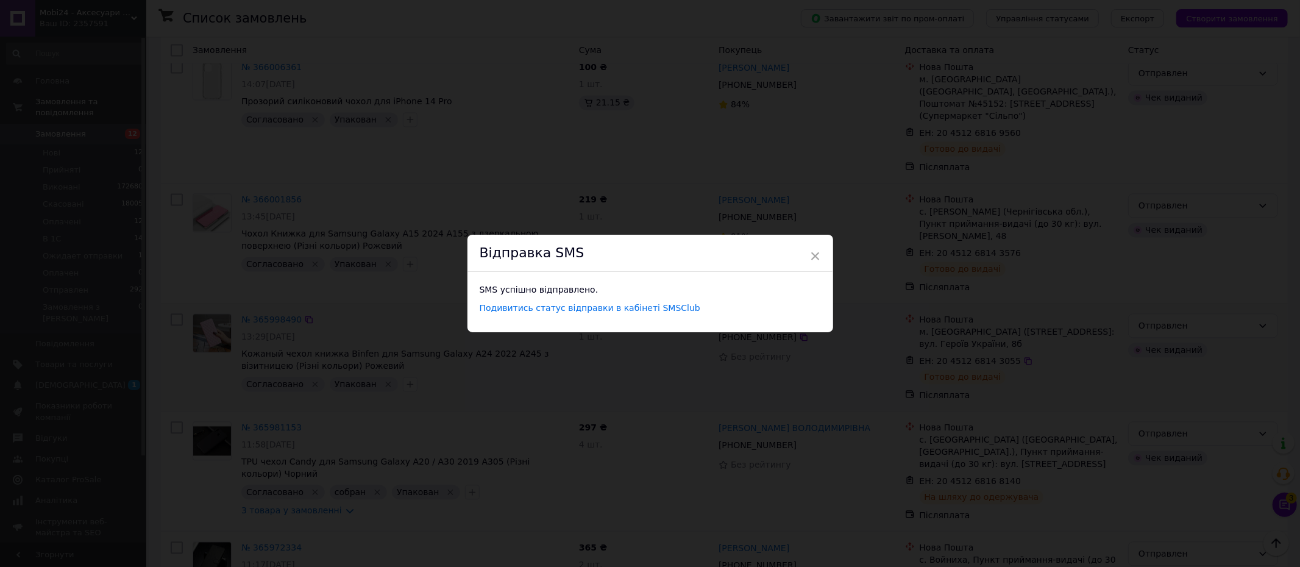
drag, startPoint x: 816, startPoint y: 253, endPoint x: 818, endPoint y: 243, distance: 10.6
click at [816, 253] on span "×" at bounding box center [815, 256] width 11 height 21
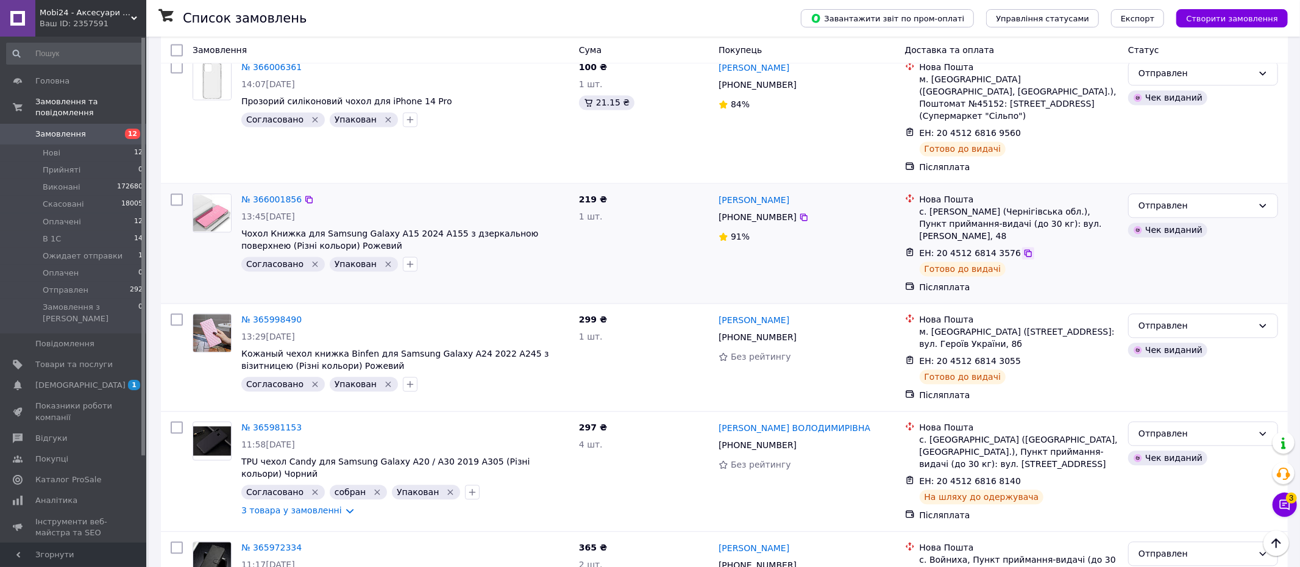
click at [1023, 248] on icon at bounding box center [1028, 253] width 10 height 10
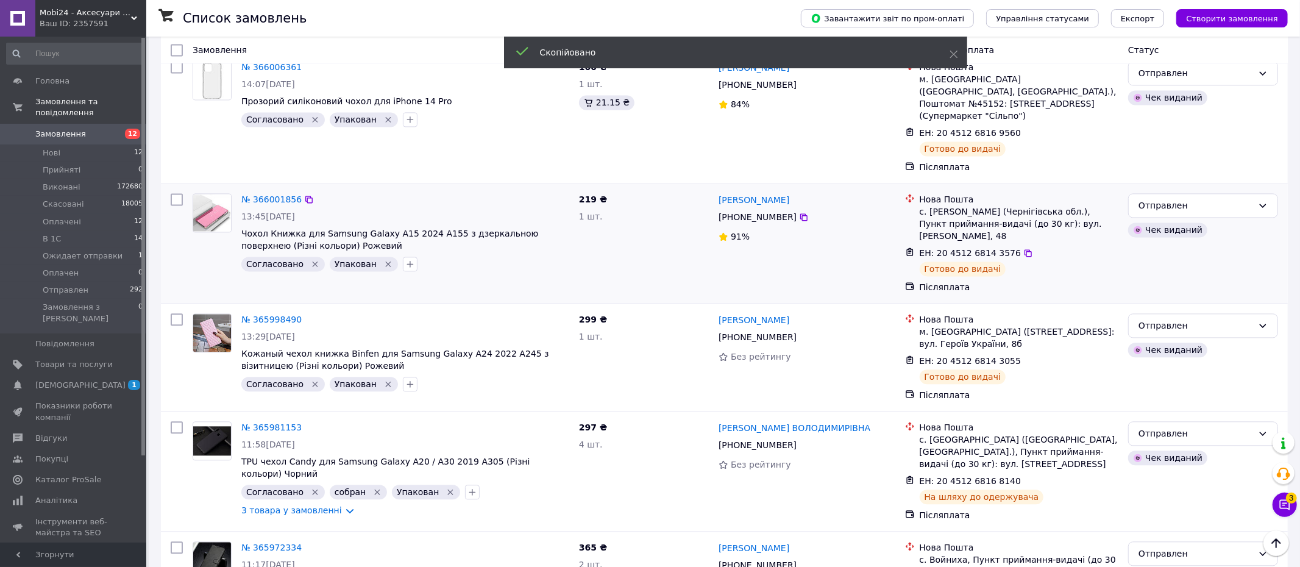
click at [779, 212] on span "[PHONE_NUMBER]" at bounding box center [757, 217] width 78 height 10
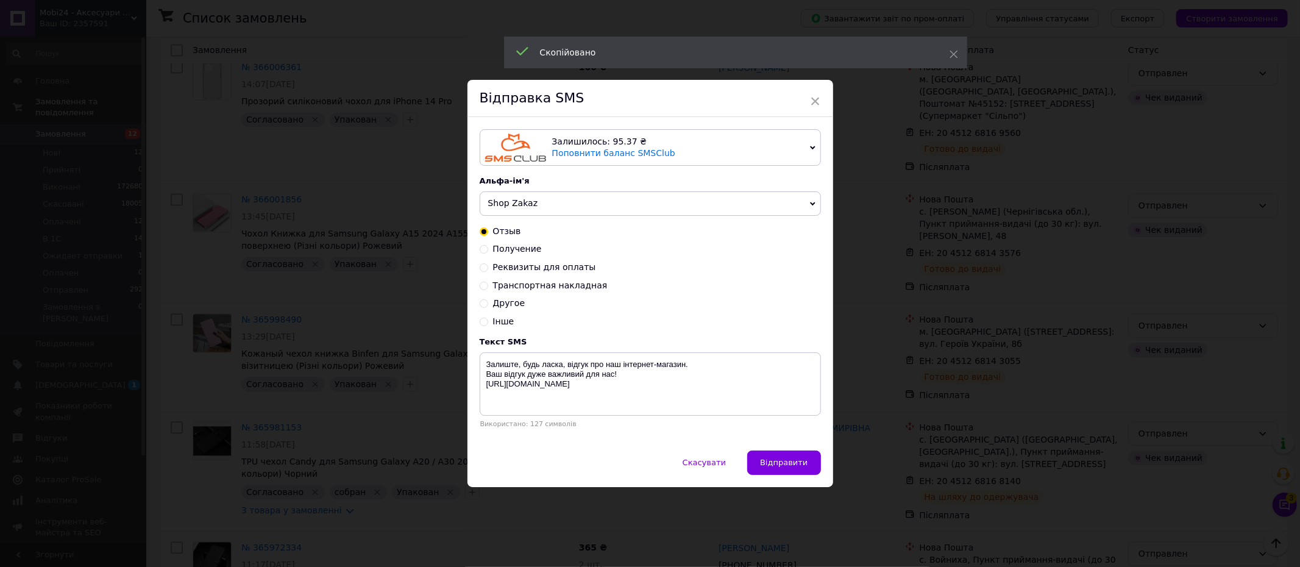
click at [481, 246] on input "Получение" at bounding box center [484, 248] width 9 height 9
radio input "true"
radio input "false"
click at [668, 366] on textarea "Vashe zamovlennya vzhe u viddilenni TTN: XXXXXXXXXXXX Zaberit budlaska, Dyakuye…" at bounding box center [650, 383] width 341 height 63
click at [669, 366] on textarea "Vashe zamovlennya vzhe u viddilenni TTN: XXXXXXXXXXXX Zaberit budlaska, Dyakuye…" at bounding box center [650, 383] width 341 height 63
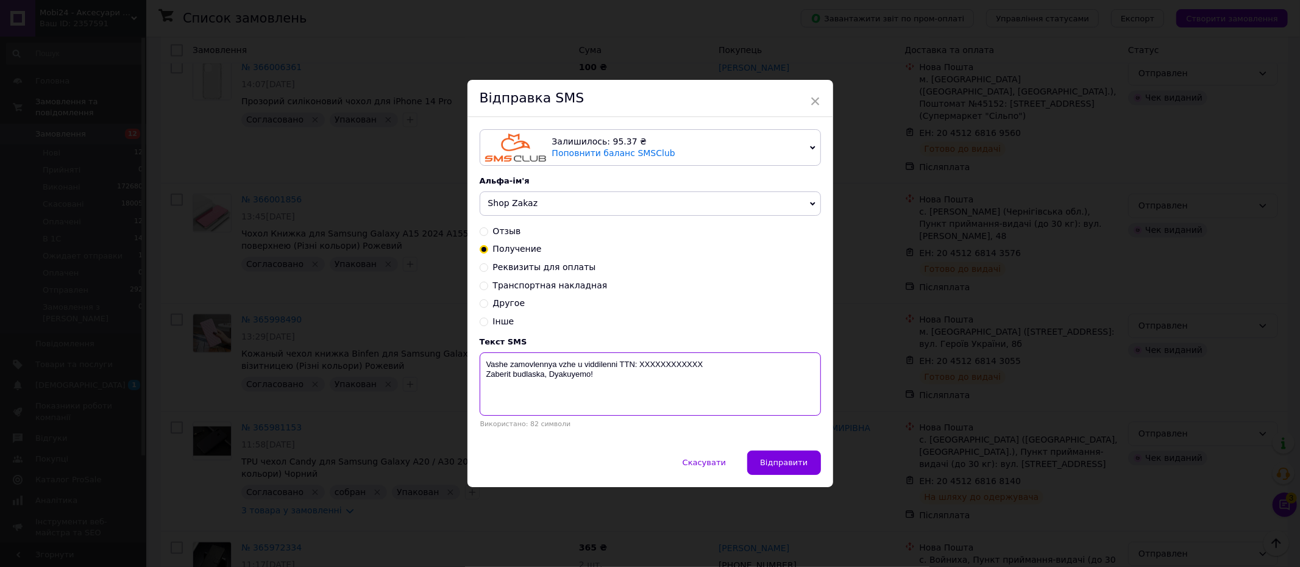
paste textarea "20451268143576"
type textarea "Vashe zamovlennya vzhe u viddilenni TTN: 20451268143576 Zaberit budlaska, Dyaku…"
click at [806, 466] on button "Відправити" at bounding box center [783, 462] width 73 height 24
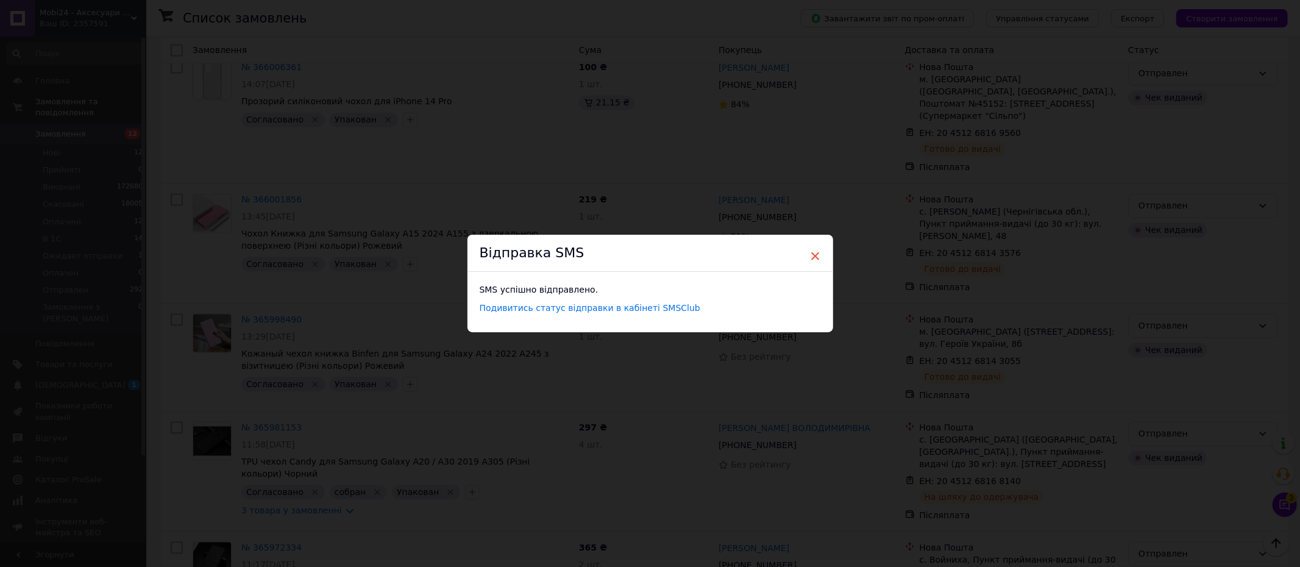
click at [814, 251] on span "×" at bounding box center [815, 256] width 11 height 21
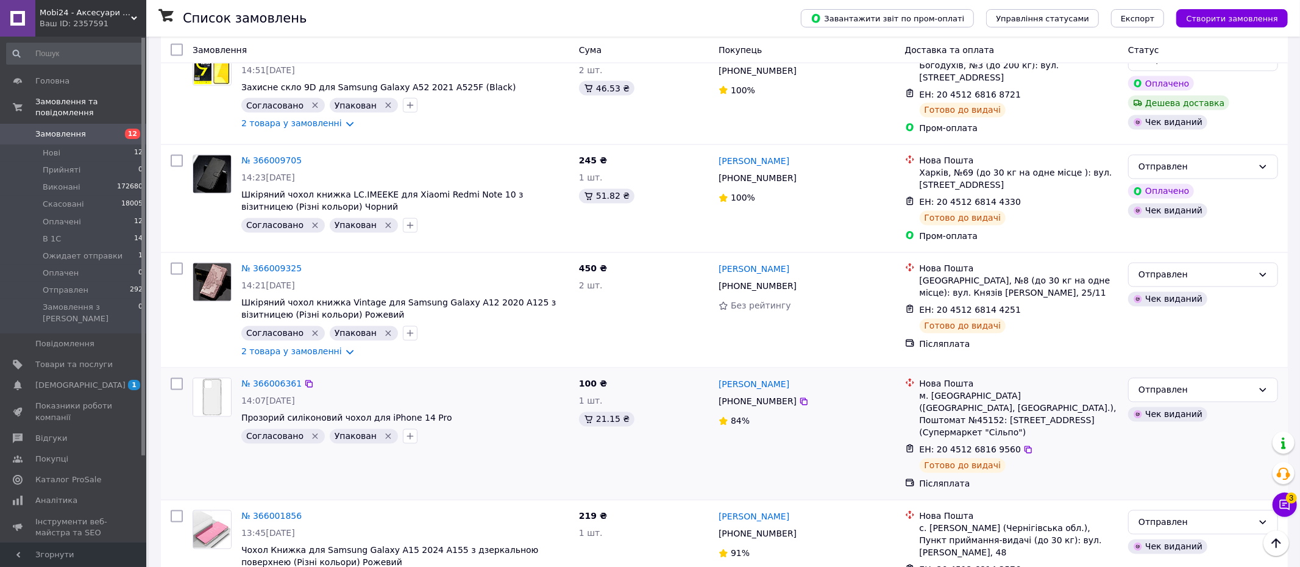
scroll to position [1831, 0]
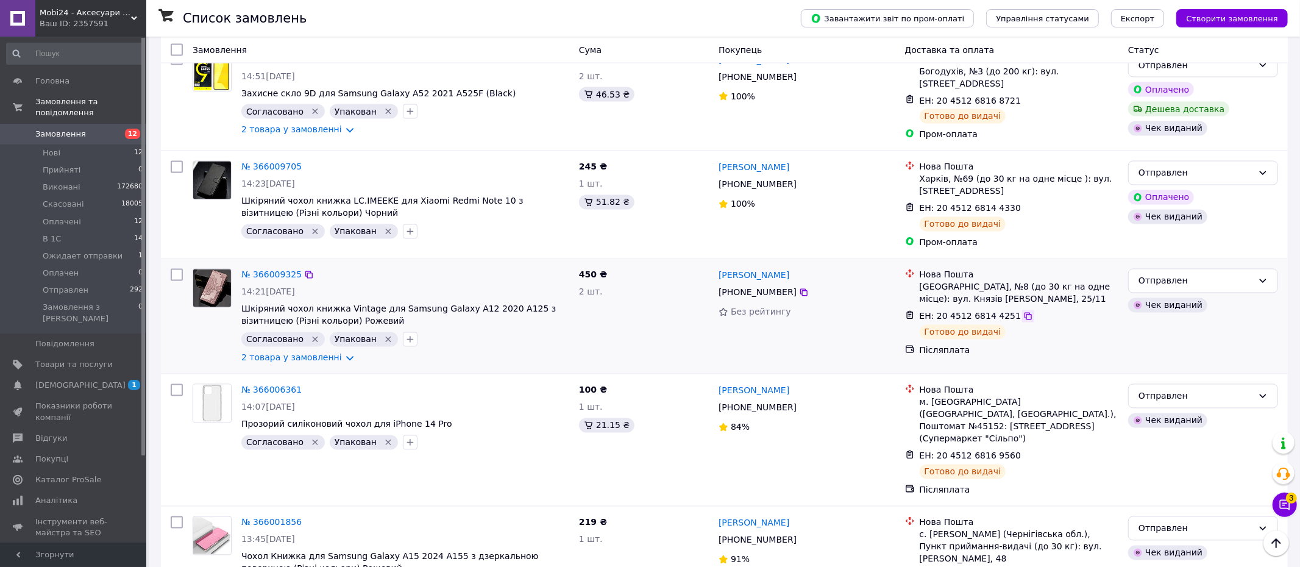
click at [1023, 311] on icon at bounding box center [1028, 316] width 10 height 10
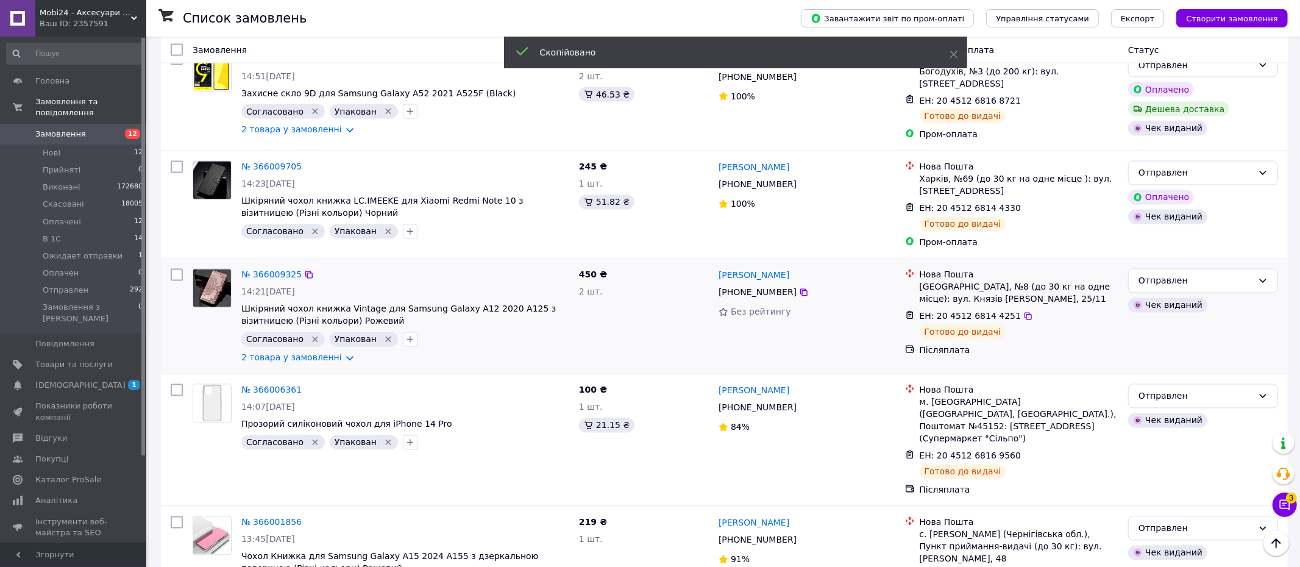
click at [756, 288] on span "[PHONE_NUMBER]" at bounding box center [757, 293] width 78 height 10
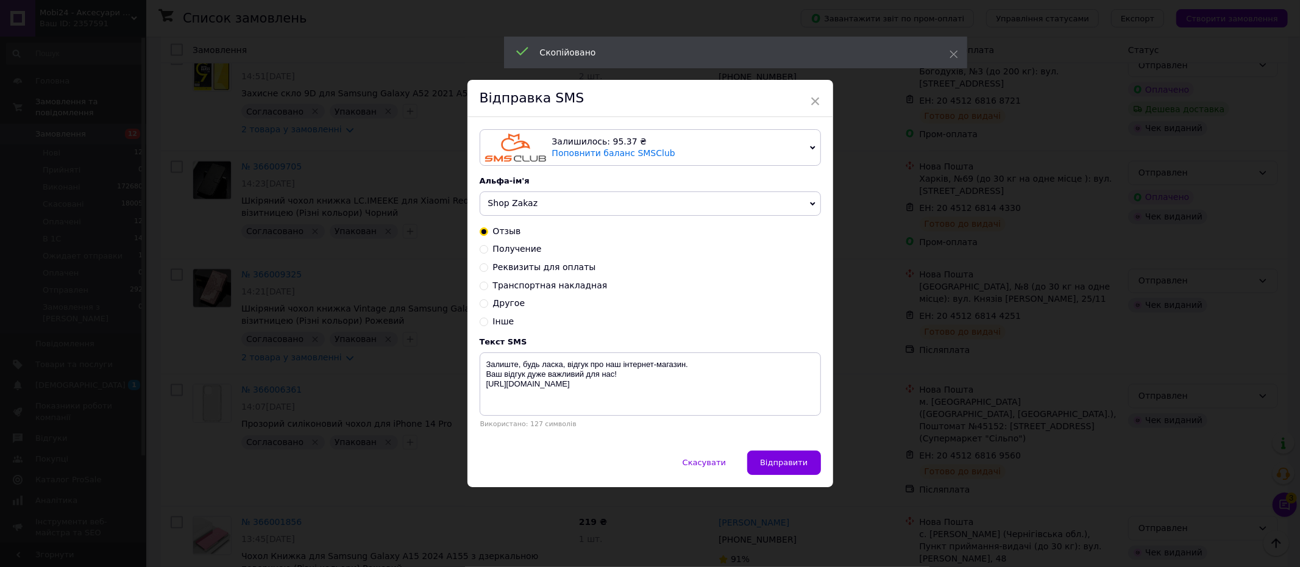
click at [483, 250] on input "Получение" at bounding box center [484, 248] width 9 height 9
radio input "true"
radio input "false"
click at [665, 366] on textarea "Vashe zamovlennya vzhe u viddilenni TTN: XXXXXXXXXXXX Zaberit budlaska, Dyakuye…" at bounding box center [650, 383] width 341 height 63
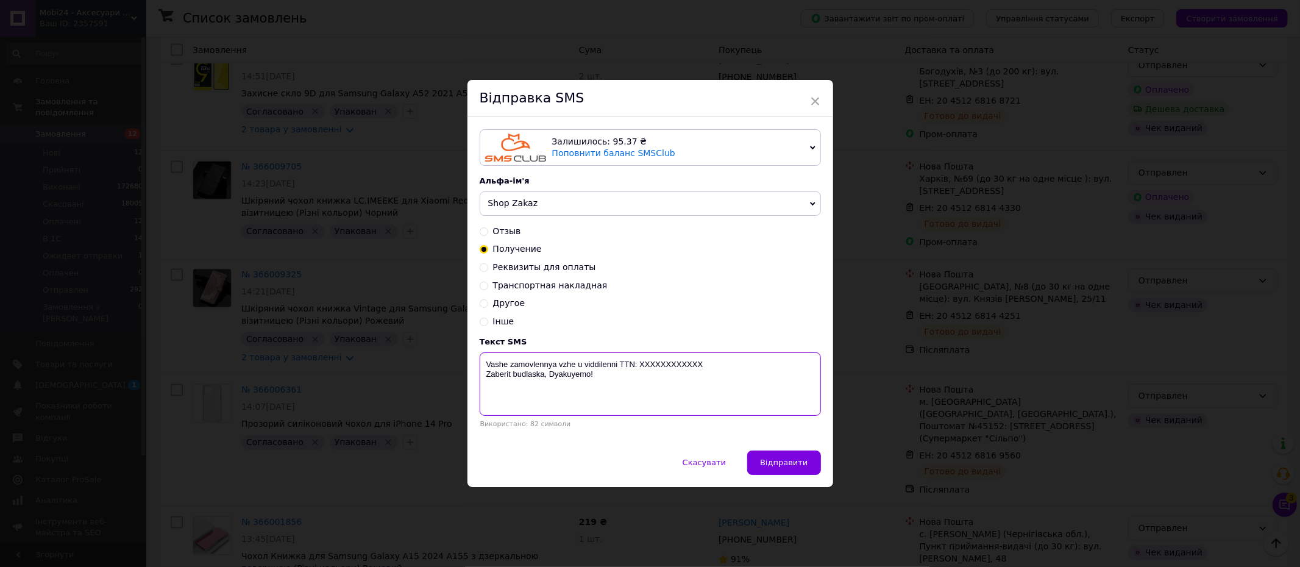
click at [665, 366] on textarea "Vashe zamovlennya vzhe u viddilenni TTN: XXXXXXXXXXXX Zaberit budlaska, Dyakuye…" at bounding box center [650, 383] width 341 height 63
paste textarea "20451268144251"
type textarea "Vashe zamovlennya vzhe u viddilenni TTN: 20451268144251 Zaberit budlaska, Dyaku…"
click at [776, 458] on span "Відправити" at bounding box center [784, 462] width 48 height 9
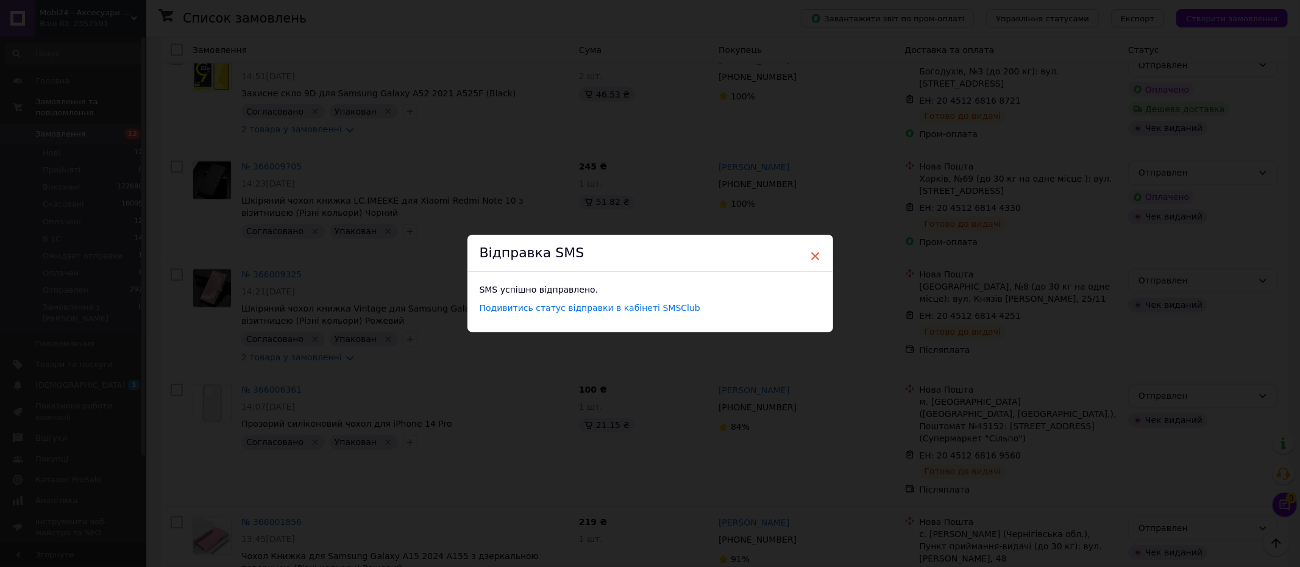
click at [815, 252] on span "×" at bounding box center [815, 256] width 11 height 21
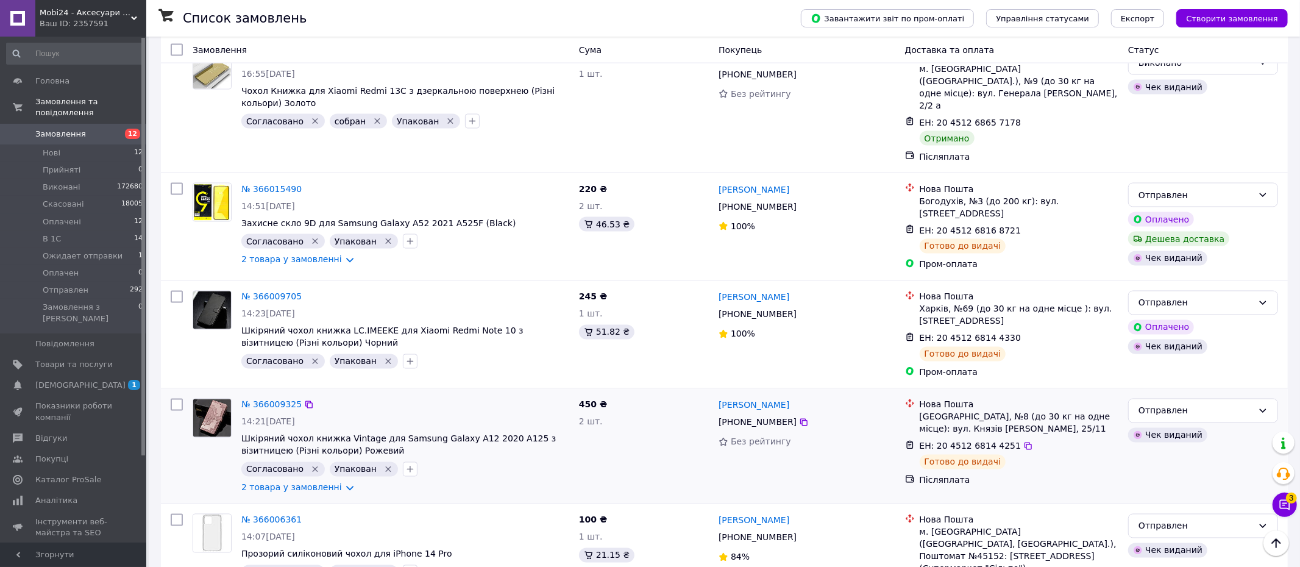
scroll to position [1687, 0]
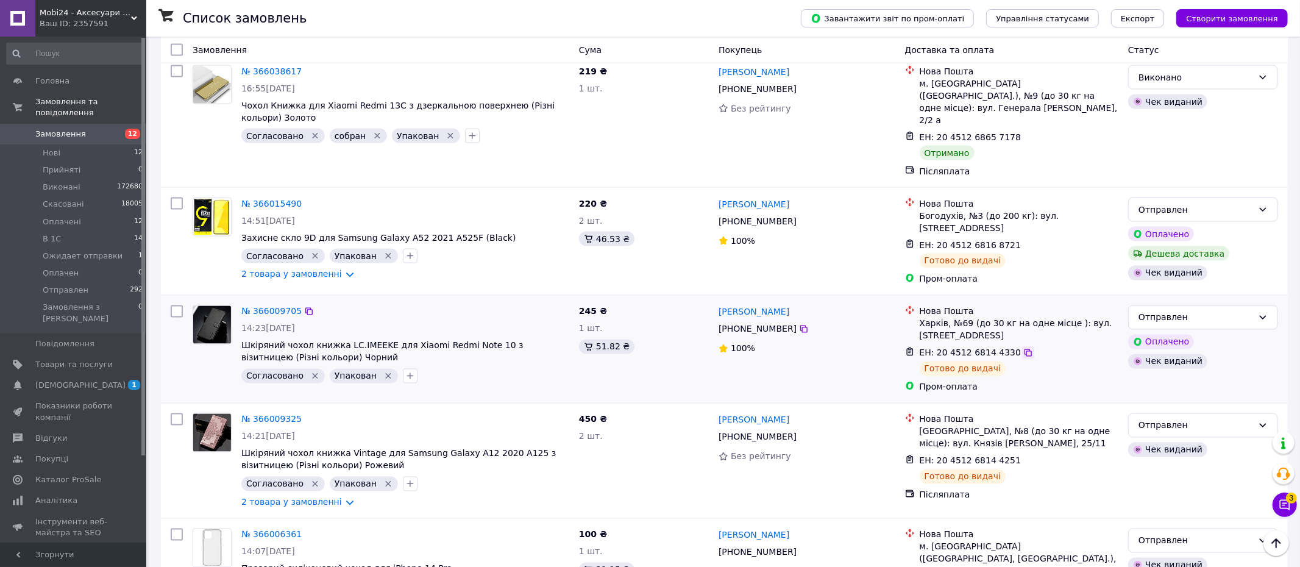
click at [1023, 348] on icon at bounding box center [1028, 353] width 10 height 10
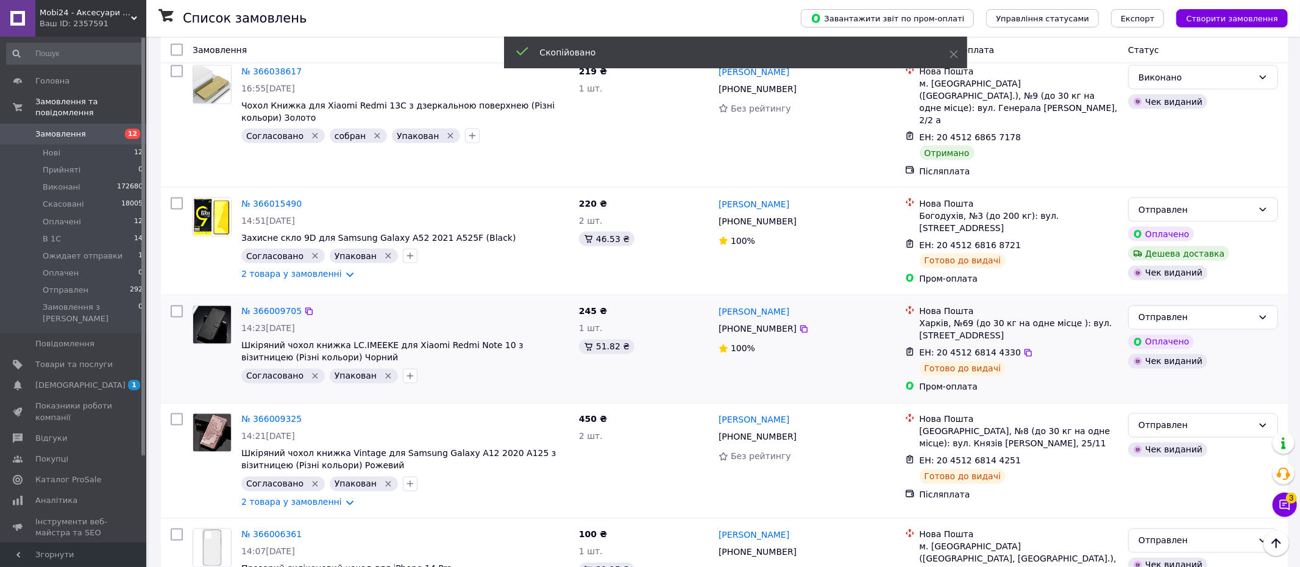
click at [762, 324] on span "[PHONE_NUMBER]" at bounding box center [757, 329] width 78 height 10
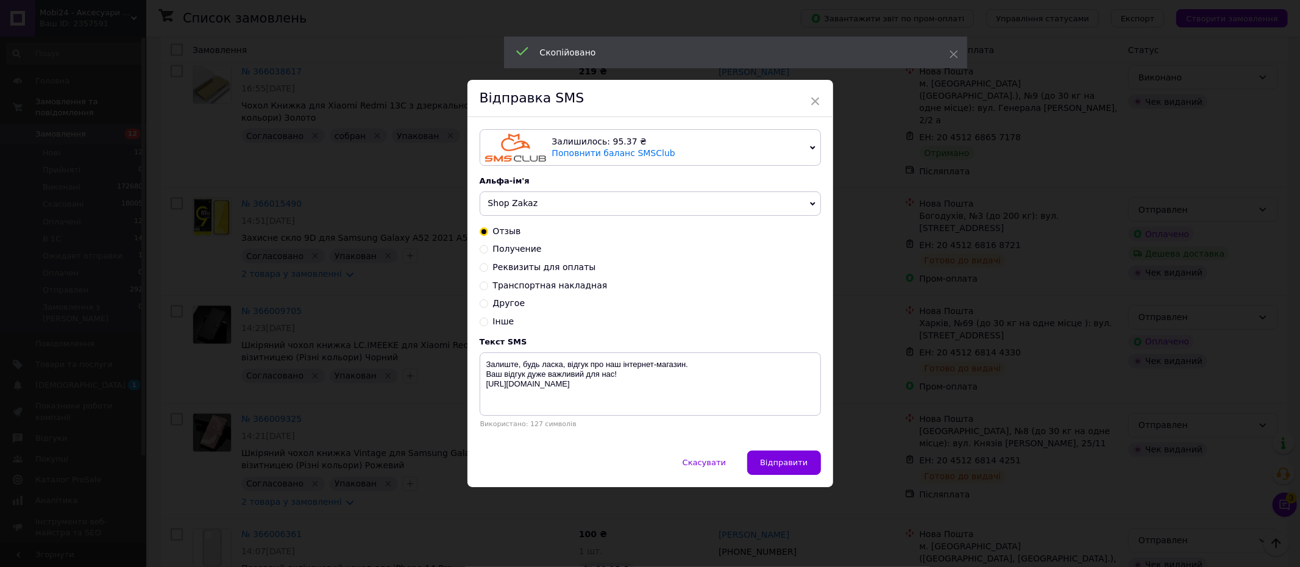
click at [483, 246] on input "Получение" at bounding box center [484, 248] width 9 height 9
radio input "true"
radio input "false"
click at [665, 364] on textarea "Vashe zamovlennya vzhe u viddilenni TTN: XXXXXXXXXXXX Zaberit budlaska, Dyakuye…" at bounding box center [650, 383] width 341 height 63
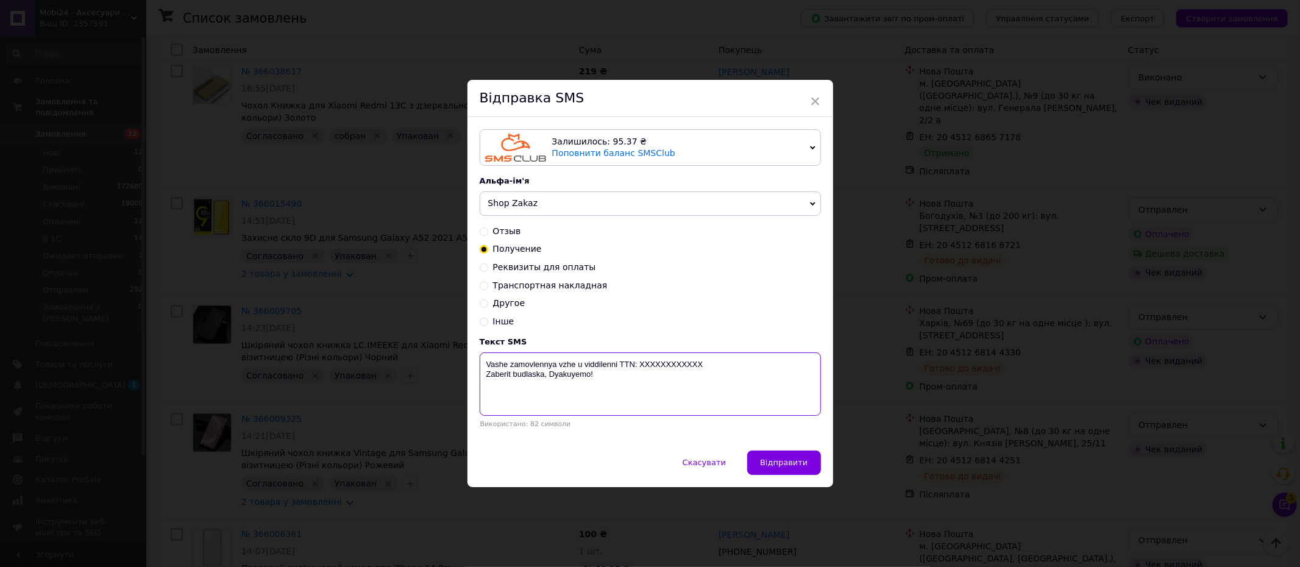
paste textarea "20451268144330"
type textarea "Vashe zamovlennya vzhe u viddilenni TTN: 20451268144330 Zaberit budlaska, Dyaku…"
click at [781, 461] on span "Відправити" at bounding box center [784, 462] width 48 height 9
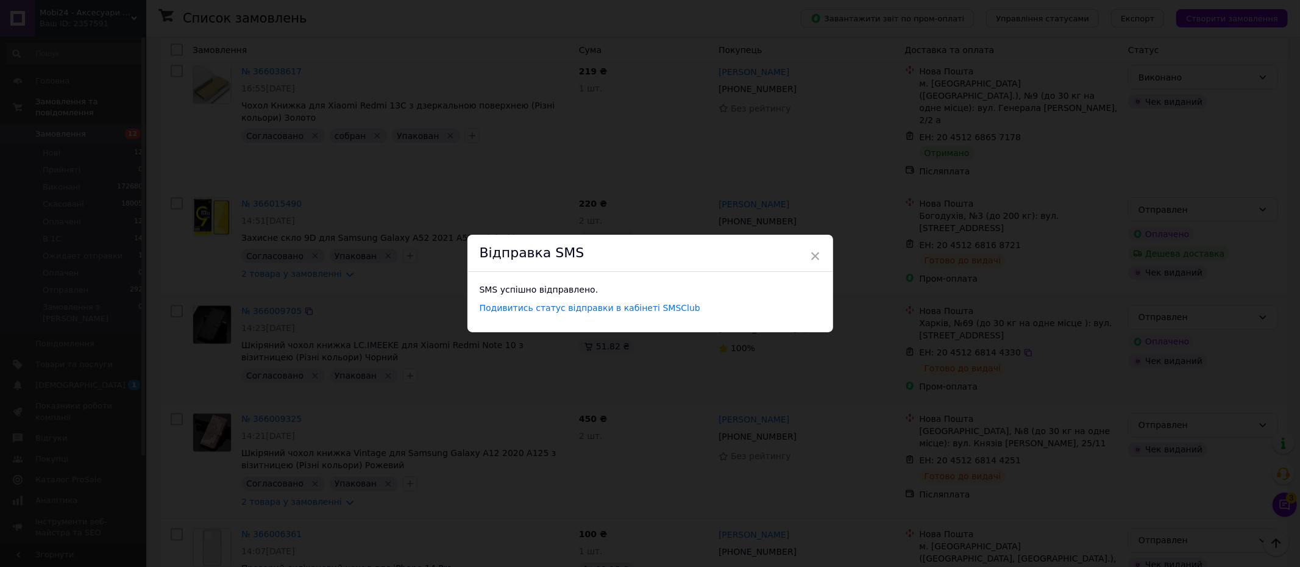
click at [812, 259] on span "×" at bounding box center [815, 256] width 11 height 21
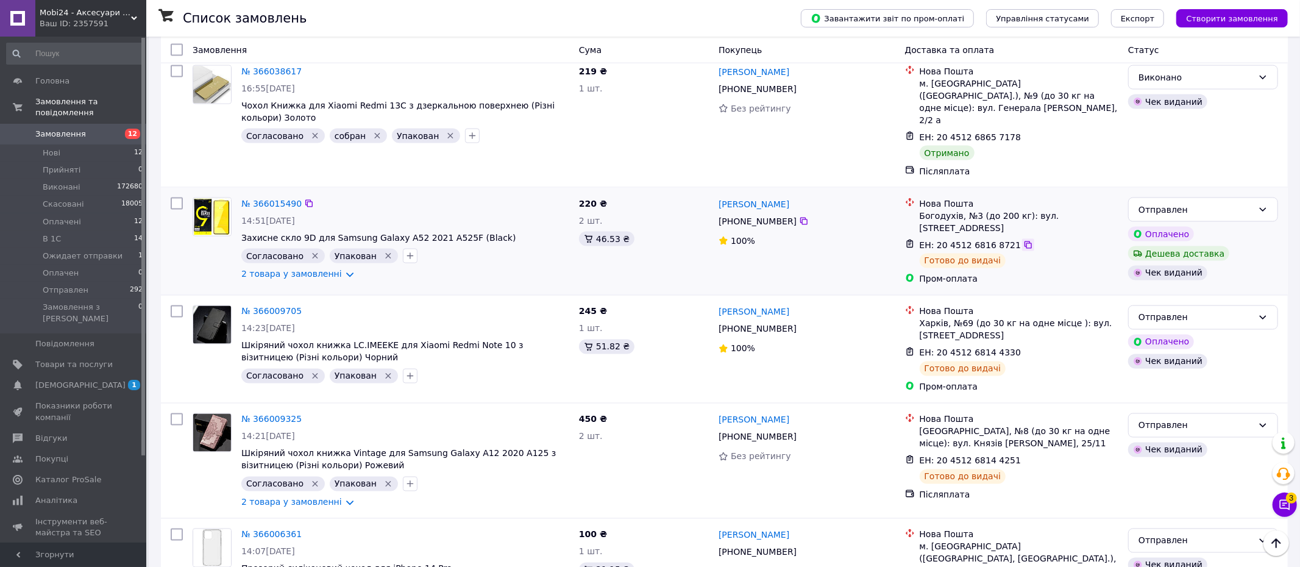
click at [1024, 241] on icon at bounding box center [1027, 244] width 7 height 7
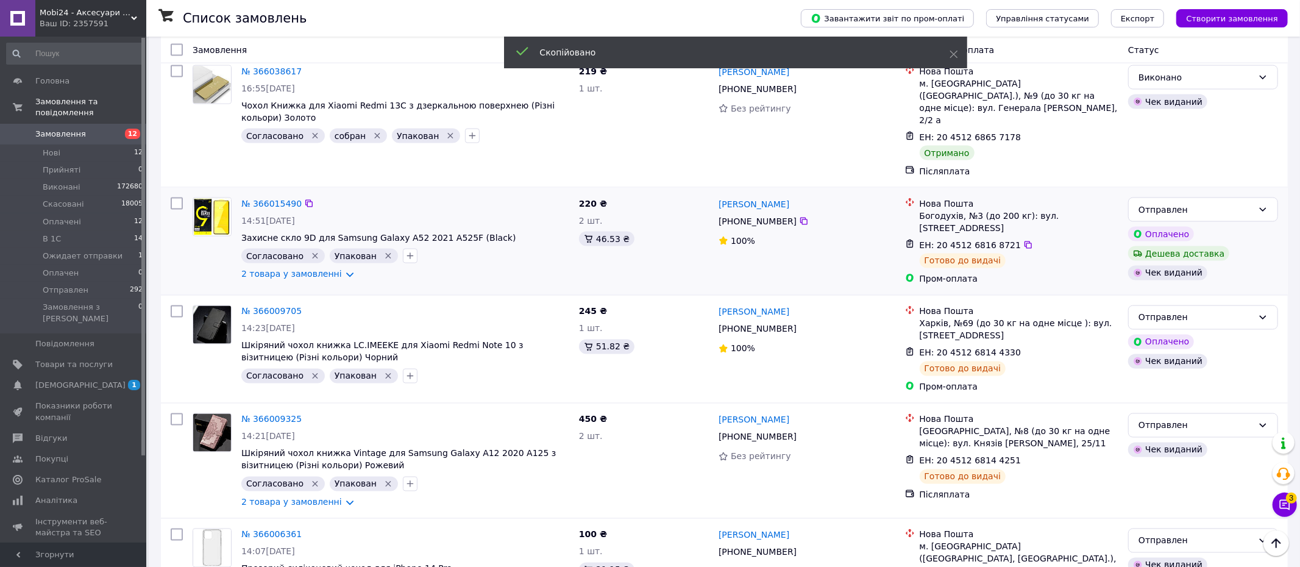
click at [776, 216] on span "[PHONE_NUMBER]" at bounding box center [757, 221] width 78 height 10
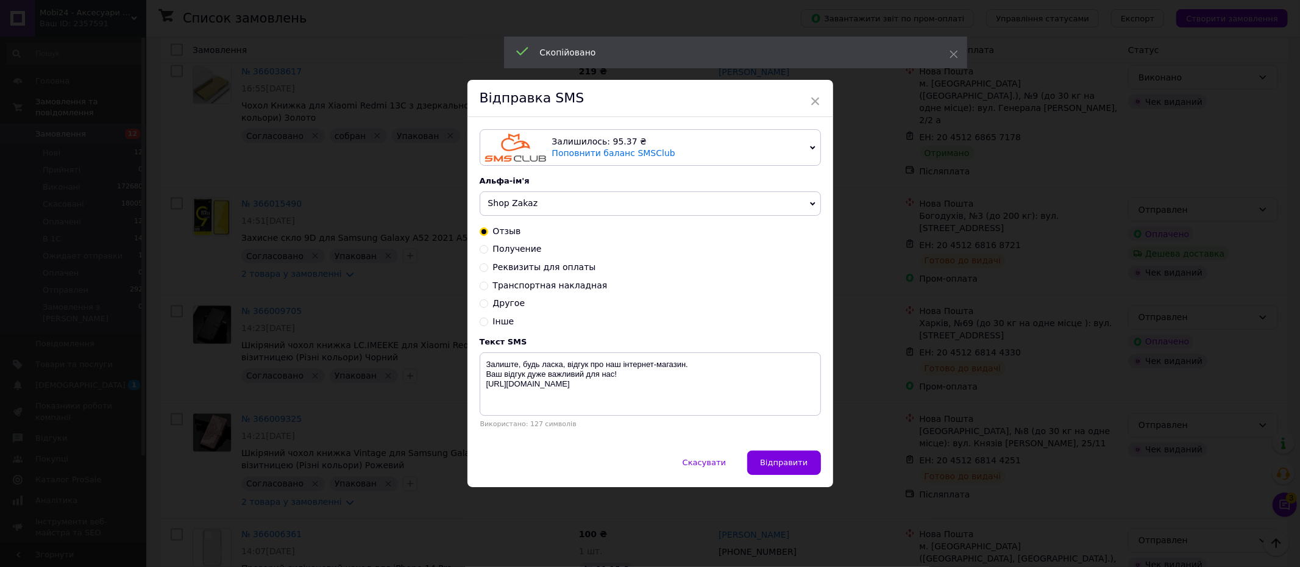
click at [484, 247] on input "Получение" at bounding box center [484, 248] width 9 height 9
radio input "true"
radio input "false"
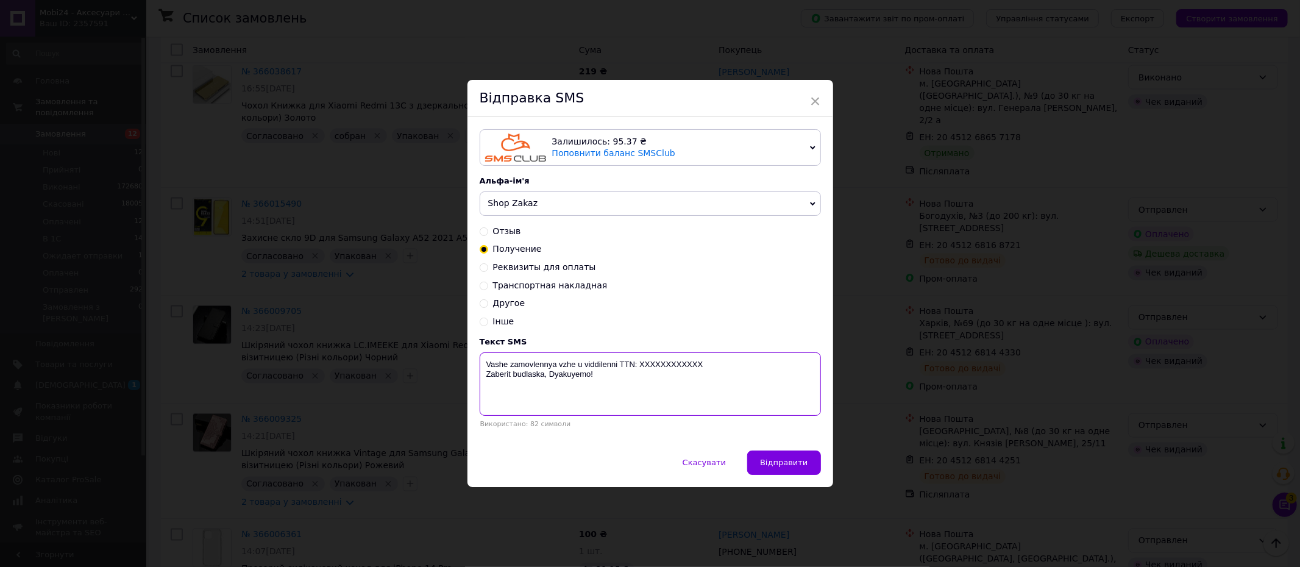
click at [668, 364] on textarea "Vashe zamovlennya vzhe u viddilenni TTN: XXXXXXXXXXXX Zaberit budlaska, Dyakuye…" at bounding box center [650, 383] width 341 height 63
paste textarea "20451268168721"
type textarea "Vashe zamovlennya vzhe u viddilenni TTN: 20451268168721 Zaberit budlaska, Dyaku…"
click at [784, 463] on span "Відправити" at bounding box center [784, 462] width 48 height 9
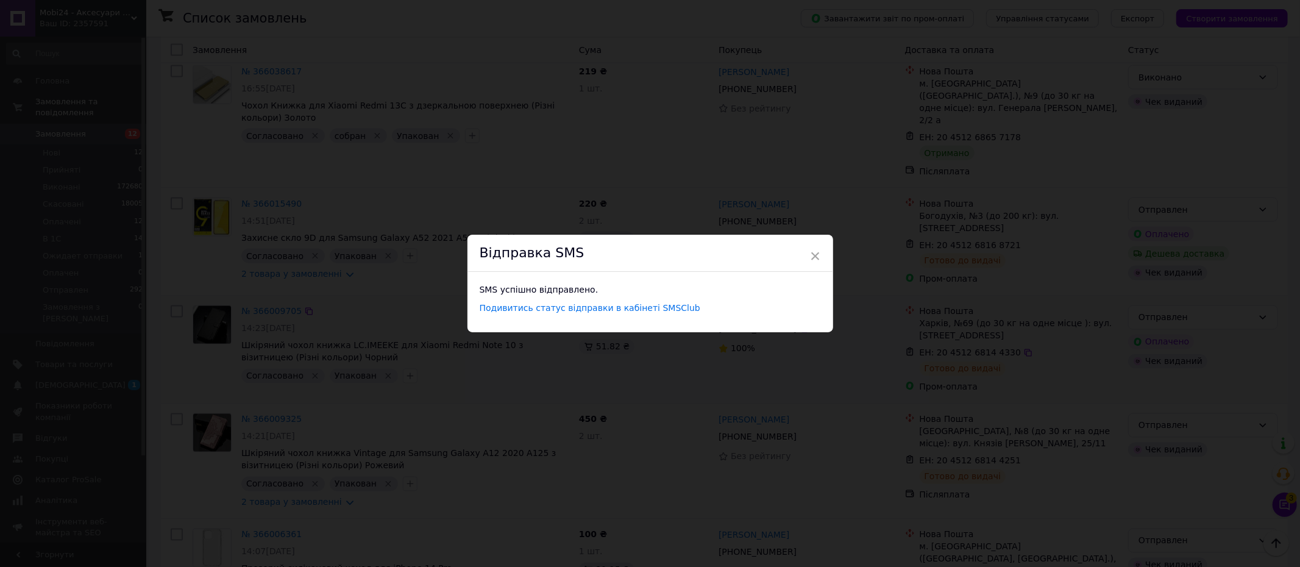
click at [814, 254] on span "×" at bounding box center [815, 256] width 11 height 21
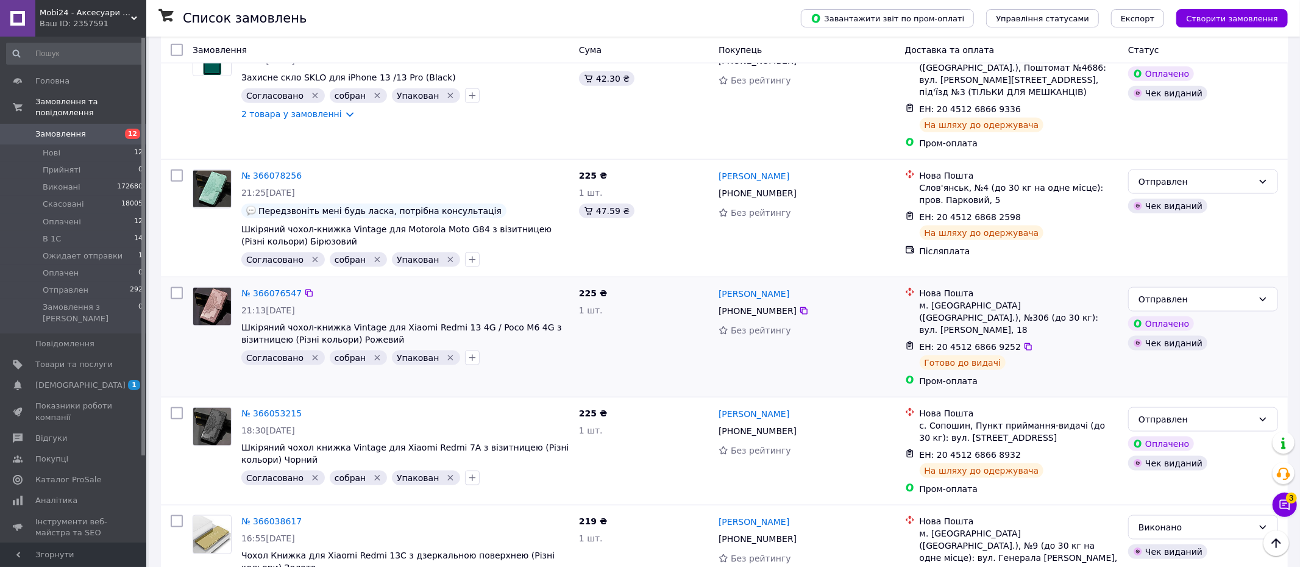
scroll to position [1234, 0]
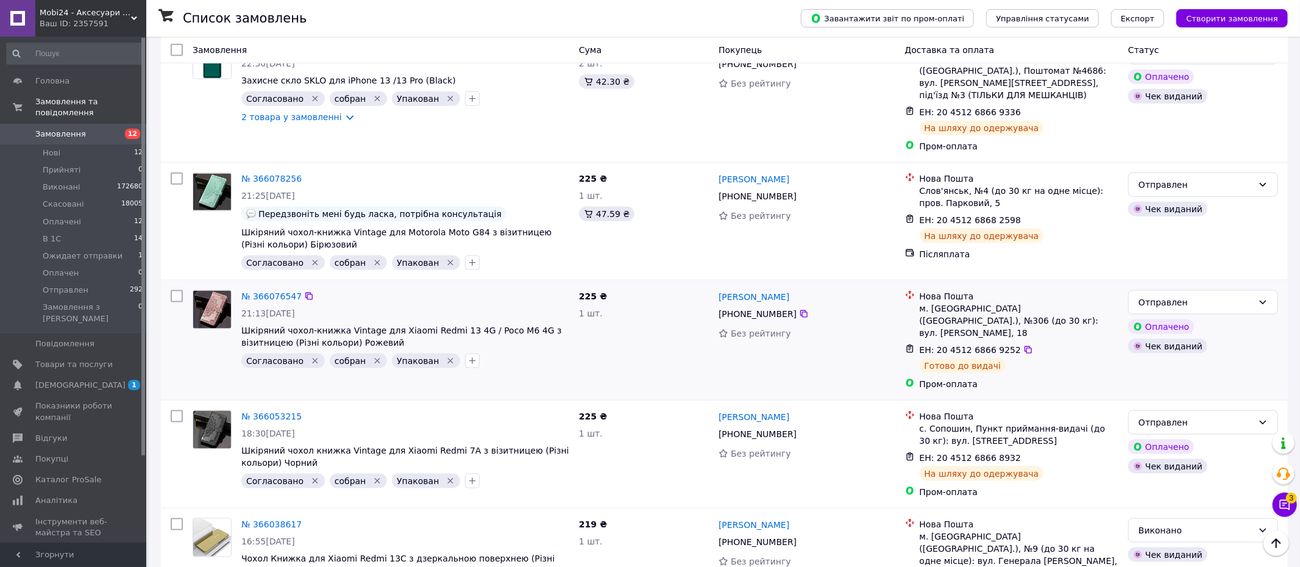
drag, startPoint x: 1021, startPoint y: 276, endPoint x: 982, endPoint y: 272, distance: 38.6
click at [1023, 345] on icon at bounding box center [1028, 350] width 10 height 10
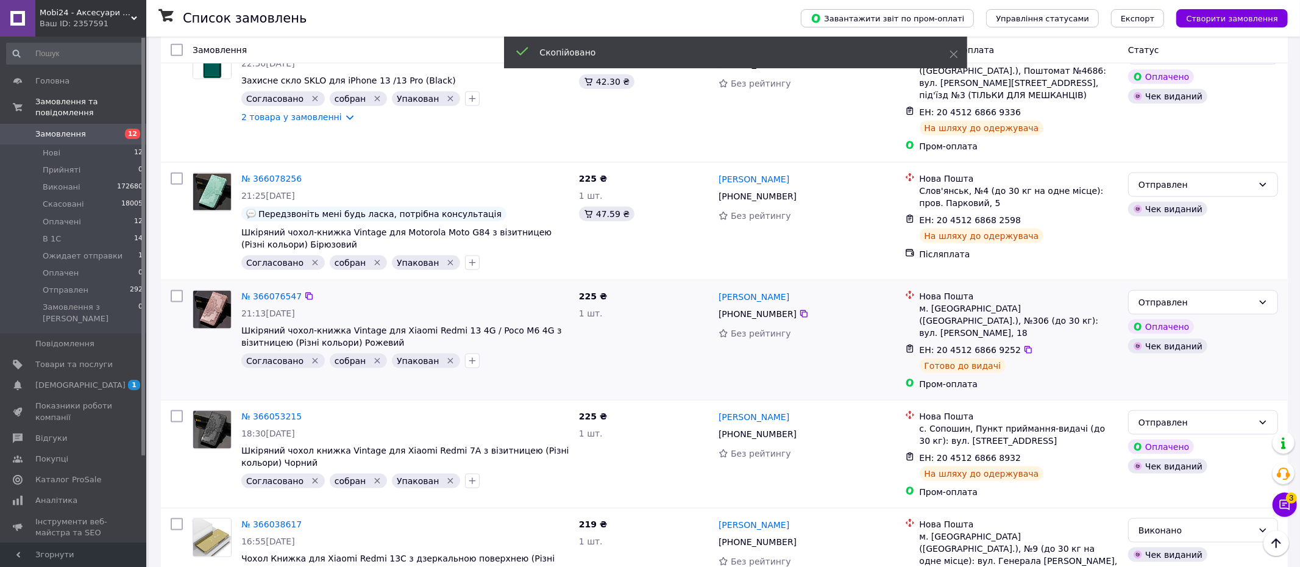
click at [768, 309] on span "[PHONE_NUMBER]" at bounding box center [757, 314] width 78 height 10
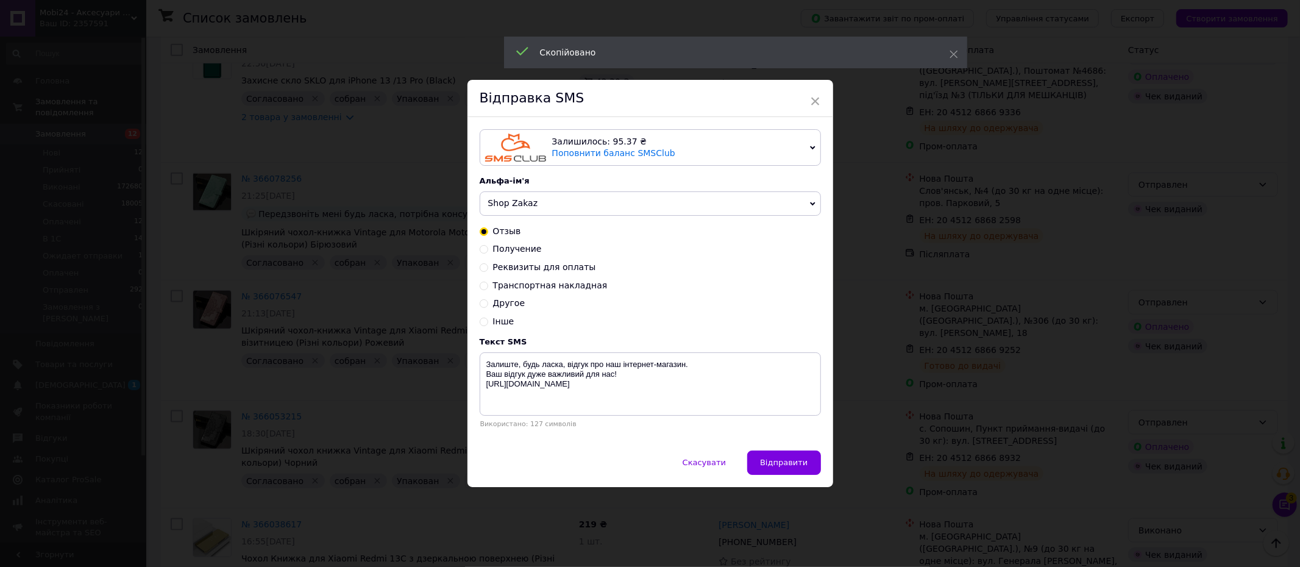
drag, startPoint x: 481, startPoint y: 249, endPoint x: 611, endPoint y: 339, distance: 157.7
click at [481, 249] on input "Получение" at bounding box center [484, 248] width 9 height 9
radio input "true"
radio input "false"
click at [666, 367] on textarea "Vashe zamovlennya vzhe u viddilenni TTN: XXXXXXXXXXXX Zaberit budlaska, Dyakuye…" at bounding box center [650, 383] width 341 height 63
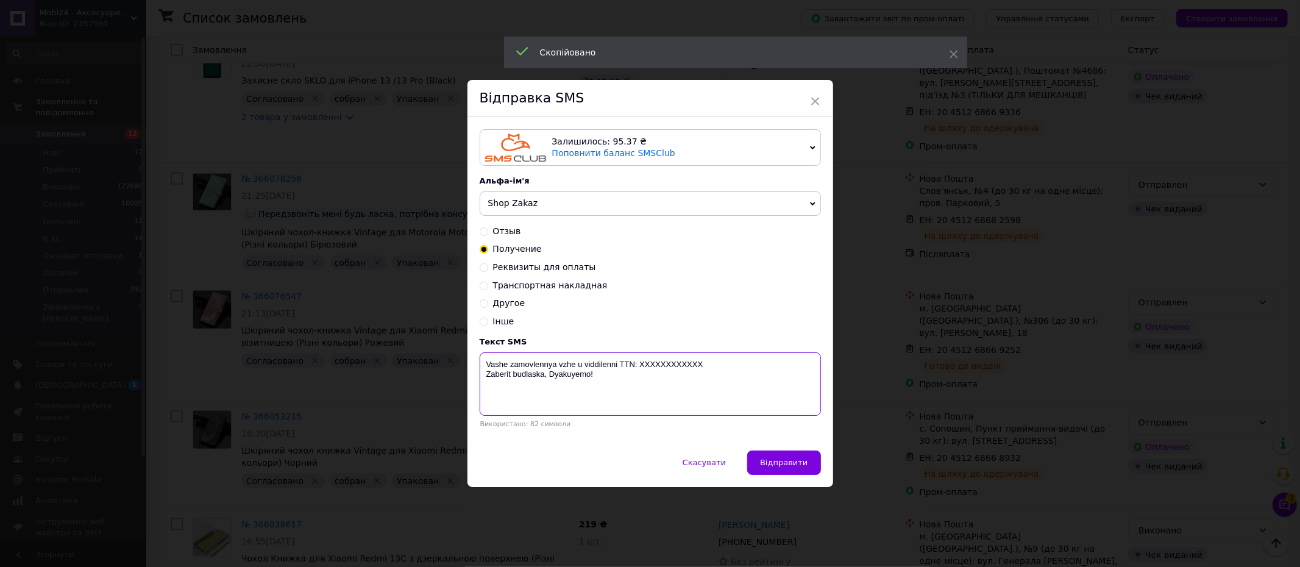
click at [666, 367] on textarea "Vashe zamovlennya vzhe u viddilenni TTN: XXXXXXXXXXXX Zaberit budlaska, Dyakuye…" at bounding box center [650, 383] width 341 height 63
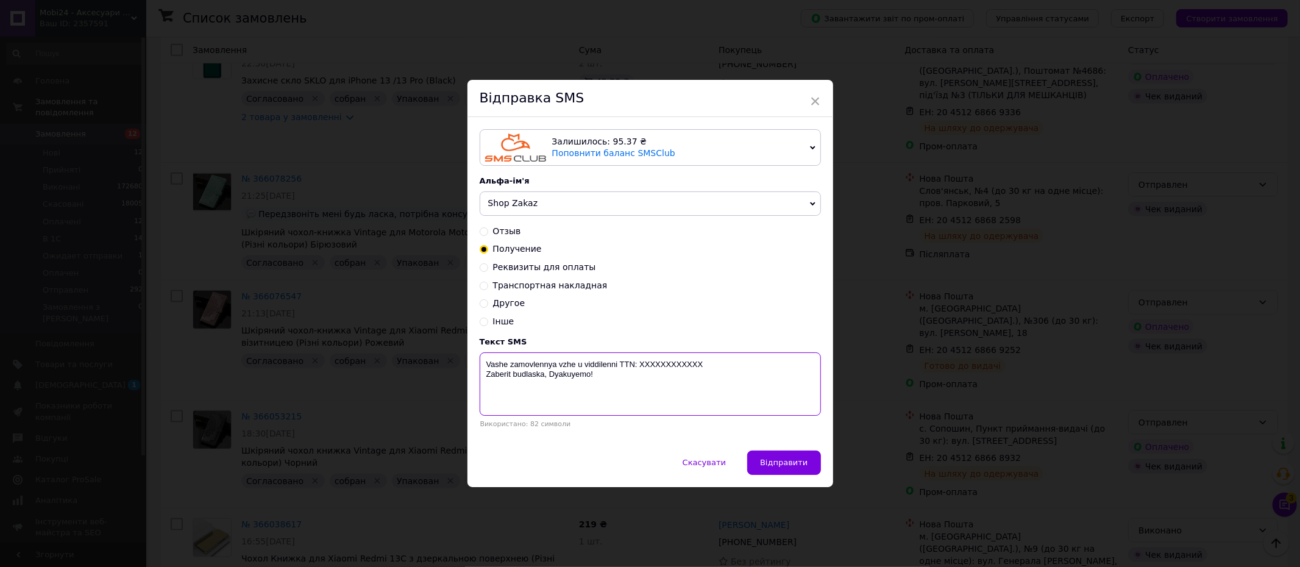
paste textarea "20451268669252"
type textarea "Vashe zamovlennya vzhe u viddilenni TTN: 20451268669252 Zaberit budlaska, Dyaku…"
click at [789, 462] on span "Відправити" at bounding box center [784, 462] width 48 height 9
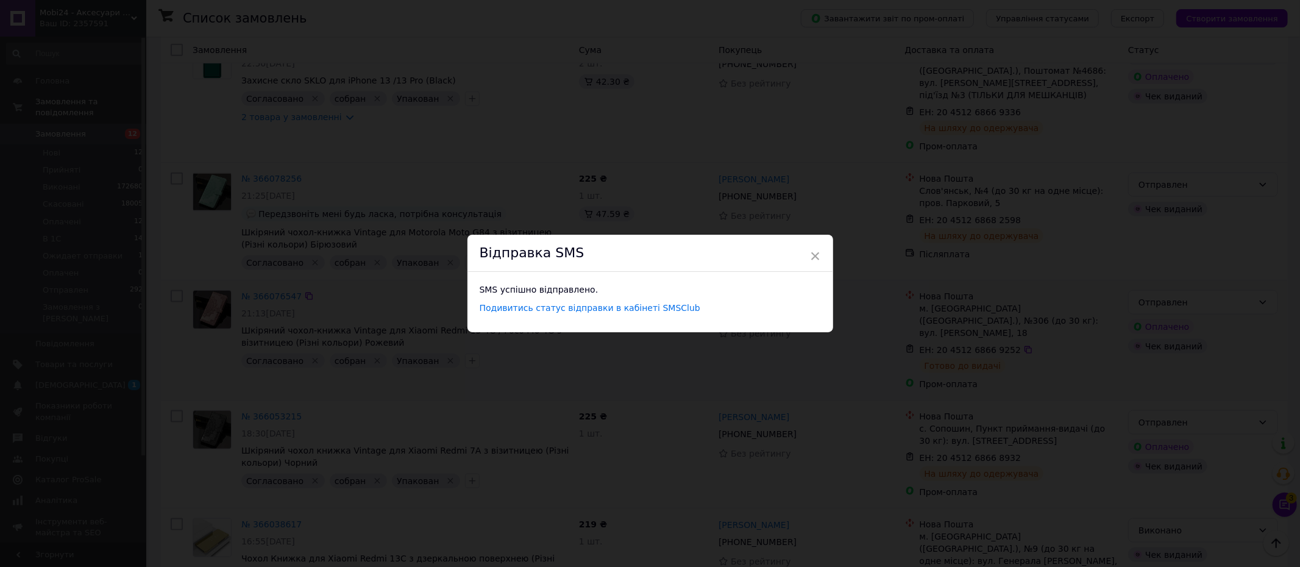
click at [814, 254] on span "×" at bounding box center [815, 256] width 11 height 21
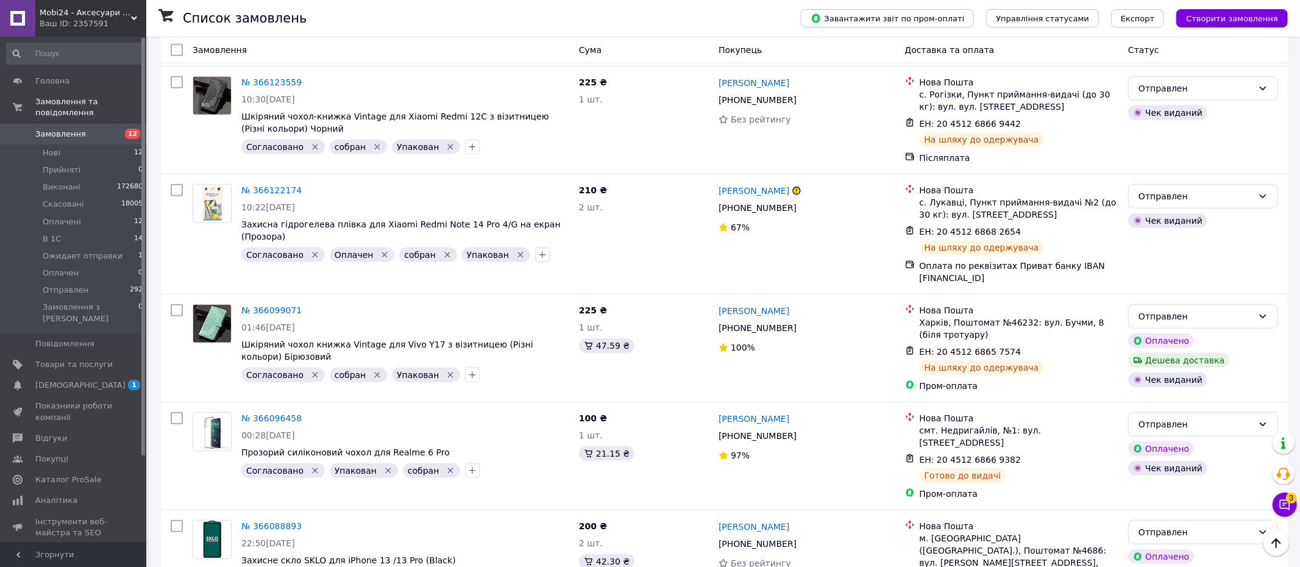
scroll to position [0, 0]
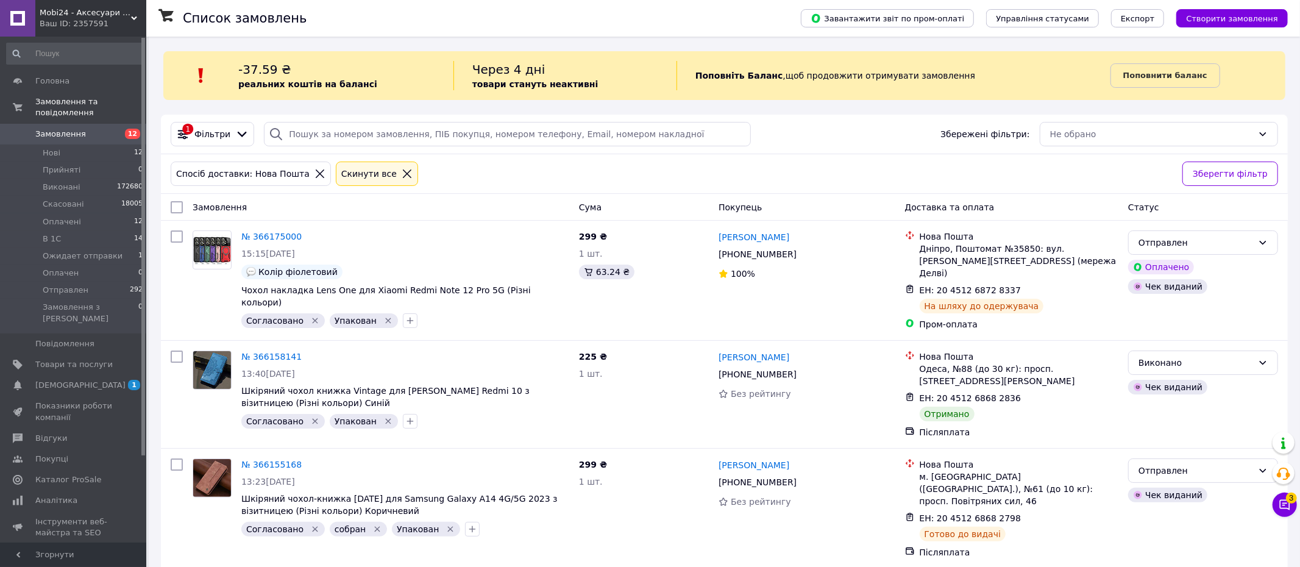
click at [402, 172] on icon at bounding box center [407, 173] width 11 height 11
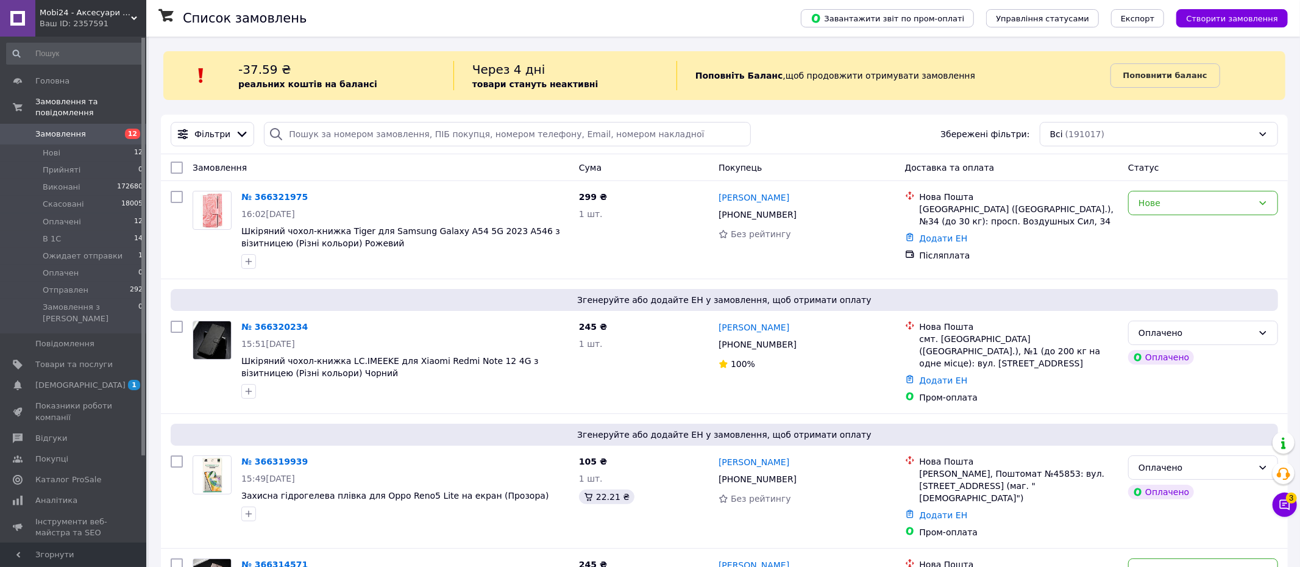
click at [77, 10] on span "Mobi24 - Аксесуари для смартфонів" at bounding box center [85, 12] width 91 height 11
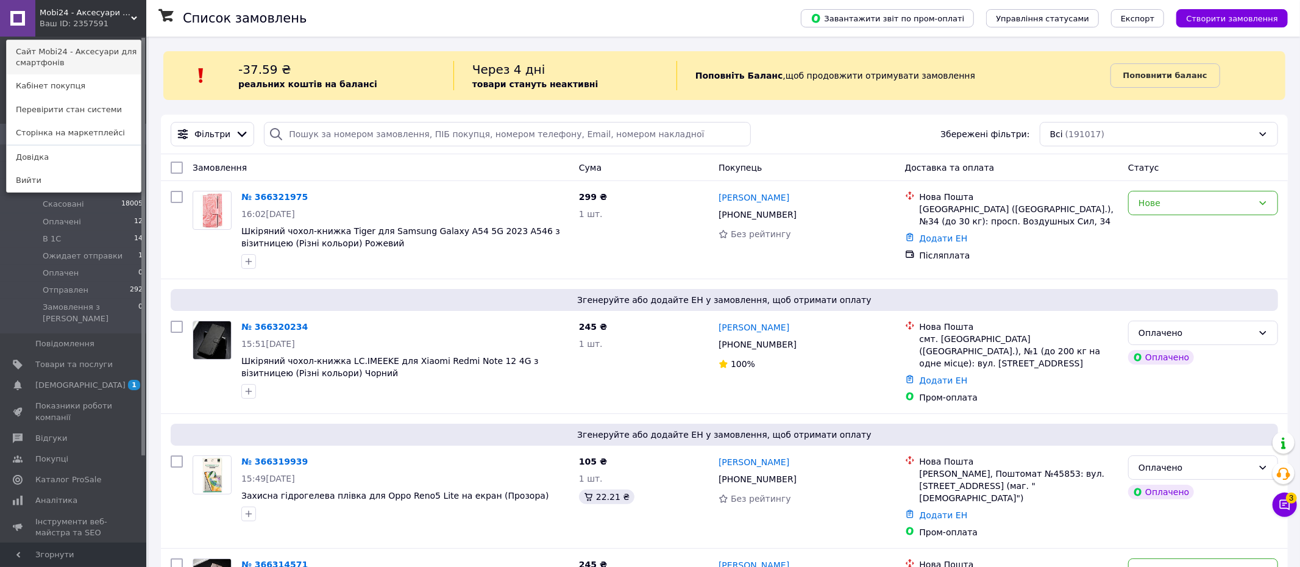
click at [98, 56] on link "Сайт Mobi24 - Аксесуари для смартфонів" at bounding box center [74, 57] width 134 height 34
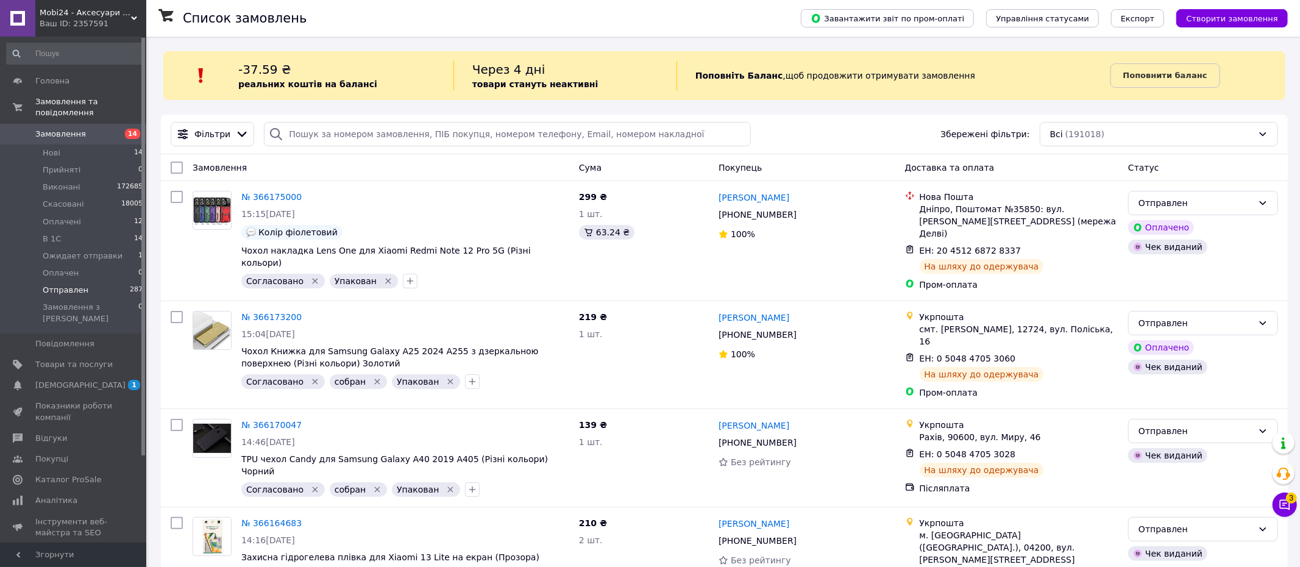
click at [71, 289] on span "Отправлен" at bounding box center [66, 290] width 46 height 11
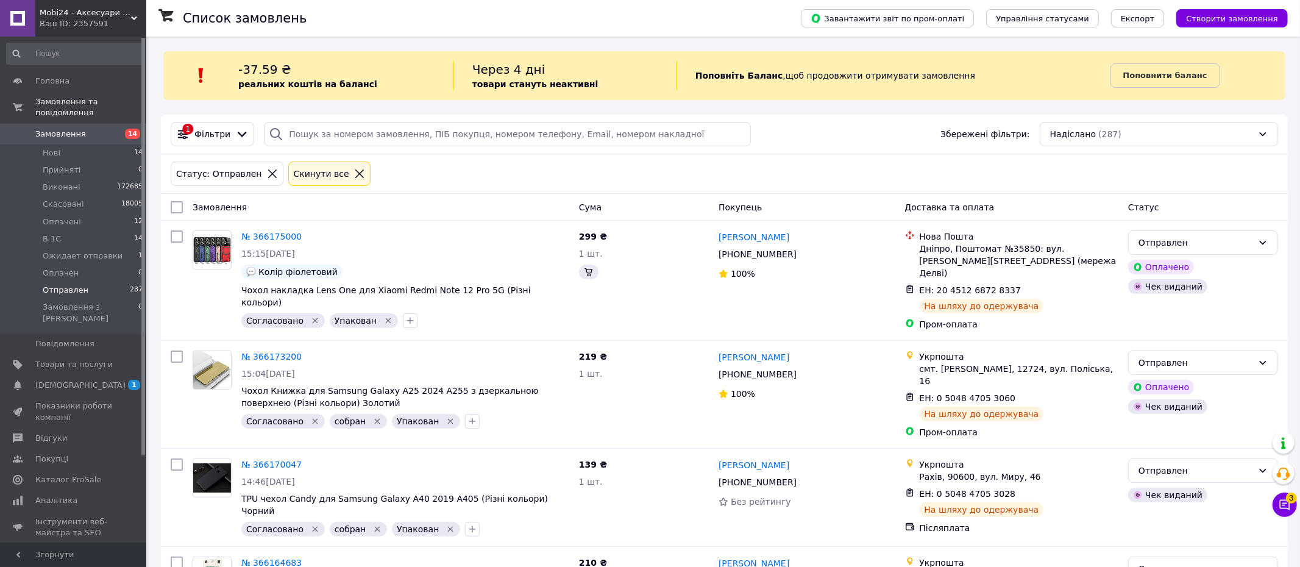
click at [239, 133] on icon at bounding box center [241, 133] width 13 height 13
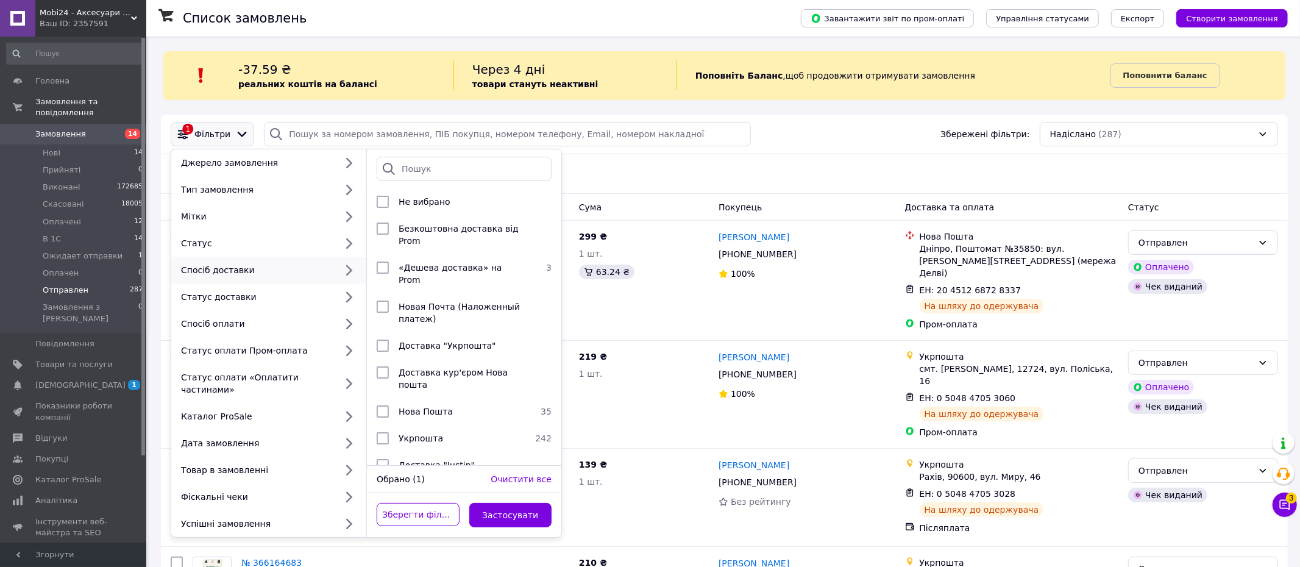
drag, startPoint x: 377, startPoint y: 398, endPoint x: 425, endPoint y: 466, distance: 83.2
click at [385, 411] on li "Нова Пошта 35" at bounding box center [464, 411] width 194 height 27
checkbox input "true"
click at [509, 516] on button "Застосувати" at bounding box center [510, 515] width 83 height 24
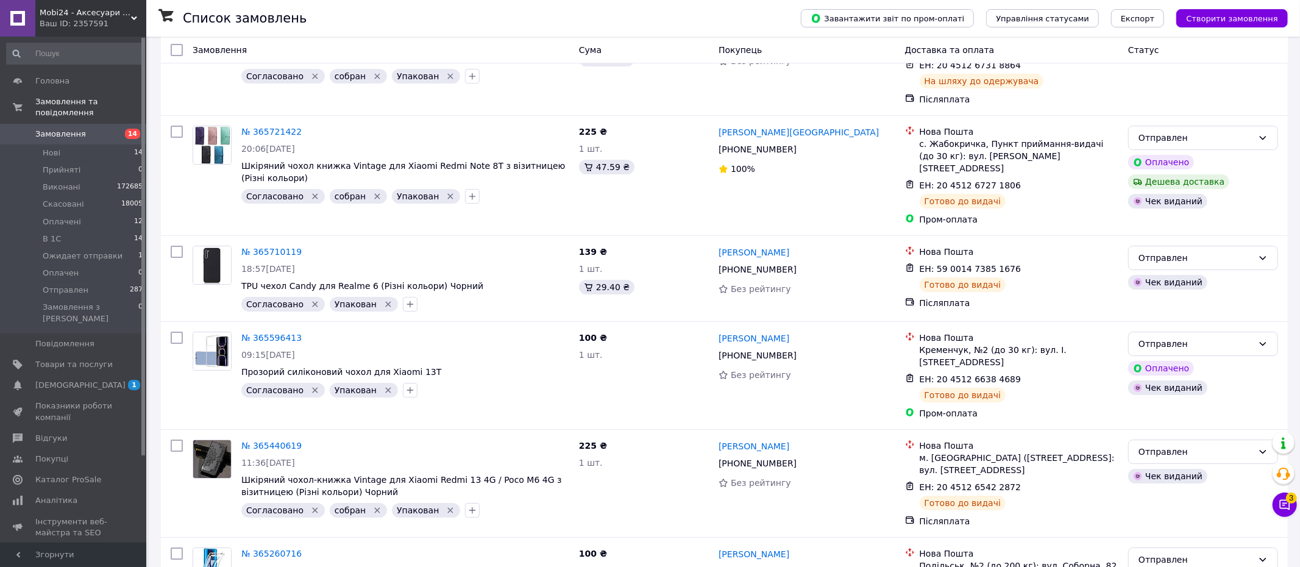
scroll to position [3534, 0]
